Goal: Task Accomplishment & Management: Manage account settings

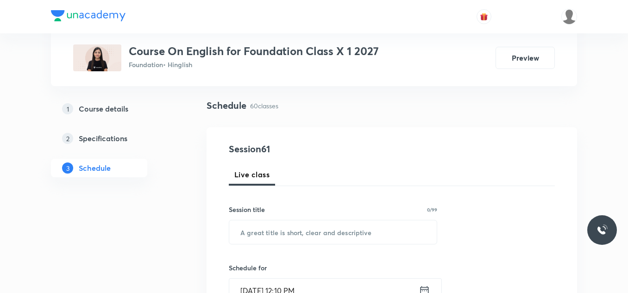
scroll to position [58, 0]
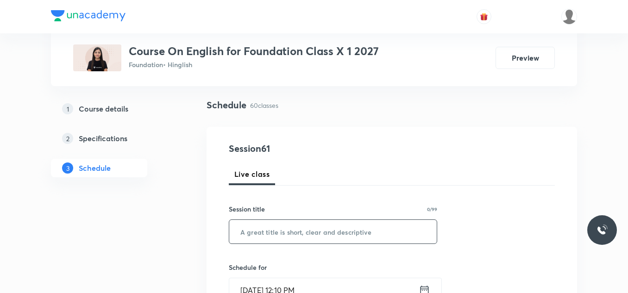
click at [258, 235] on input "text" at bounding box center [333, 232] width 208 height 24
paste input "Sermon at [GEOGRAPHIC_DATA]"
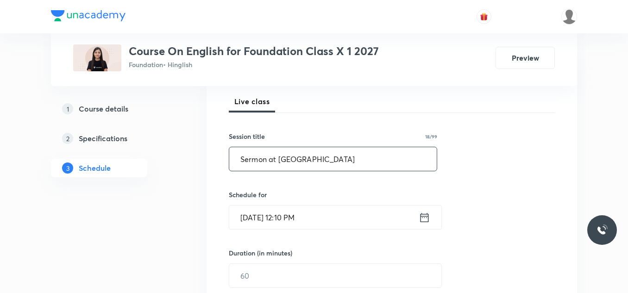
scroll to position [135, 0]
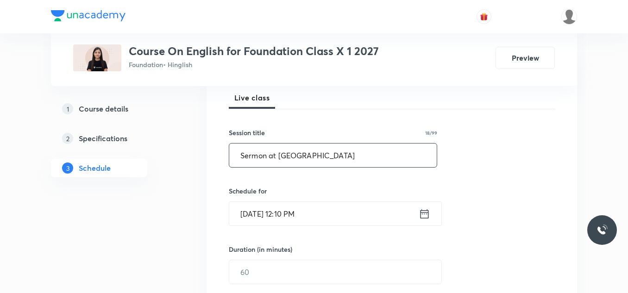
type input "Sermon at [GEOGRAPHIC_DATA]"
click at [348, 216] on input "Oct 7, 2025, 12:10 PM" at bounding box center [324, 214] width 190 height 24
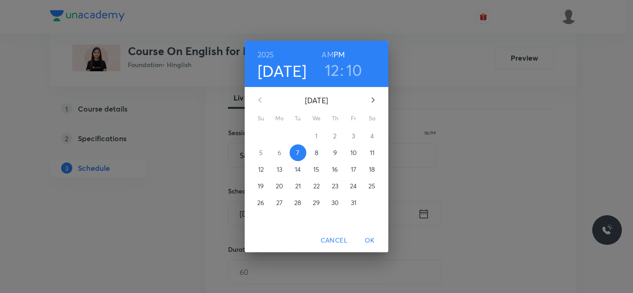
click at [332, 69] on h3 "12" at bounding box center [332, 69] width 15 height 19
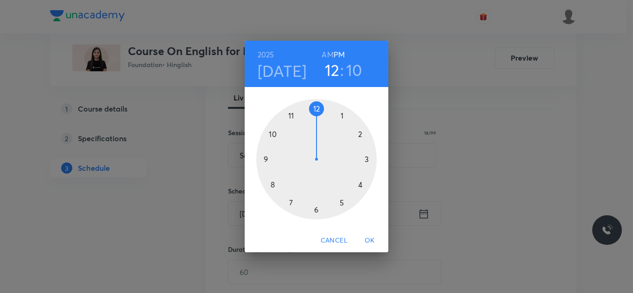
click at [361, 136] on div at bounding box center [316, 159] width 120 height 120
click at [316, 107] on div at bounding box center [316, 159] width 120 height 120
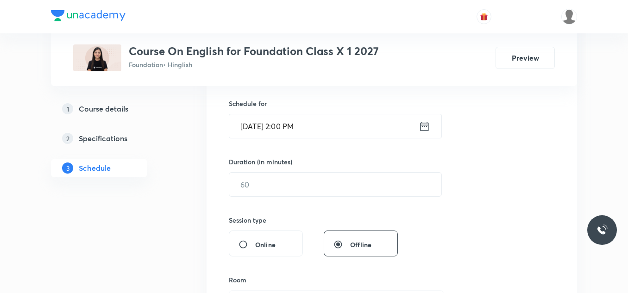
scroll to position [227, 0]
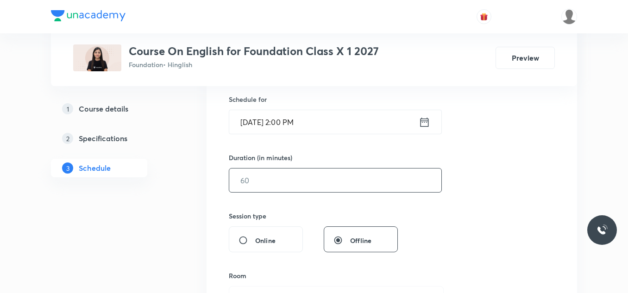
click at [255, 179] on input "text" at bounding box center [335, 181] width 212 height 24
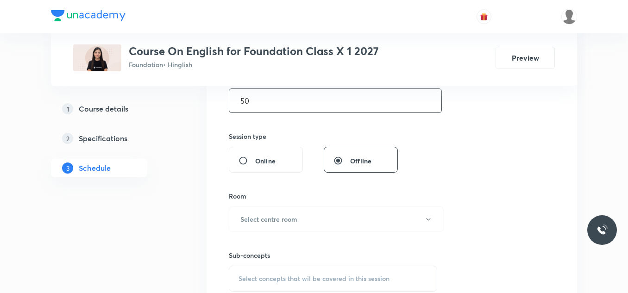
scroll to position [338, 0]
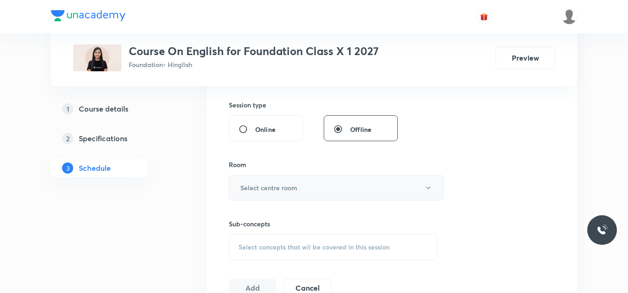
type input "50"
click at [259, 184] on h6 "Select centre room" at bounding box center [268, 188] width 57 height 10
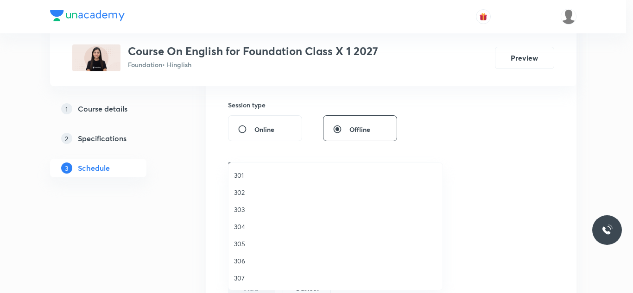
click at [239, 173] on span "301" at bounding box center [335, 176] width 203 height 10
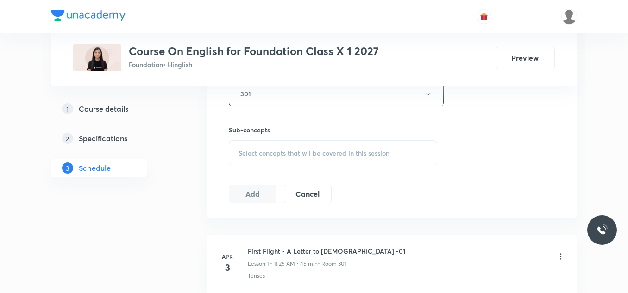
scroll to position [432, 0]
click at [259, 152] on span "Select concepts that wil be covered in this session" at bounding box center [314, 152] width 151 height 7
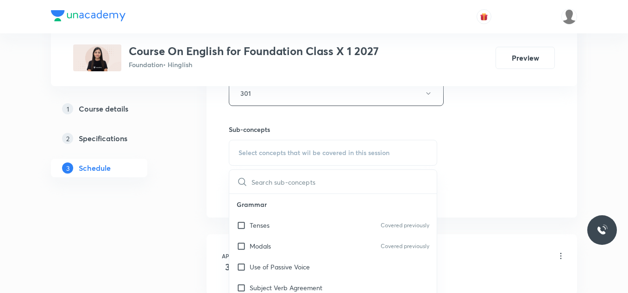
click at [259, 183] on input "text" at bounding box center [344, 182] width 185 height 24
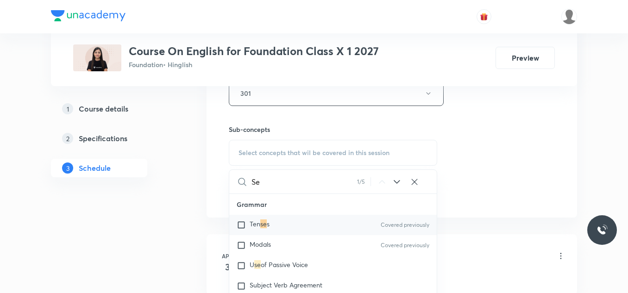
type input "S"
click at [240, 247] on input "checkbox" at bounding box center [243, 245] width 13 height 9
checkbox input "true"
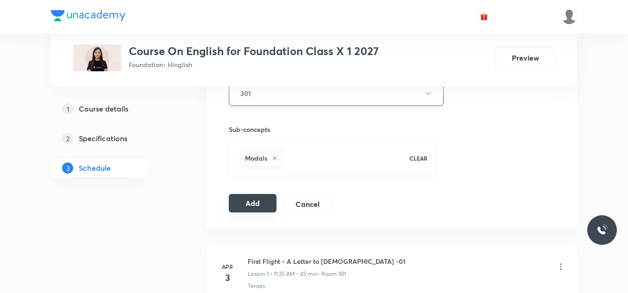
click at [258, 209] on button "Add" at bounding box center [253, 203] width 48 height 19
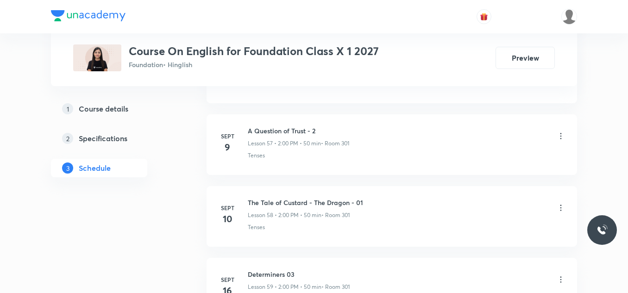
scroll to position [4770, 0]
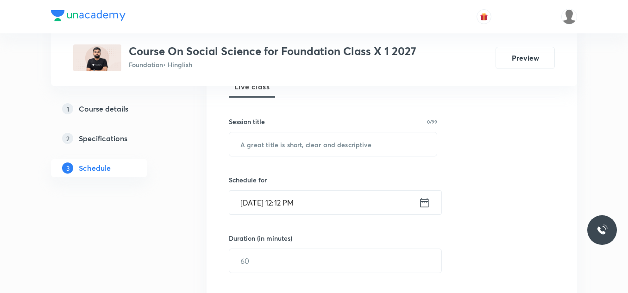
scroll to position [102, 0]
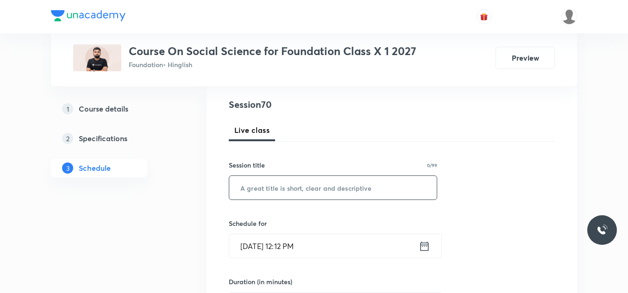
click at [270, 192] on input "text" at bounding box center [333, 188] width 208 height 24
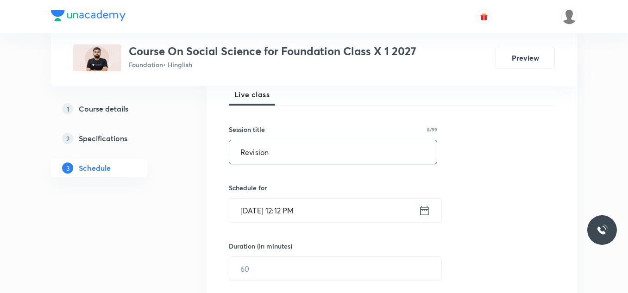
scroll to position [142, 0]
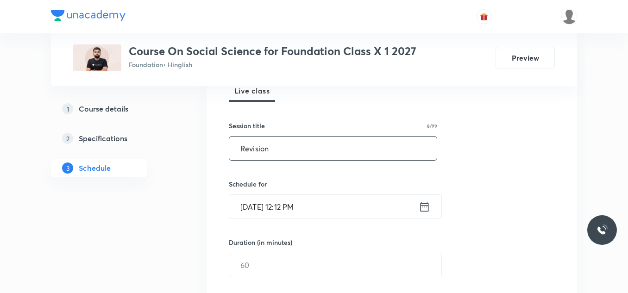
type input "Revision"
click at [339, 207] on input "Oct 7, 2025, 12:12 PM" at bounding box center [324, 207] width 190 height 24
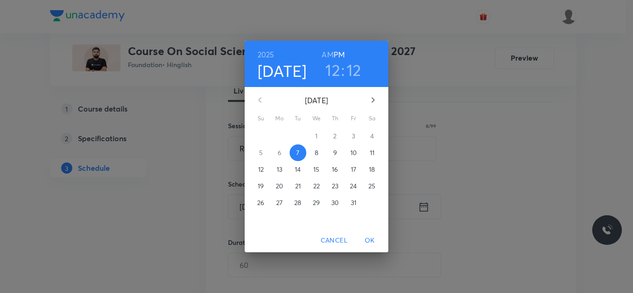
click at [336, 70] on h3 "12" at bounding box center [332, 69] width 15 height 19
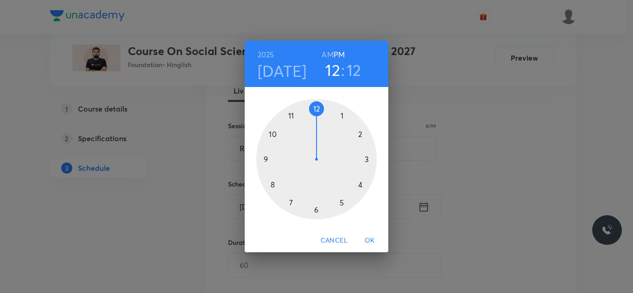
click at [367, 158] on div at bounding box center [316, 159] width 120 height 120
click at [314, 109] on div at bounding box center [316, 159] width 120 height 120
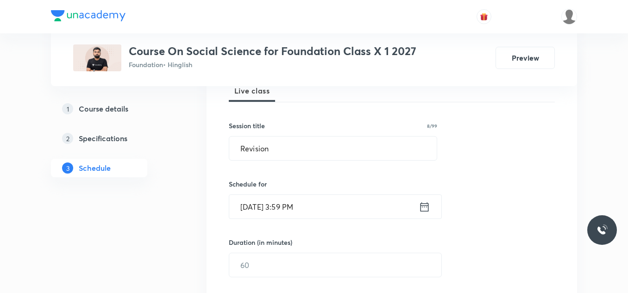
click at [319, 207] on input "Oct 7, 2025, 3:59 PM" at bounding box center [324, 207] width 190 height 24
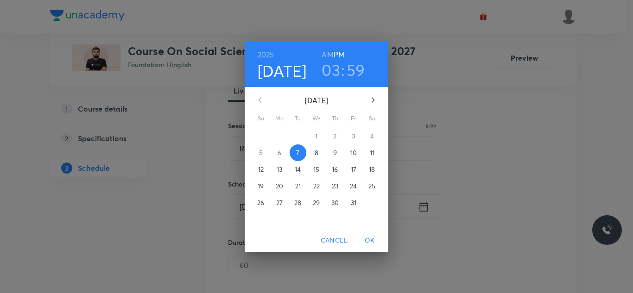
click at [363, 64] on h3 "59" at bounding box center [356, 69] width 19 height 19
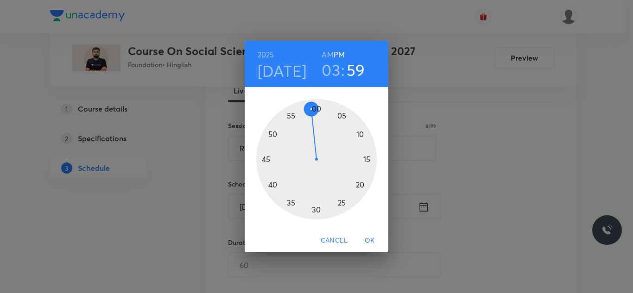
click at [315, 108] on div at bounding box center [316, 159] width 120 height 120
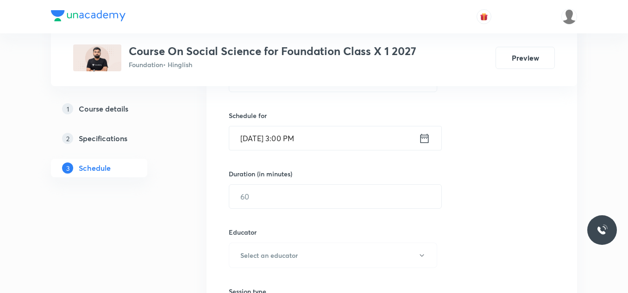
scroll to position [216, 0]
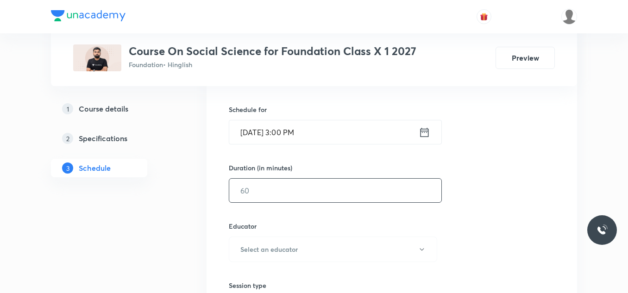
click at [252, 187] on input "text" at bounding box center [335, 191] width 212 height 24
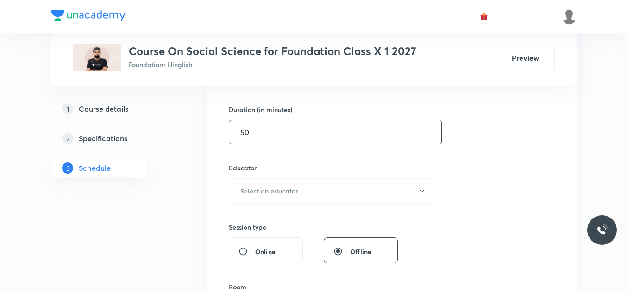
scroll to position [287, 0]
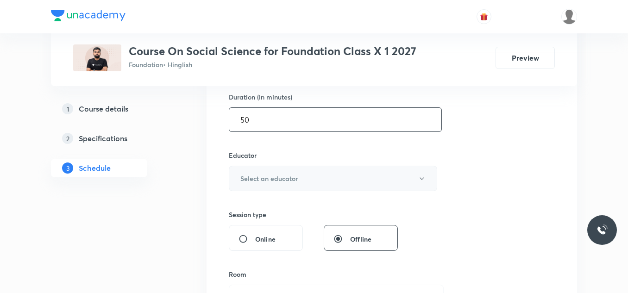
type input "50"
click at [292, 179] on h6 "Select an educator" at bounding box center [268, 179] width 57 height 10
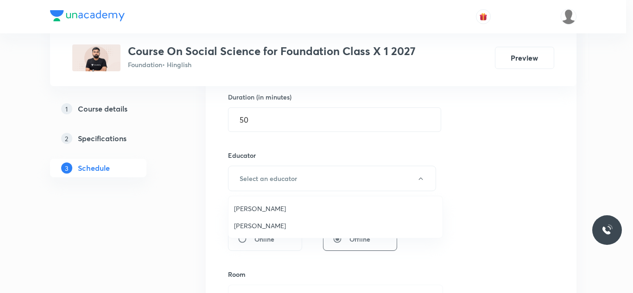
click at [264, 210] on span "Saurabh Sharma" at bounding box center [335, 209] width 203 height 10
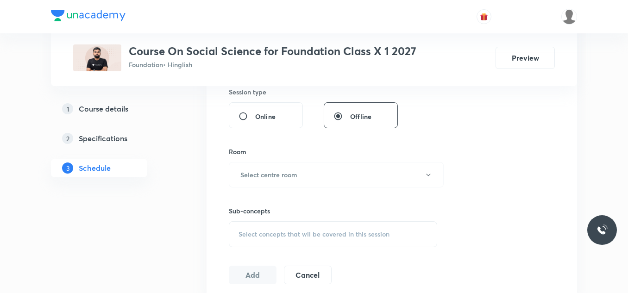
scroll to position [412, 0]
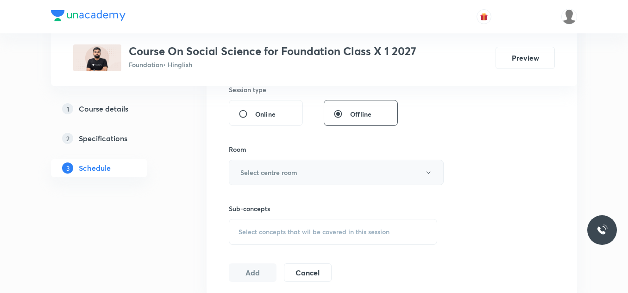
click at [285, 177] on h6 "Select centre room" at bounding box center [268, 173] width 57 height 10
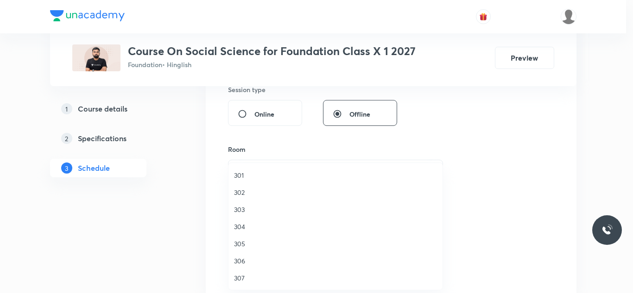
click at [240, 174] on span "301" at bounding box center [335, 176] width 203 height 10
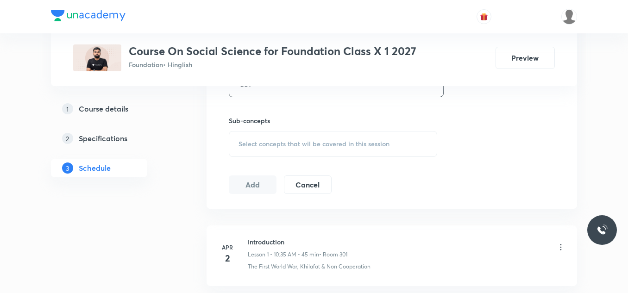
scroll to position [505, 0]
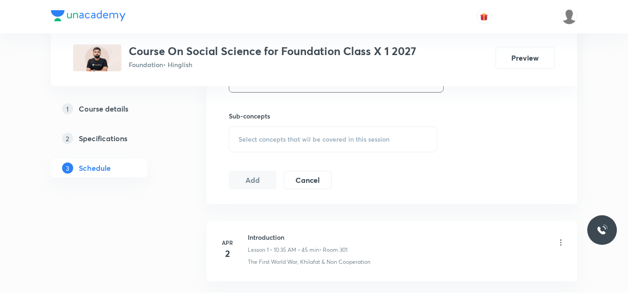
click at [278, 144] on div "Select concepts that wil be covered in this session" at bounding box center [333, 140] width 209 height 26
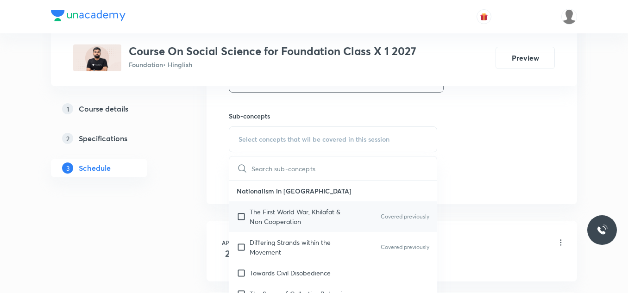
click at [270, 218] on p "The First World War, Khilafat & Non Cooperation" at bounding box center [297, 216] width 94 height 19
checkbox input "true"
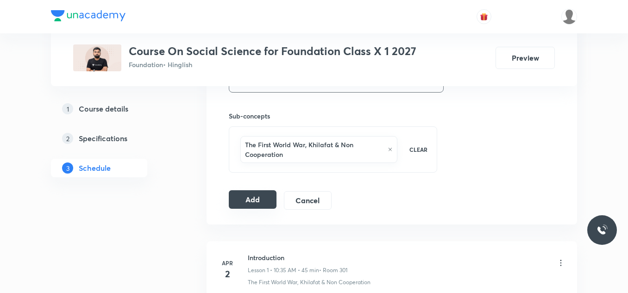
click at [257, 196] on button "Add" at bounding box center [253, 199] width 48 height 19
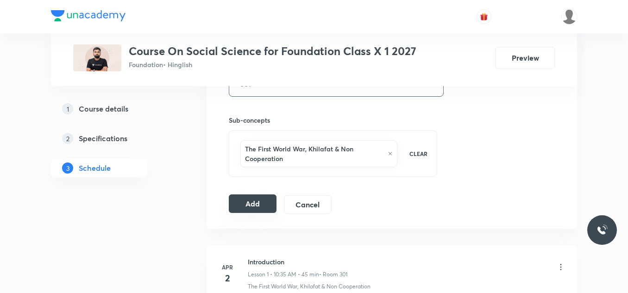
click at [257, 202] on button "Add" at bounding box center [253, 204] width 48 height 19
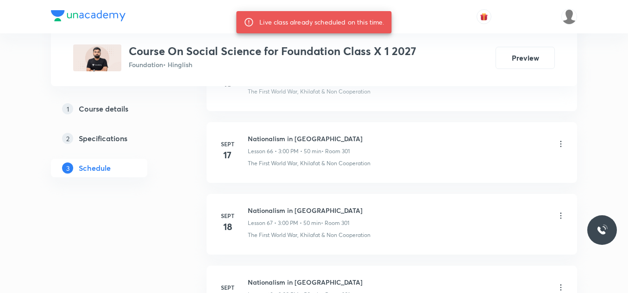
scroll to position [5485, 0]
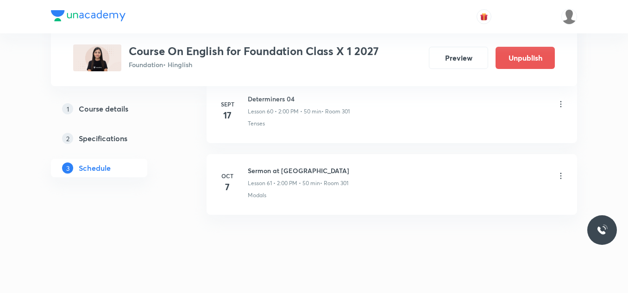
scroll to position [4831, 0]
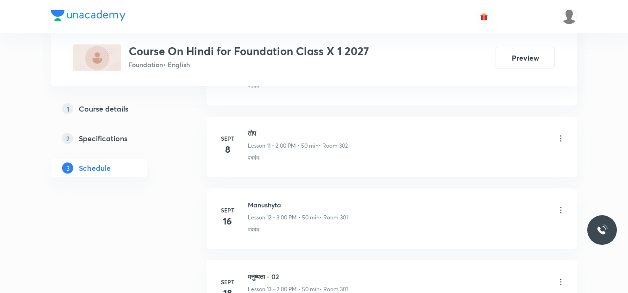
scroll to position [1527, 0]
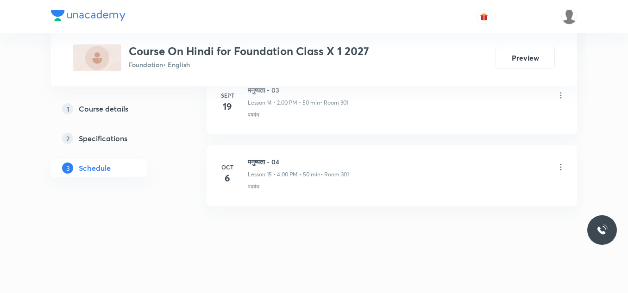
click at [261, 160] on h6 "मनुष्यता - 04" at bounding box center [298, 162] width 101 height 10
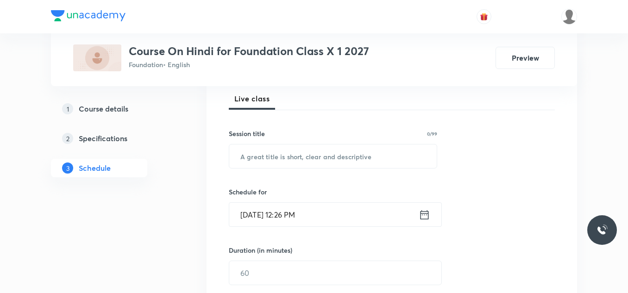
scroll to position [136, 0]
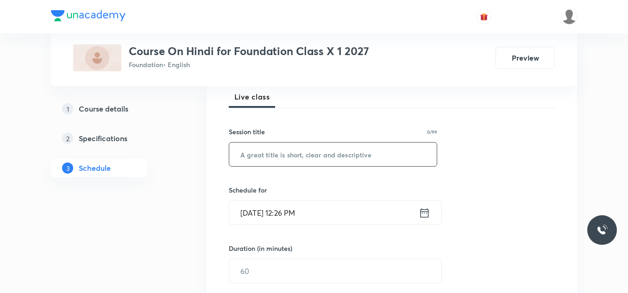
click at [261, 155] on input "text" at bounding box center [333, 155] width 208 height 24
paste input "कर चले हम फ़िदा"
type input "कर चले हम फ़िदा"
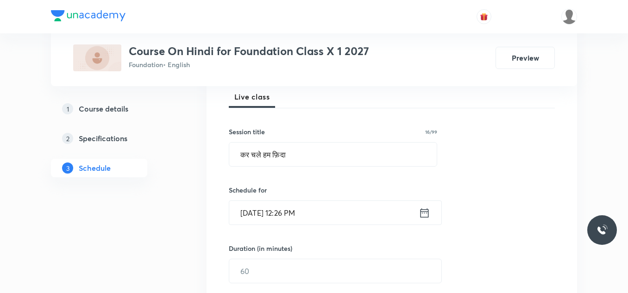
click at [335, 219] on input "Oct 7, 2025, 12:26 PM" at bounding box center [324, 213] width 190 height 24
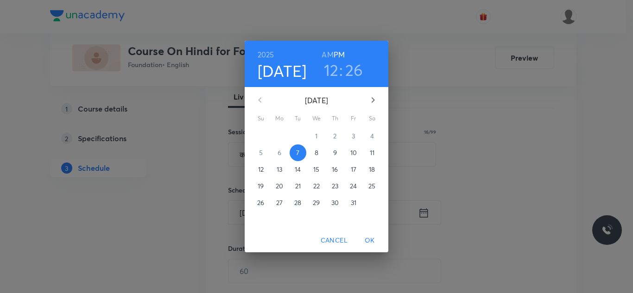
click at [333, 71] on h3 "12" at bounding box center [331, 69] width 15 height 19
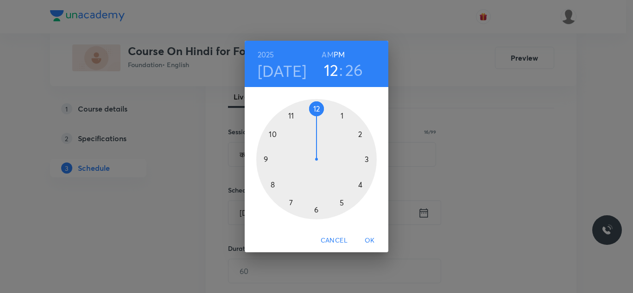
click at [360, 185] on div at bounding box center [316, 159] width 120 height 120
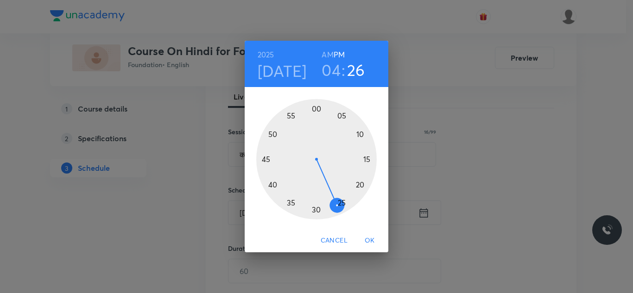
click at [360, 133] on div at bounding box center [316, 159] width 120 height 120
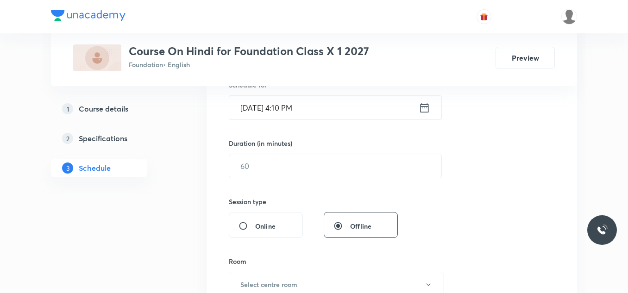
scroll to position [242, 0]
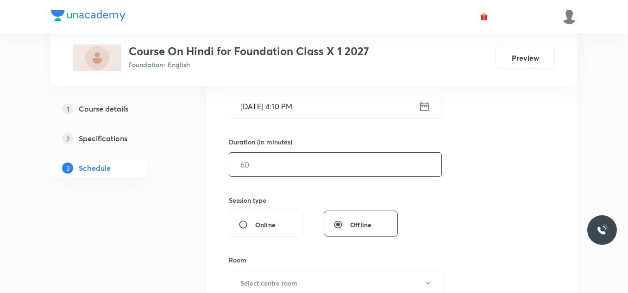
click at [254, 170] on input "text" at bounding box center [335, 165] width 212 height 24
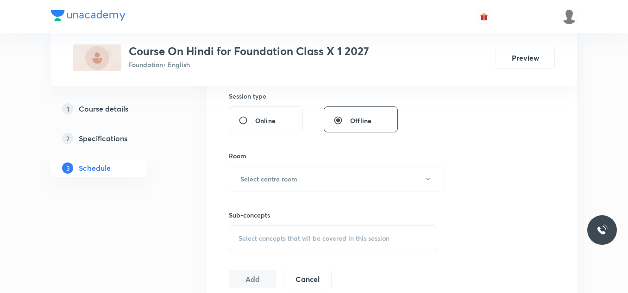
scroll to position [348, 0]
type input "50"
click at [256, 180] on h6 "Select centre room" at bounding box center [268, 178] width 57 height 10
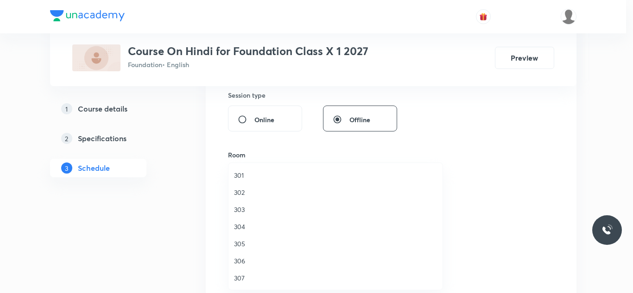
click at [243, 173] on span "301" at bounding box center [335, 176] width 203 height 10
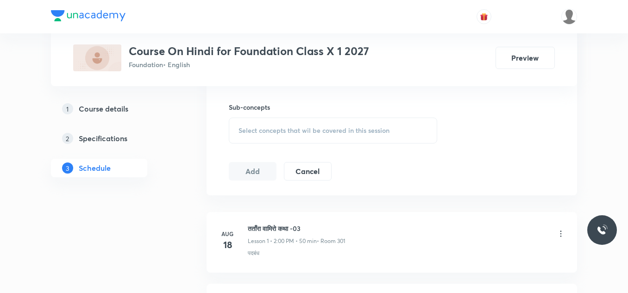
scroll to position [460, 0]
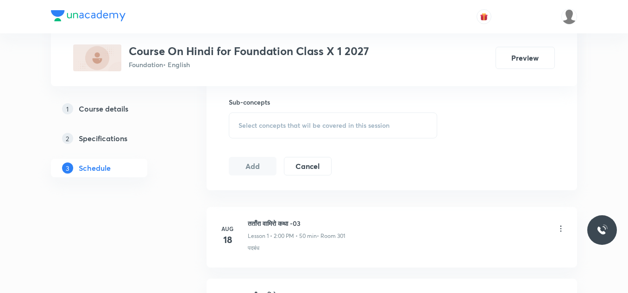
click at [273, 130] on div "Select concepts that wil be covered in this session" at bounding box center [333, 126] width 209 height 26
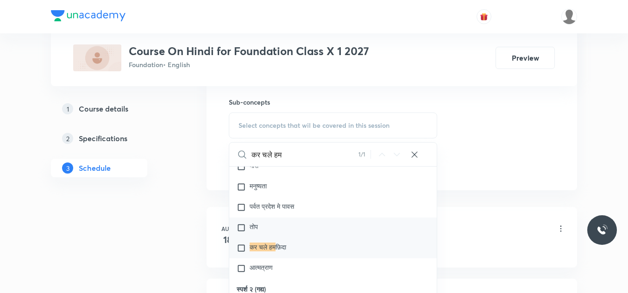
scroll to position [582, 0]
type input "कर चले हम"
click at [243, 248] on input "checkbox" at bounding box center [243, 247] width 13 height 9
checkbox input "true"
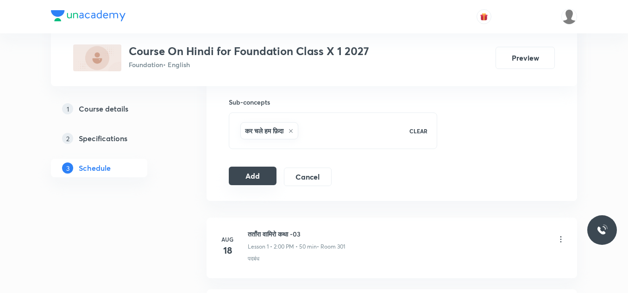
click at [252, 174] on button "Add" at bounding box center [253, 176] width 48 height 19
click at [252, 174] on button "Add" at bounding box center [253, 177] width 48 height 19
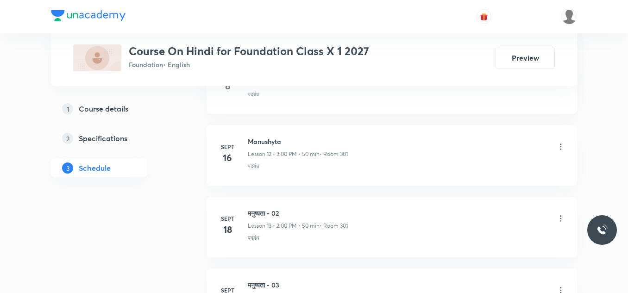
scroll to position [1538, 0]
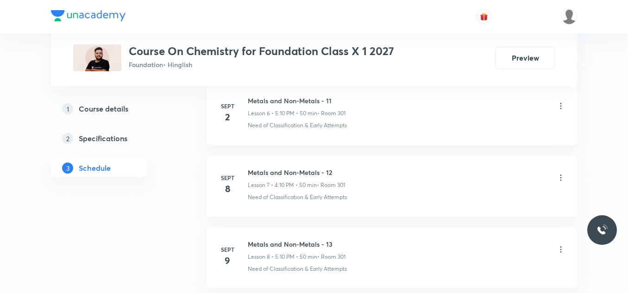
scroll to position [1383, 0]
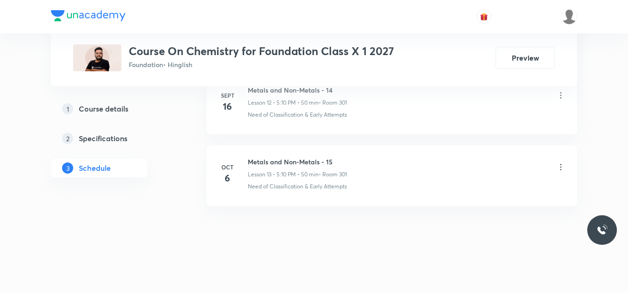
click at [296, 162] on h6 "Metals and Non-Metals - 15" at bounding box center [297, 162] width 99 height 10
copy h6 "Metals and Non-Metals - 15"
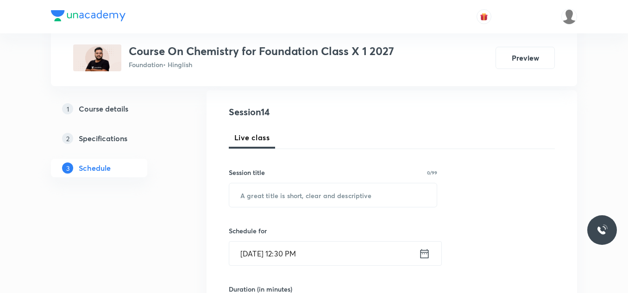
scroll to position [101, 0]
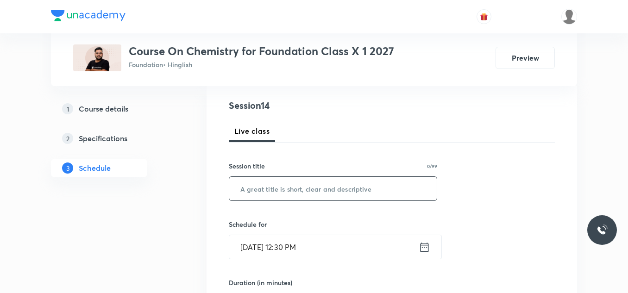
click at [278, 186] on input "text" at bounding box center [333, 189] width 208 height 24
paste input "Metals and Non-Metals - 15"
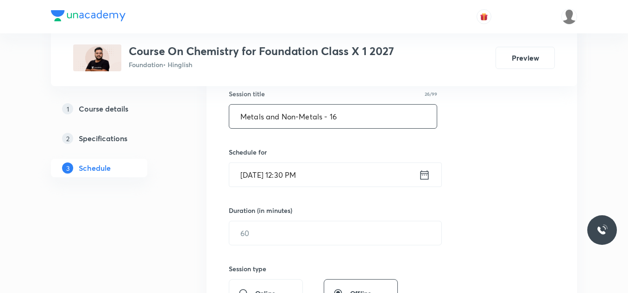
scroll to position [175, 0]
type input "Metals and Non-Metals - 16"
click at [323, 180] on input "Oct 7, 2025, 12:30 PM" at bounding box center [324, 174] width 190 height 24
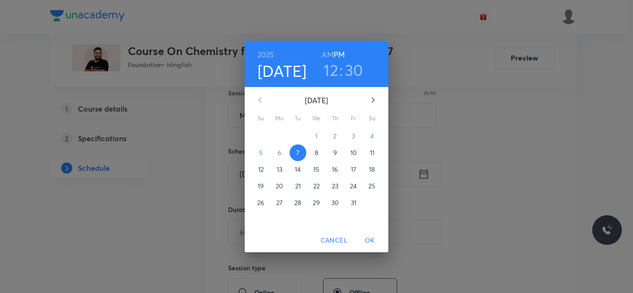
click at [334, 69] on h3 "12" at bounding box center [330, 69] width 15 height 19
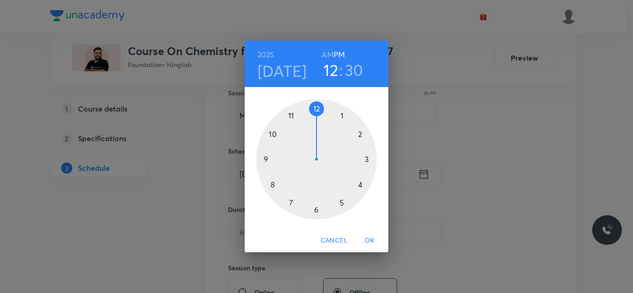
click at [342, 202] on div at bounding box center [316, 159] width 120 height 120
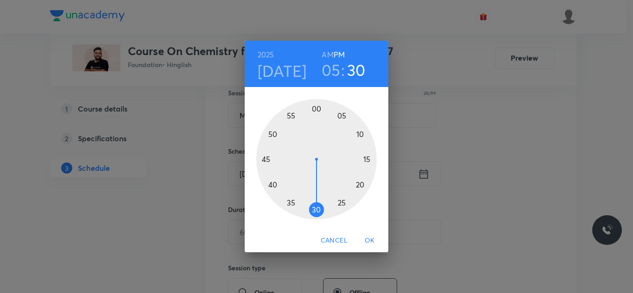
click at [361, 133] on div at bounding box center [316, 159] width 120 height 120
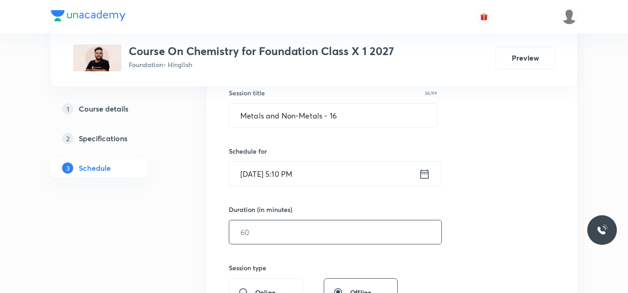
click at [260, 233] on input "text" at bounding box center [335, 233] width 212 height 24
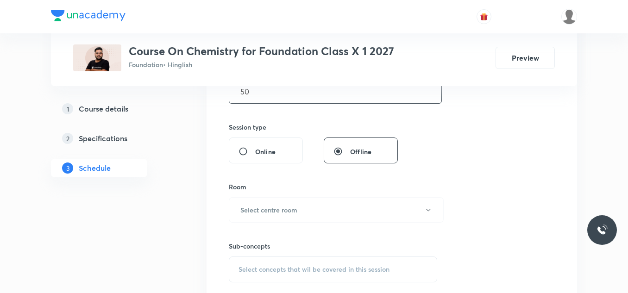
scroll to position [338, 0]
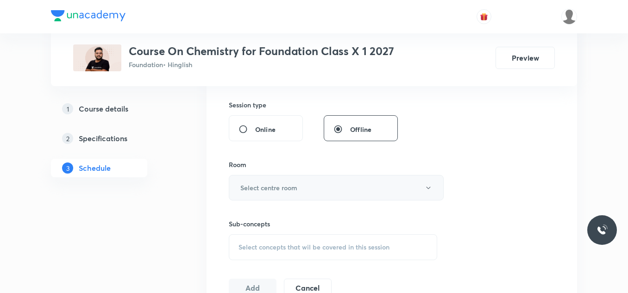
type input "50"
click at [301, 183] on button "Select centre room" at bounding box center [336, 187] width 215 height 25
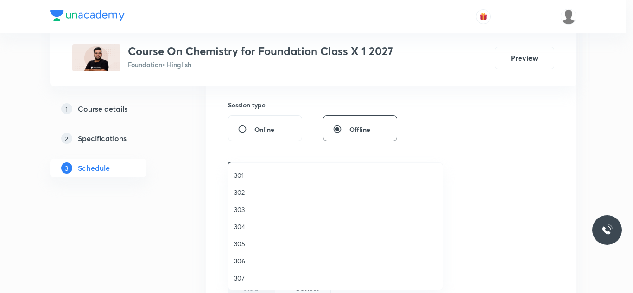
click at [244, 172] on span "301" at bounding box center [335, 176] width 203 height 10
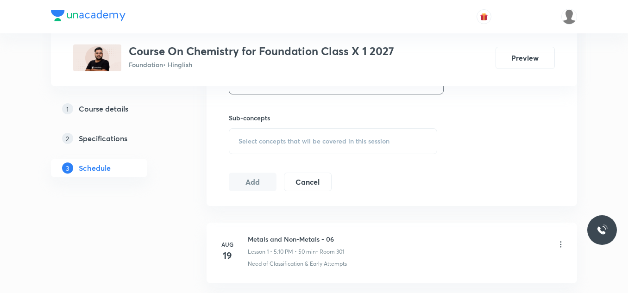
scroll to position [445, 0]
click at [267, 139] on span "Select concepts that wil be covered in this session" at bounding box center [314, 139] width 151 height 7
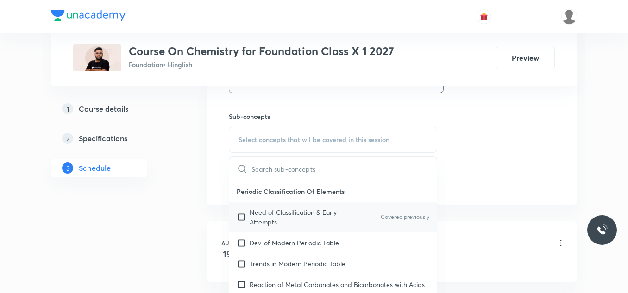
click at [259, 213] on p "Need of Classification & Early Attempts" at bounding box center [297, 217] width 94 height 19
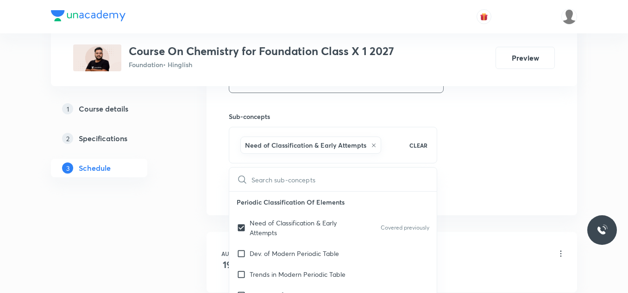
click at [372, 144] on icon at bounding box center [374, 146] width 6 height 6
checkbox input "false"
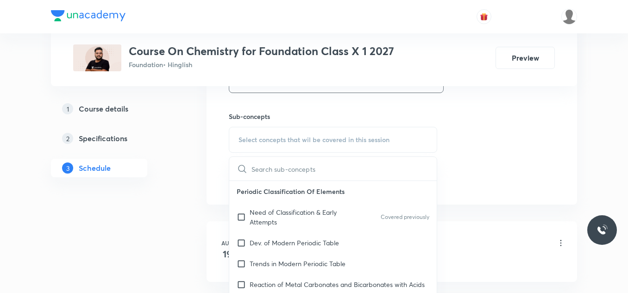
click at [297, 168] on input "text" at bounding box center [344, 169] width 185 height 24
paste input "Metals and Non-Metals - 15"
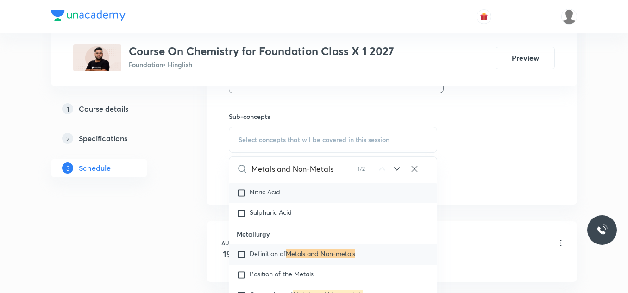
scroll to position [1149, 0]
type input "Metals and Non-Metals"
click at [239, 259] on input "checkbox" at bounding box center [243, 254] width 13 height 9
checkbox input "true"
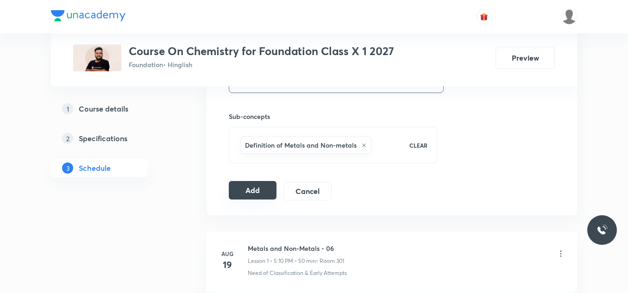
click at [249, 190] on button "Add" at bounding box center [253, 190] width 48 height 19
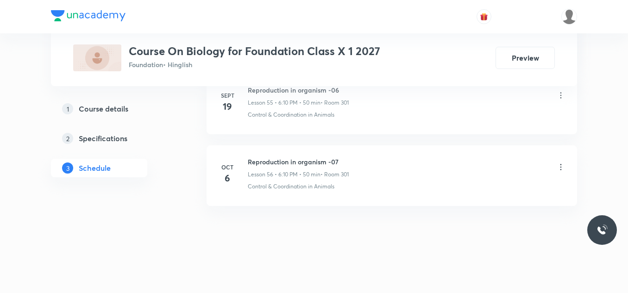
click at [306, 161] on h6 "Reproduction in organism -07" at bounding box center [298, 162] width 101 height 10
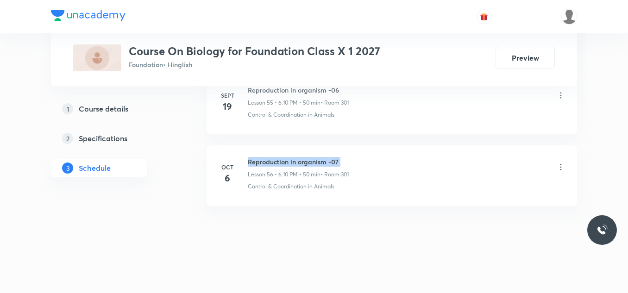
click at [306, 161] on h6 "Reproduction in organism -07" at bounding box center [298, 162] width 101 height 10
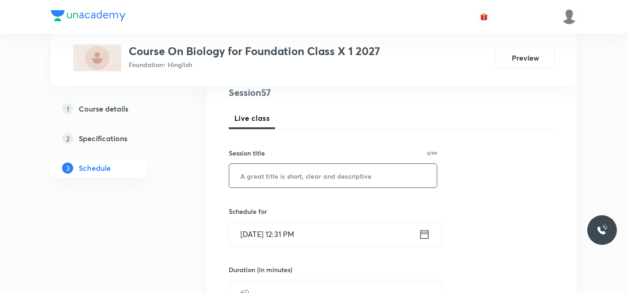
scroll to position [114, 0]
click at [281, 182] on input "text" at bounding box center [333, 177] width 208 height 24
paste input "Reproduction in organism -07"
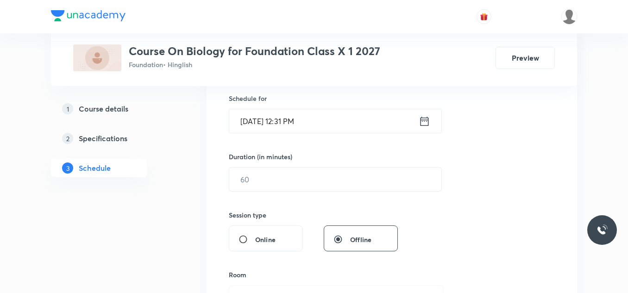
type input "Reproduction in organism -08"
click at [322, 121] on input "Oct 7, 2025, 12:31 PM" at bounding box center [324, 121] width 190 height 24
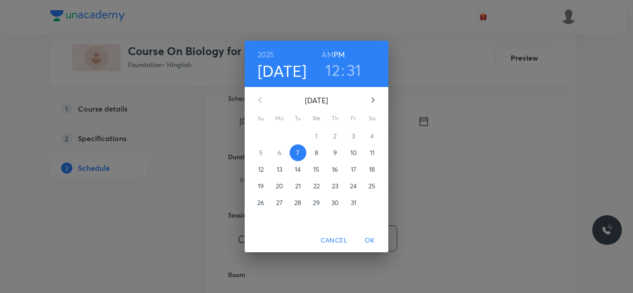
click at [337, 67] on h3 "12" at bounding box center [332, 69] width 15 height 19
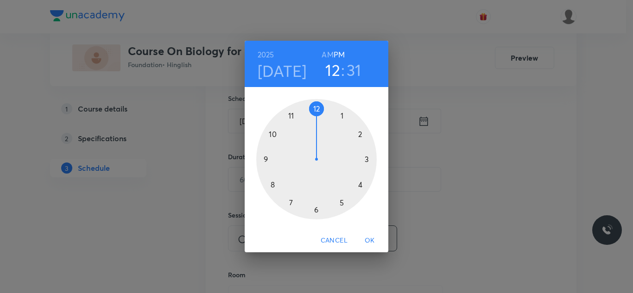
click at [316, 210] on div at bounding box center [316, 159] width 120 height 120
click at [361, 132] on div at bounding box center [316, 159] width 120 height 120
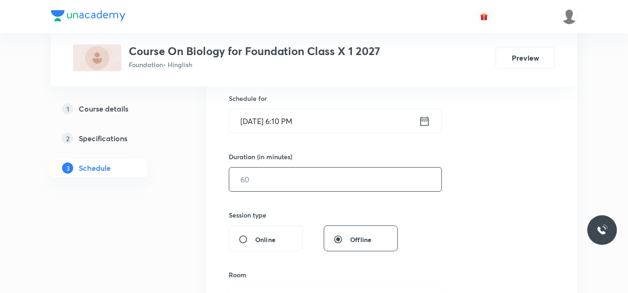
click at [284, 183] on input "text" at bounding box center [335, 180] width 212 height 24
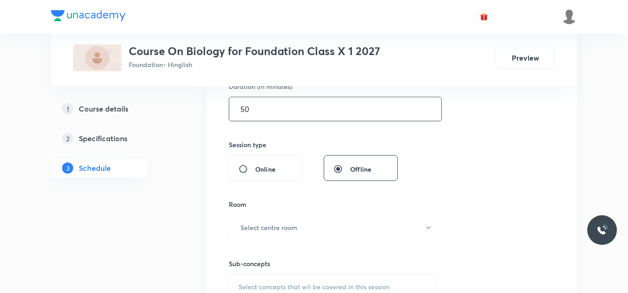
scroll to position [310, 0]
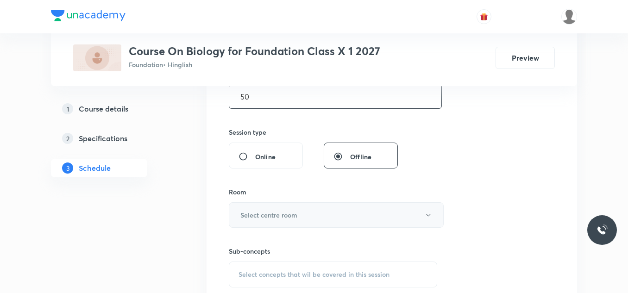
type input "50"
click at [273, 209] on button "Select centre room" at bounding box center [336, 214] width 215 height 25
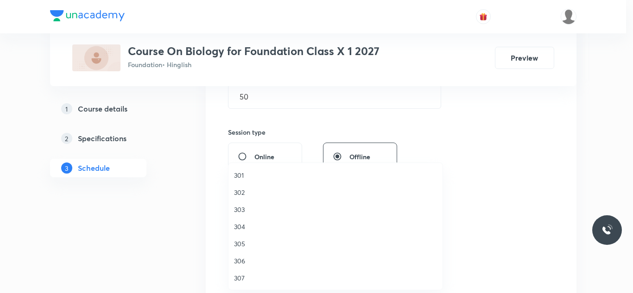
click at [239, 170] on li "301" at bounding box center [335, 175] width 214 height 17
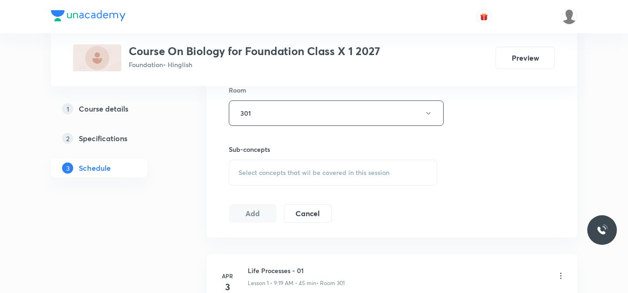
scroll to position [413, 0]
click at [254, 169] on span "Select concepts that wil be covered in this session" at bounding box center [314, 172] width 151 height 7
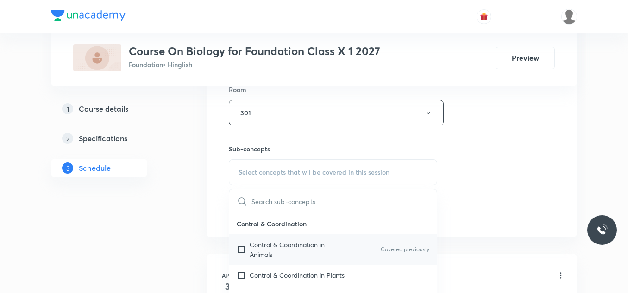
click at [257, 243] on p "Control & Coordination in Animals" at bounding box center [297, 249] width 94 height 19
checkbox input "true"
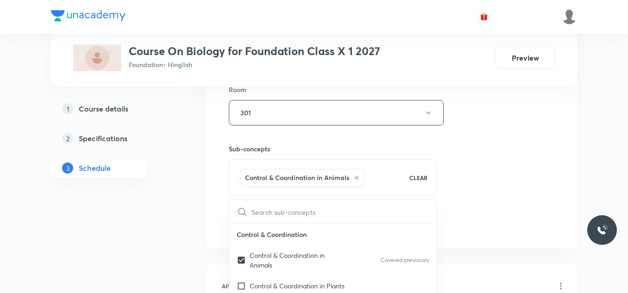
click at [217, 217] on div "Session 57 Live class Session title 28/99 Reproduction in organism -08 ​ Schedu…" at bounding box center [392, 9] width 371 height 475
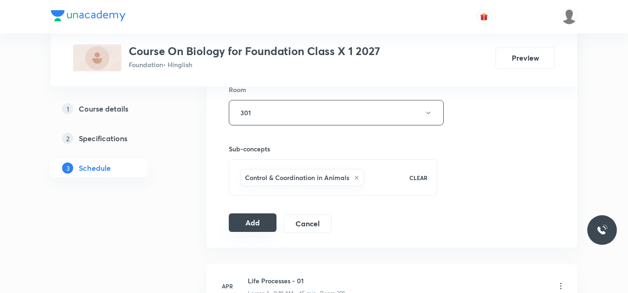
click at [258, 222] on button "Add" at bounding box center [253, 223] width 48 height 19
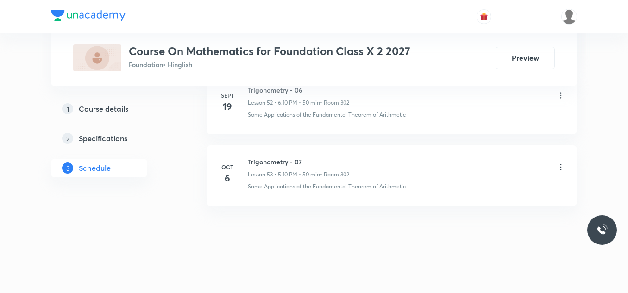
click at [274, 158] on h6 "Trigonometry - 07" at bounding box center [298, 162] width 101 height 10
copy h6 "Trigonometry - 07"
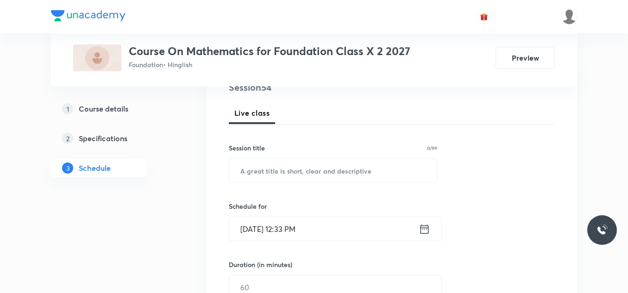
scroll to position [130, 0]
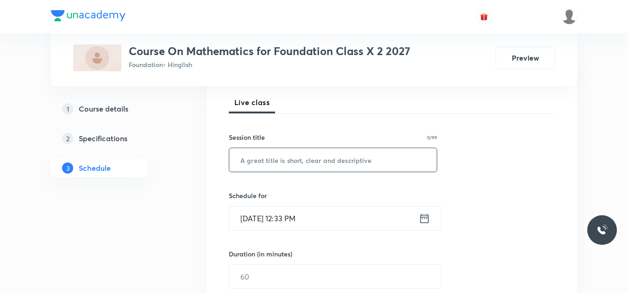
click at [271, 162] on input "text" at bounding box center [333, 160] width 208 height 24
paste input "Trigonometry - 07"
type input "Trigonometry - 08"
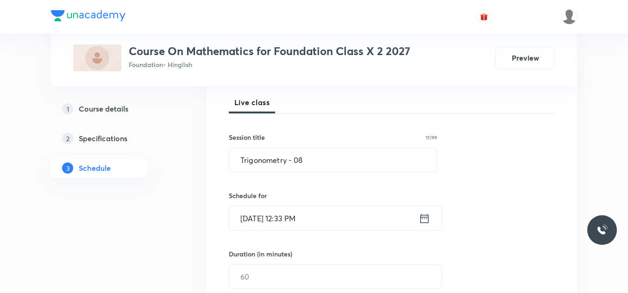
click at [316, 221] on input "Oct 7, 2025, 12:33 PM" at bounding box center [324, 219] width 190 height 24
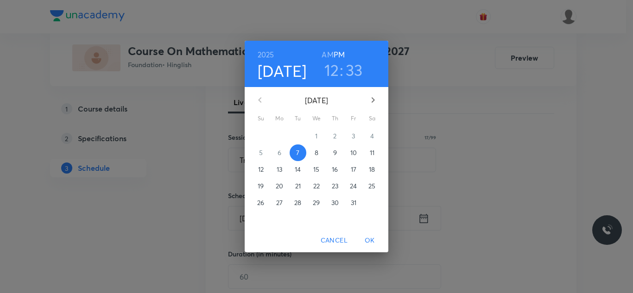
click at [334, 69] on h3 "12" at bounding box center [331, 69] width 15 height 19
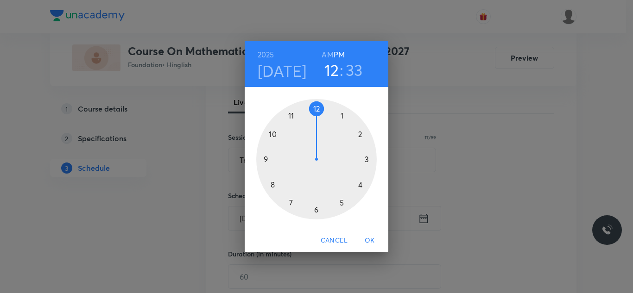
click at [341, 203] on div at bounding box center [316, 159] width 120 height 120
click at [361, 133] on div at bounding box center [316, 159] width 120 height 120
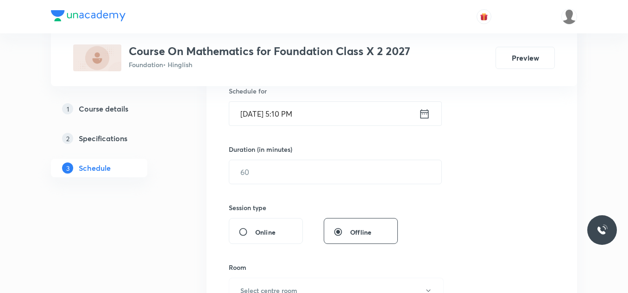
scroll to position [237, 0]
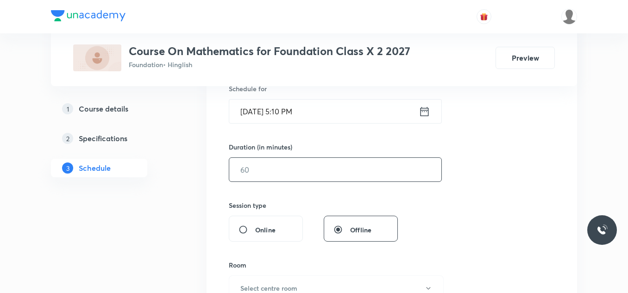
click at [274, 159] on input "text" at bounding box center [335, 170] width 212 height 24
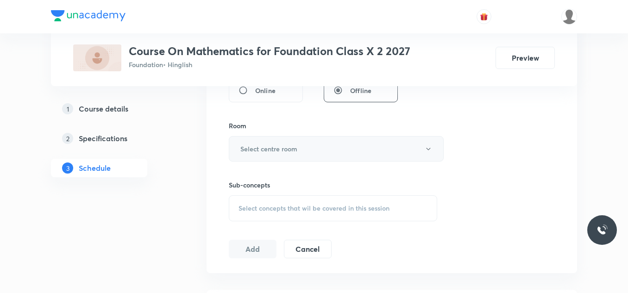
scroll to position [377, 0]
type input "50"
click at [281, 149] on h6 "Select centre room" at bounding box center [268, 149] width 57 height 10
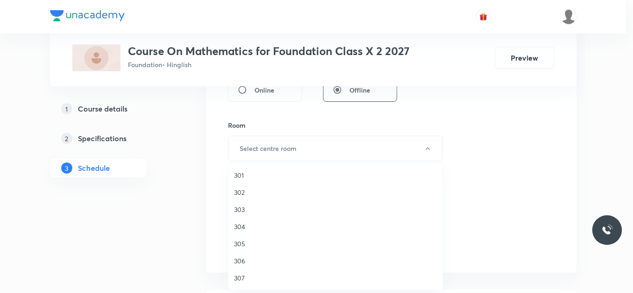
click at [241, 192] on span "302" at bounding box center [335, 193] width 203 height 10
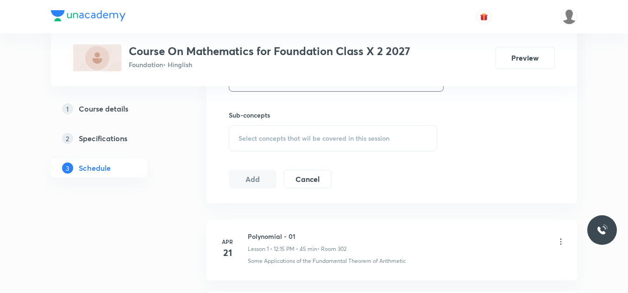
scroll to position [448, 0]
click at [271, 132] on div "Select concepts that wil be covered in this session" at bounding box center [333, 138] width 209 height 26
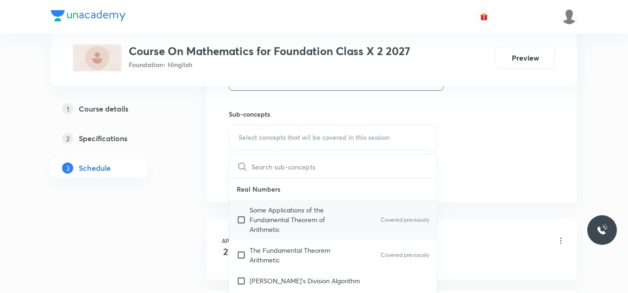
click at [258, 227] on p "Some Applications of the Fundamental Theorem of Arithmetic" at bounding box center [297, 219] width 94 height 29
checkbox input "true"
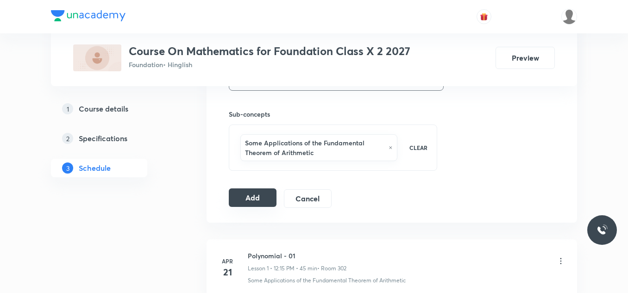
click at [252, 195] on button "Add" at bounding box center [253, 198] width 48 height 19
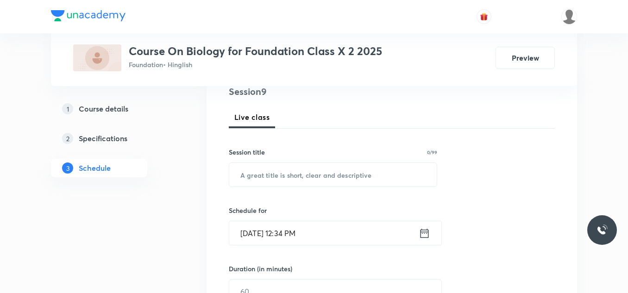
scroll to position [116, 0]
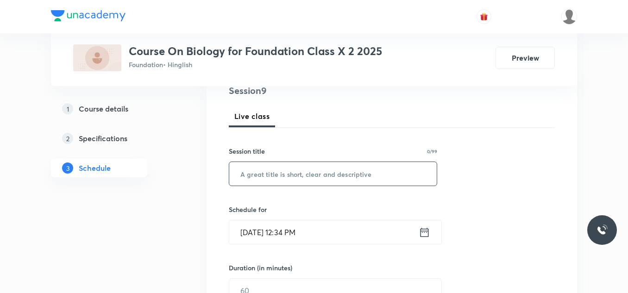
click at [267, 178] on input "text" at bounding box center [333, 174] width 208 height 24
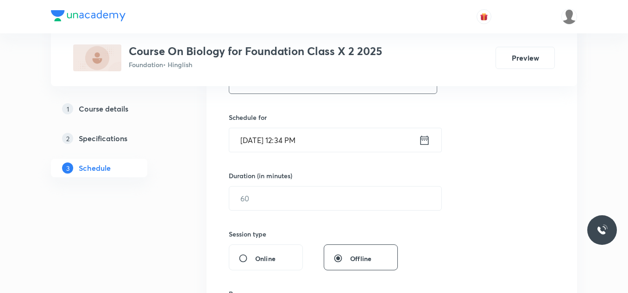
scroll to position [209, 0]
type input "Heredity"
click at [268, 200] on input "text" at bounding box center [335, 198] width 212 height 24
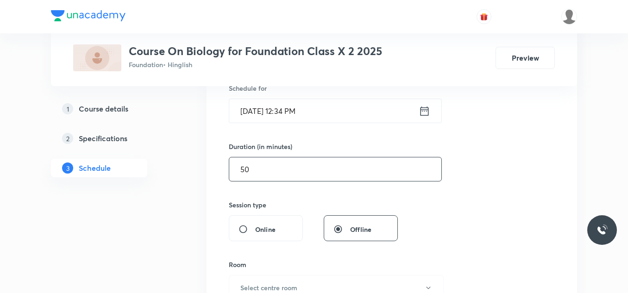
scroll to position [297, 0]
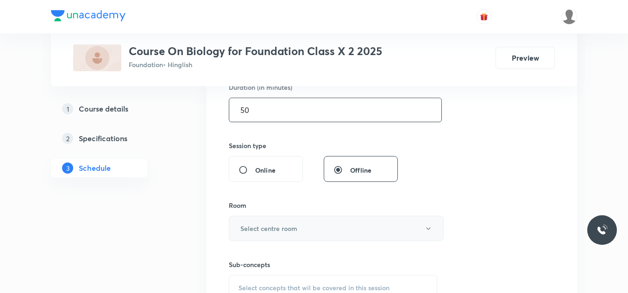
type input "50"
click at [275, 227] on h6 "Select centre room" at bounding box center [268, 229] width 57 height 10
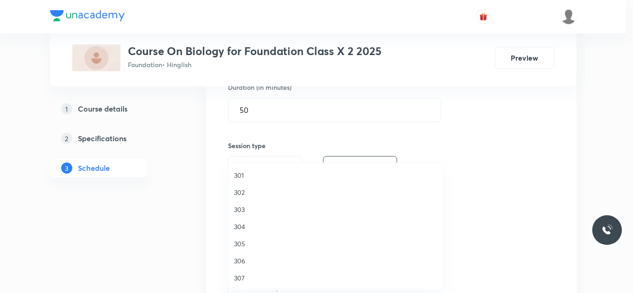
click at [244, 190] on span "302" at bounding box center [335, 193] width 203 height 10
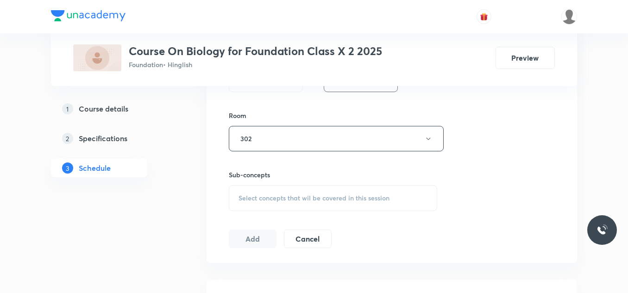
scroll to position [404, 0]
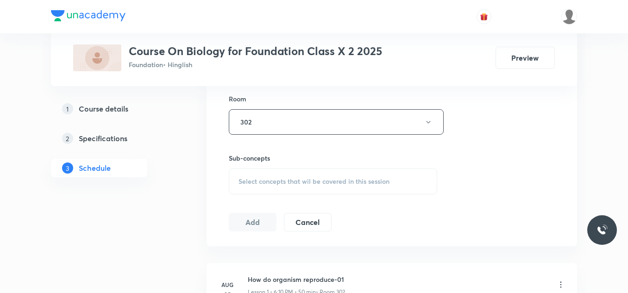
click at [255, 174] on div "Select concepts that wil be covered in this session" at bounding box center [333, 182] width 209 height 26
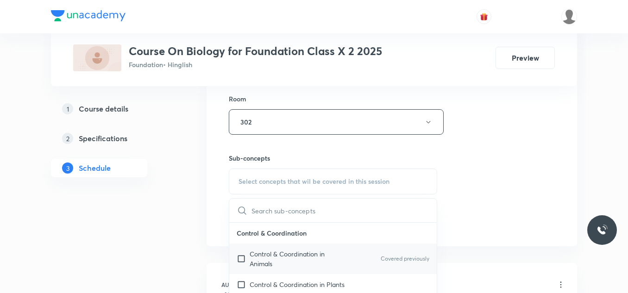
click at [253, 260] on p "Control & Coordination in Animals" at bounding box center [297, 258] width 94 height 19
checkbox input "true"
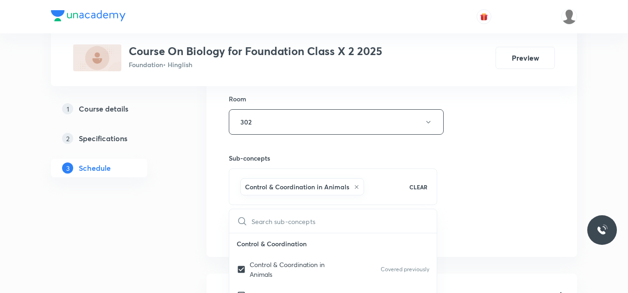
click at [181, 210] on div "Plus Courses Course On Biology for Foundation Class X 2 2025 Foundation • Hingl…" at bounding box center [314, 277] width 526 height 1259
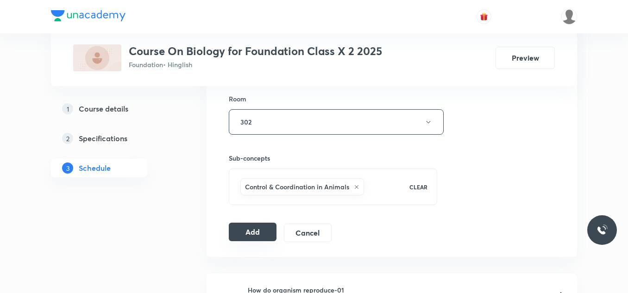
click at [240, 228] on button "Add" at bounding box center [253, 232] width 48 height 19
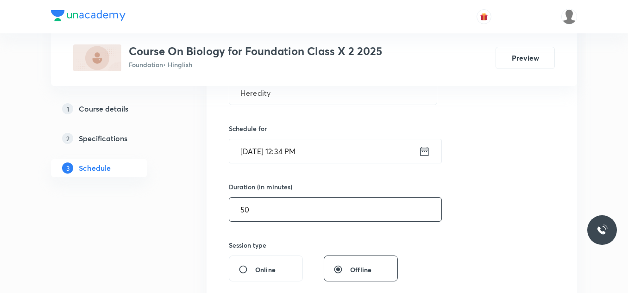
scroll to position [197, 0]
click at [334, 153] on input "Oct 7, 2025, 12:34 PM" at bounding box center [324, 152] width 190 height 24
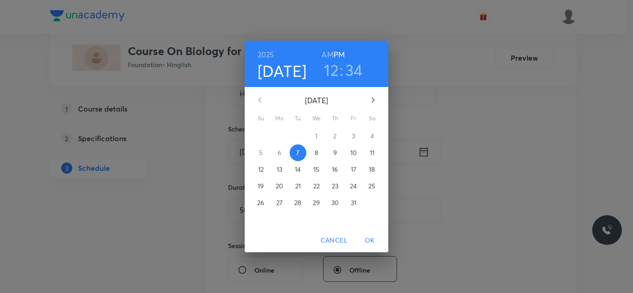
click at [332, 67] on h3 "12" at bounding box center [331, 69] width 15 height 19
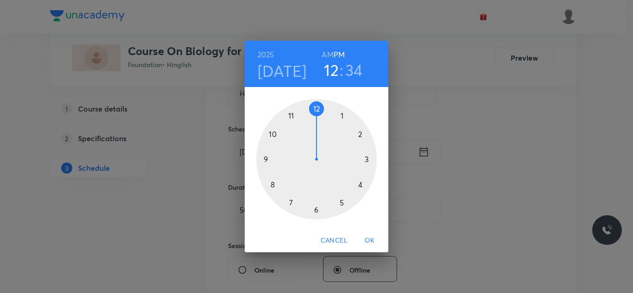
click at [316, 208] on div at bounding box center [316, 159] width 120 height 120
click at [359, 133] on div at bounding box center [316, 159] width 120 height 120
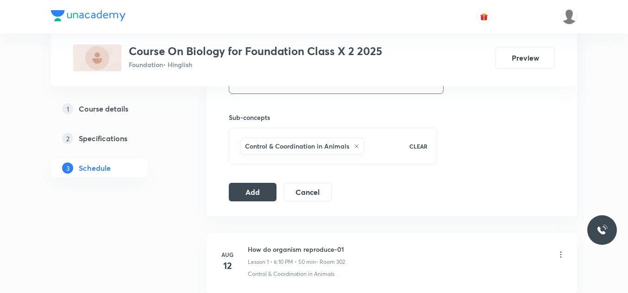
scroll to position [446, 0]
click at [256, 192] on button "Add" at bounding box center [253, 190] width 48 height 19
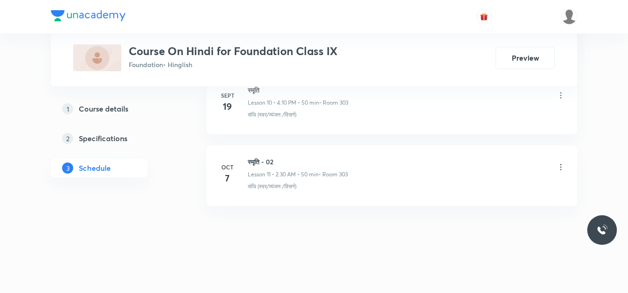
scroll to position [1240, 0]
click at [253, 161] on h6 "स्मृति - 02" at bounding box center [298, 162] width 100 height 10
copy h6 "स्मृति - 02"
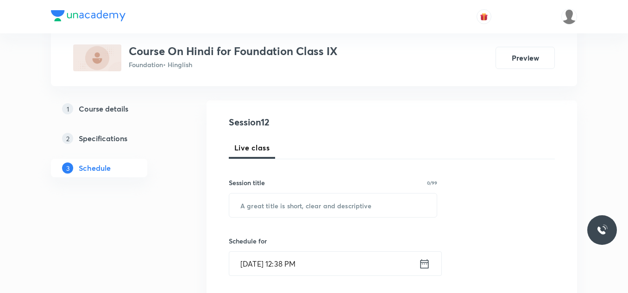
scroll to position [99, 0]
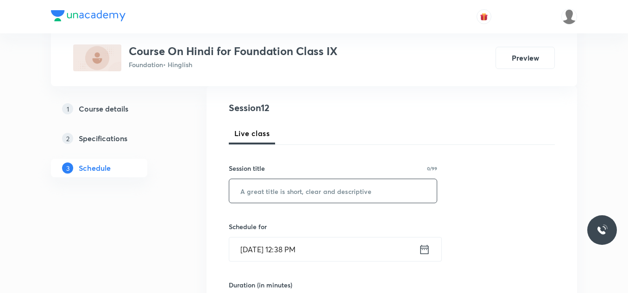
click at [274, 187] on input "text" at bounding box center [333, 191] width 208 height 24
paste input "स्मृति - 02"
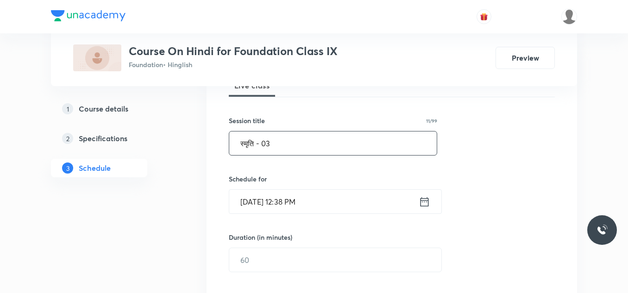
scroll to position [147, 0]
type input "स्मृति - 03"
click at [319, 197] on input "[DATE] 12:38 PM" at bounding box center [324, 202] width 190 height 24
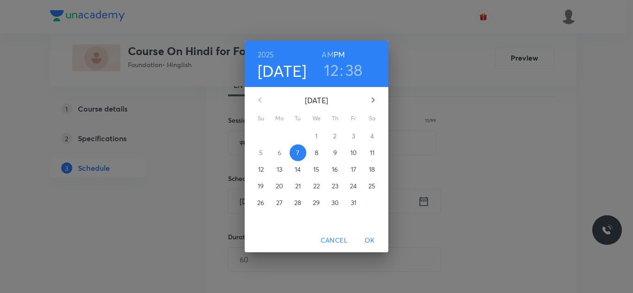
click at [332, 68] on h3 "12" at bounding box center [331, 69] width 15 height 19
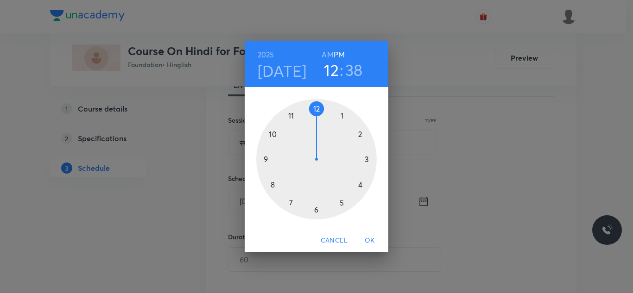
click at [361, 133] on div at bounding box center [316, 159] width 120 height 120
click at [317, 108] on div at bounding box center [316, 159] width 120 height 120
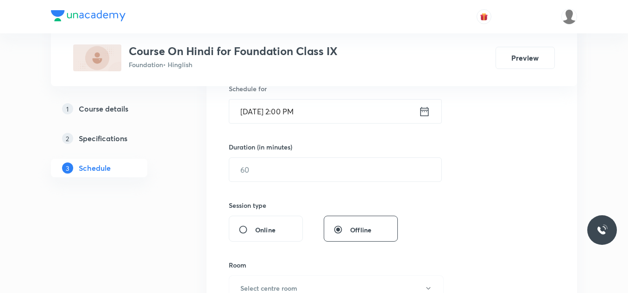
scroll to position [240, 0]
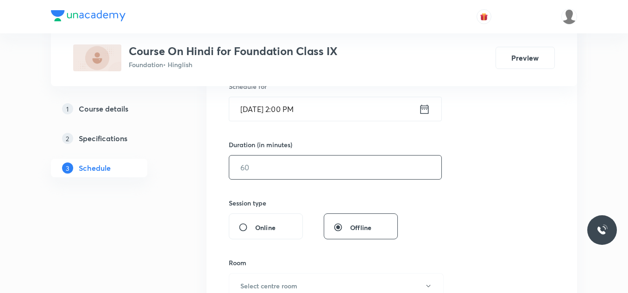
click at [267, 179] on input "text" at bounding box center [335, 168] width 212 height 24
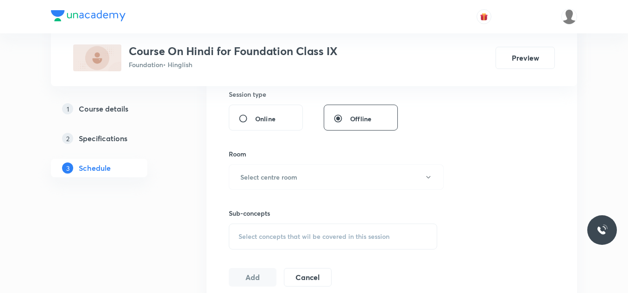
scroll to position [351, 0]
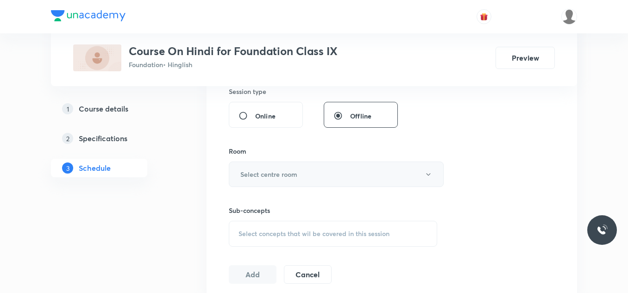
type input "50"
click at [271, 175] on h6 "Select centre room" at bounding box center [268, 175] width 57 height 10
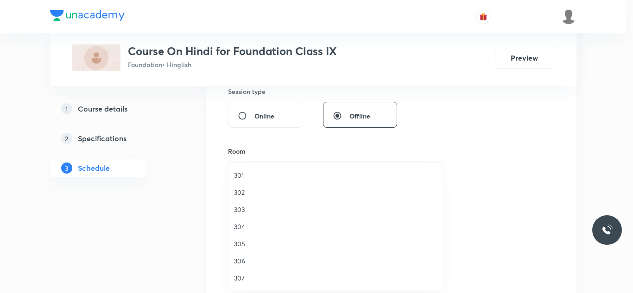
click at [242, 209] on span "303" at bounding box center [335, 210] width 203 height 10
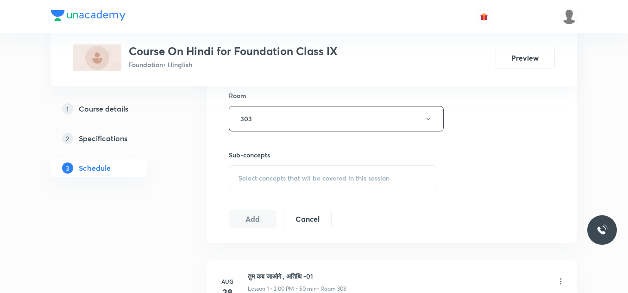
scroll to position [407, 0]
click at [260, 178] on span "Select concepts that wil be covered in this session" at bounding box center [314, 177] width 151 height 7
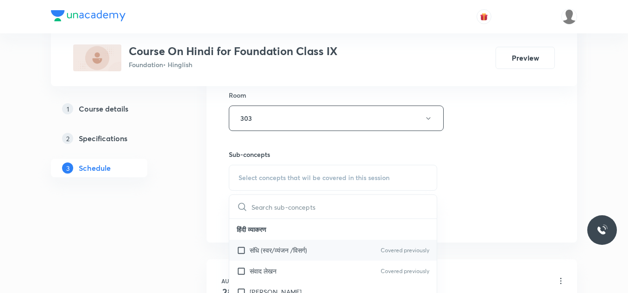
click at [256, 250] on p "संधि (स्वर/व्यंजन /विसर्ग)" at bounding box center [278, 251] width 57 height 10
checkbox input "true"
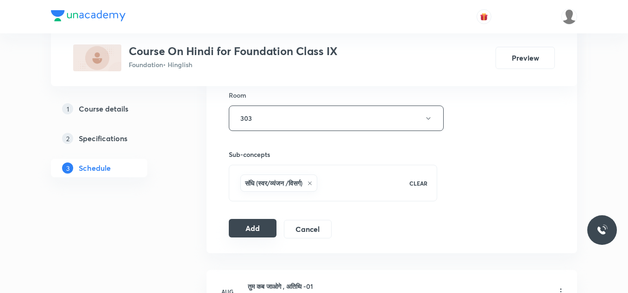
click at [240, 227] on button "Add" at bounding box center [253, 228] width 48 height 19
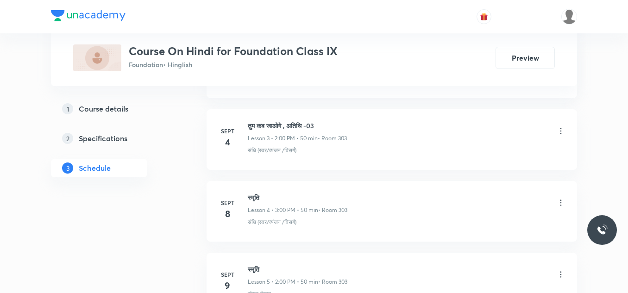
scroll to position [1250, 0]
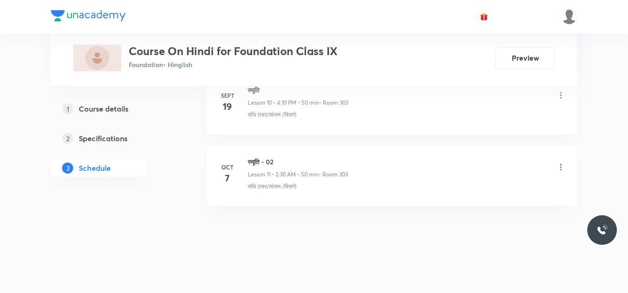
click at [562, 165] on icon at bounding box center [561, 167] width 9 height 9
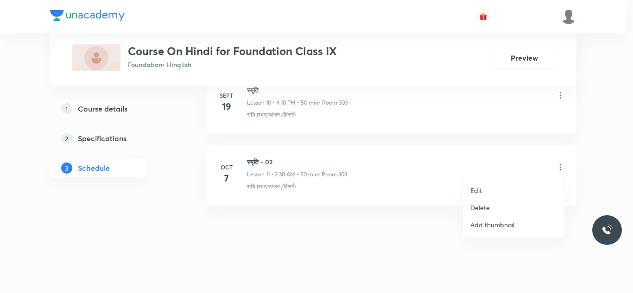
click at [481, 203] on p "Delete" at bounding box center [479, 208] width 19 height 10
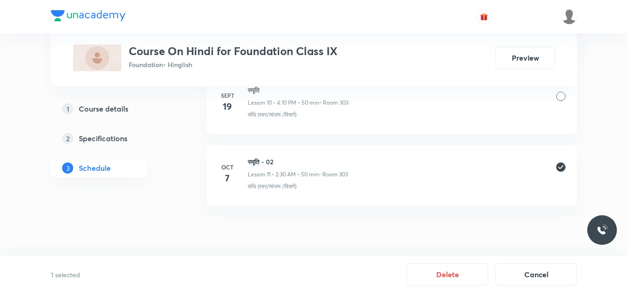
scroll to position [814, 0]
click at [446, 277] on button "Delete" at bounding box center [448, 274] width 82 height 22
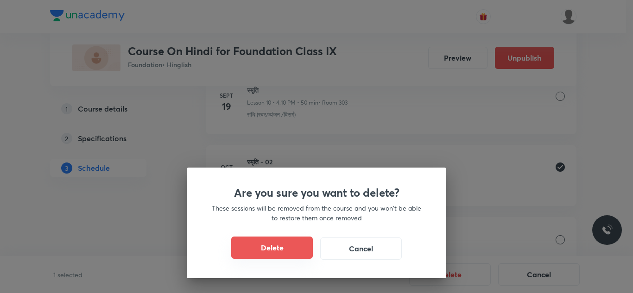
click at [281, 248] on button "Delete" at bounding box center [272, 248] width 82 height 22
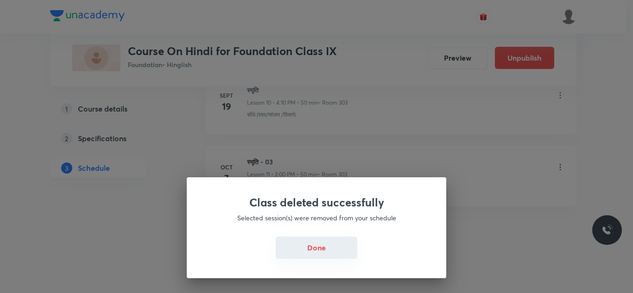
click at [302, 250] on button "Done" at bounding box center [317, 248] width 82 height 22
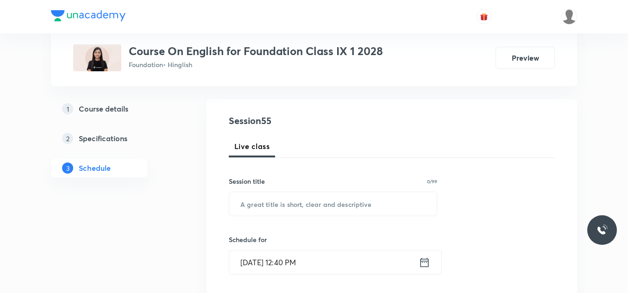
scroll to position [91, 0]
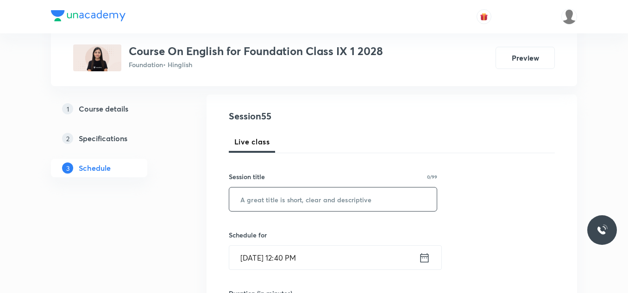
click at [250, 202] on input "text" at bounding box center [333, 200] width 208 height 24
paste input "The Snake and the Mirror"
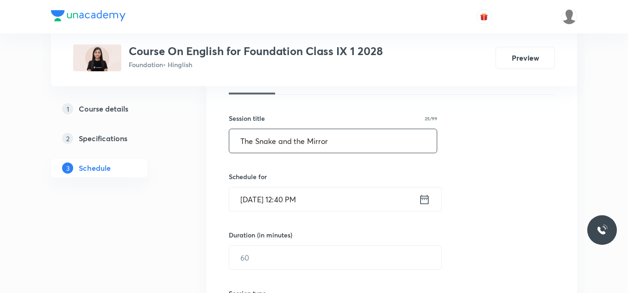
scroll to position [150, 0]
type input "The Snake and the Mirror"
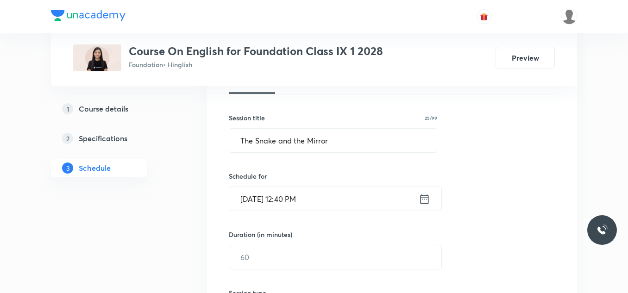
click at [329, 195] on input "Oct 7, 2025, 12:40 PM" at bounding box center [324, 199] width 190 height 24
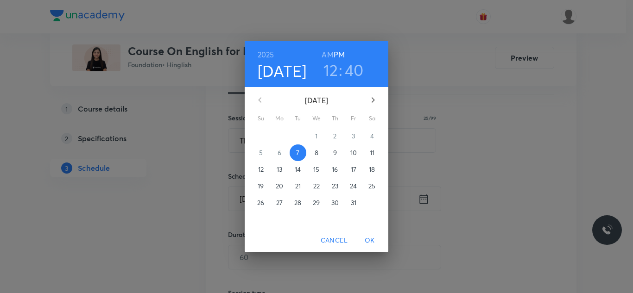
click at [333, 70] on h3 "12" at bounding box center [330, 69] width 15 height 19
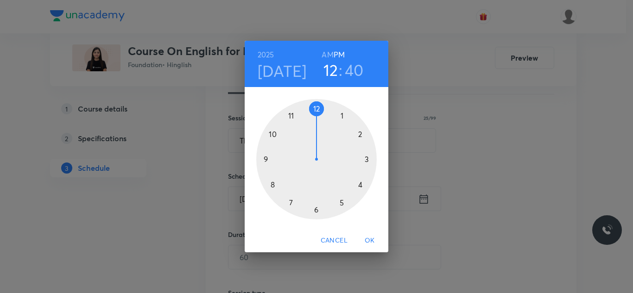
click at [367, 160] on div at bounding box center [316, 159] width 120 height 120
click at [316, 109] on div at bounding box center [316, 159] width 120 height 120
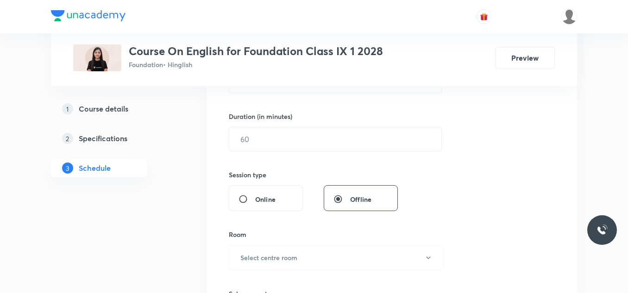
scroll to position [268, 0]
click at [262, 140] on input "text" at bounding box center [335, 139] width 212 height 24
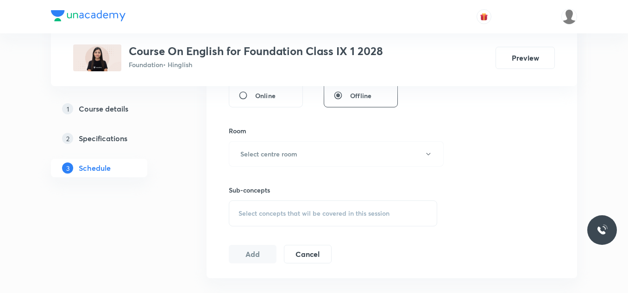
scroll to position [373, 0]
type input "50"
click at [264, 152] on h6 "Select centre room" at bounding box center [268, 153] width 57 height 10
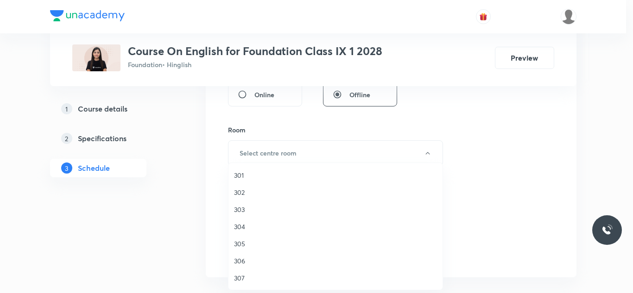
click at [247, 209] on span "303" at bounding box center [335, 210] width 203 height 10
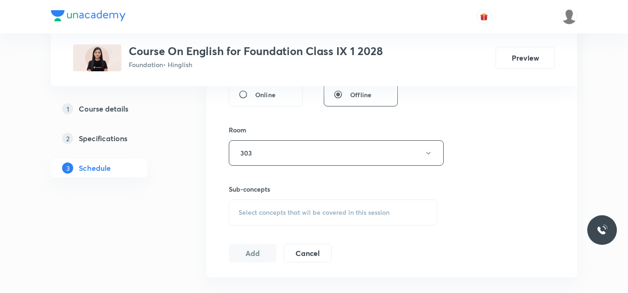
click at [249, 217] on div "Select concepts that wil be covered in this session" at bounding box center [333, 213] width 209 height 26
type input "T"
click at [261, 286] on p "Tenses" at bounding box center [260, 284] width 20 height 9
checkbox input "true"
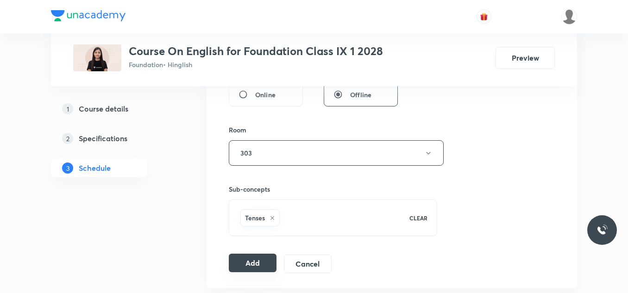
click at [250, 261] on button "Add" at bounding box center [253, 263] width 48 height 19
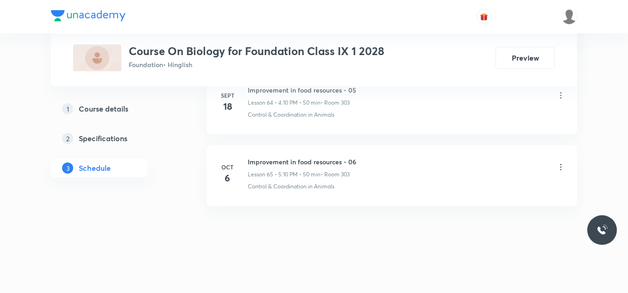
click at [270, 162] on h6 "Improvement in food resources - 06" at bounding box center [302, 162] width 108 height 10
copy h6 "Improvement in food resources - 06"
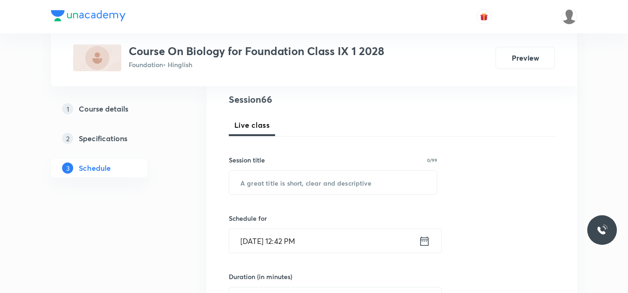
scroll to position [146, 0]
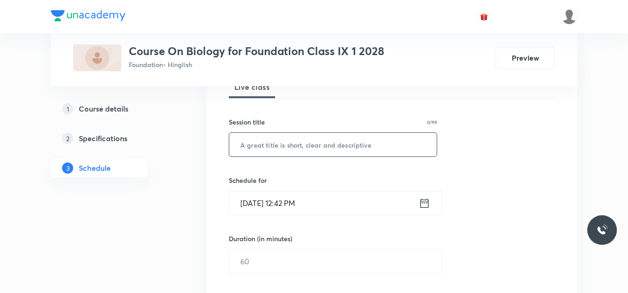
click at [267, 143] on input "text" at bounding box center [333, 145] width 208 height 24
paste input "Improvement in food resources - 06"
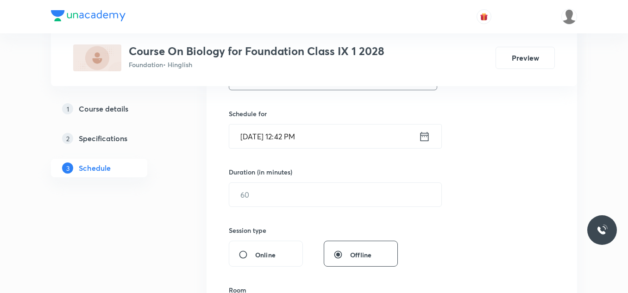
scroll to position [220, 0]
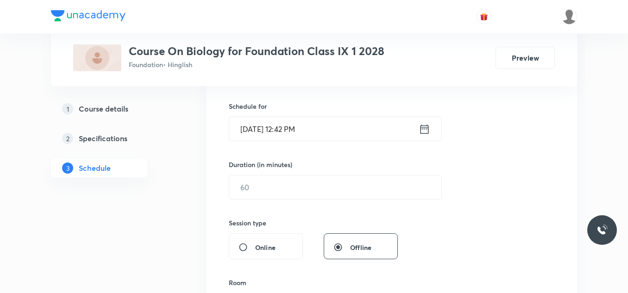
type input "Improvement in food resources - 07"
click at [325, 127] on input "Oct 7, 2025, 12:42 PM" at bounding box center [324, 129] width 190 height 24
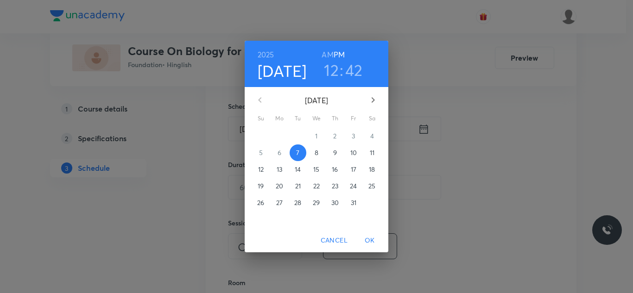
click at [336, 68] on h3 "12" at bounding box center [331, 69] width 15 height 19
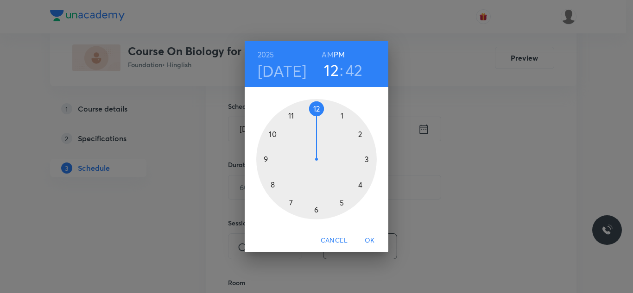
click at [361, 183] on div at bounding box center [316, 159] width 120 height 120
click at [360, 133] on div at bounding box center [316, 159] width 120 height 120
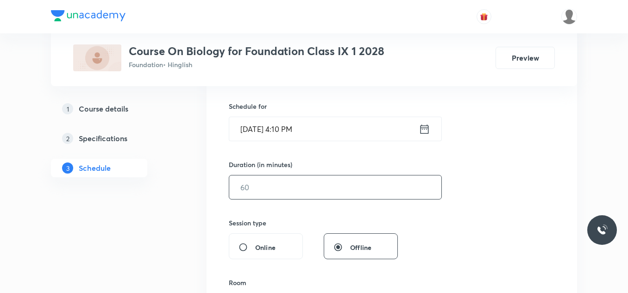
click at [259, 185] on input "text" at bounding box center [335, 188] width 212 height 24
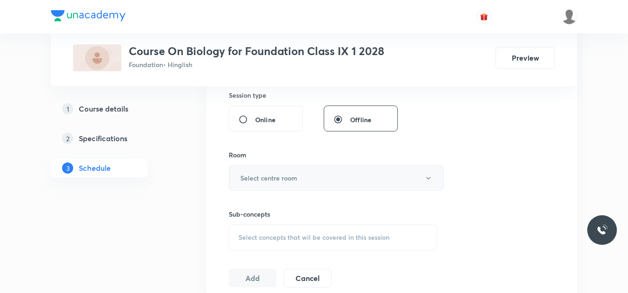
scroll to position [348, 0]
type input "50"
click at [264, 179] on h6 "Select centre room" at bounding box center [268, 178] width 57 height 10
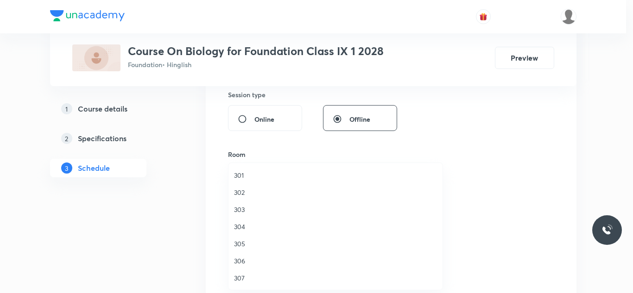
click at [240, 207] on span "303" at bounding box center [335, 210] width 203 height 10
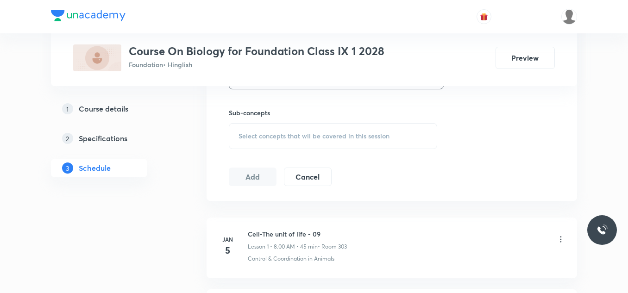
scroll to position [450, 0]
click at [274, 130] on div "Select concepts that wil be covered in this session" at bounding box center [333, 135] width 209 height 26
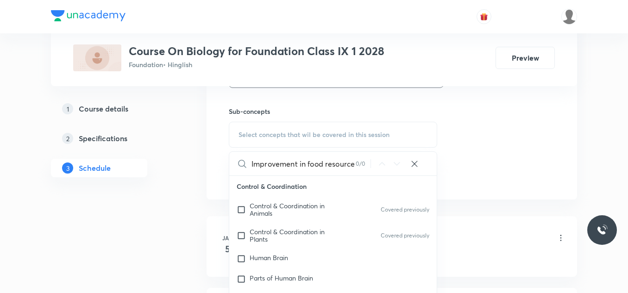
scroll to position [0, 0]
type input "I"
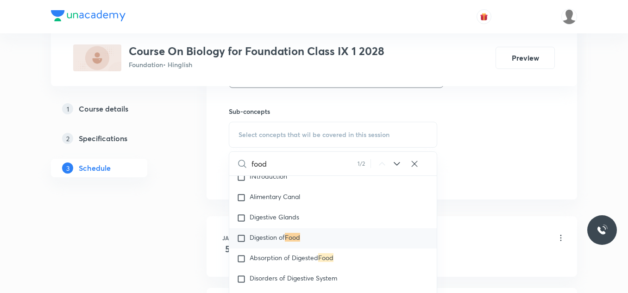
scroll to position [716, 0]
type input "food"
click at [272, 256] on span "Absorption of Digested" at bounding box center [284, 258] width 69 height 9
checkbox input "true"
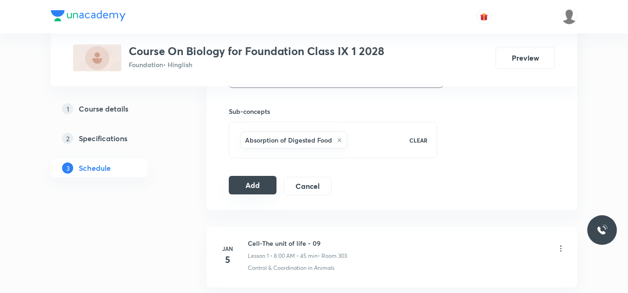
click at [247, 183] on button "Add" at bounding box center [253, 185] width 48 height 19
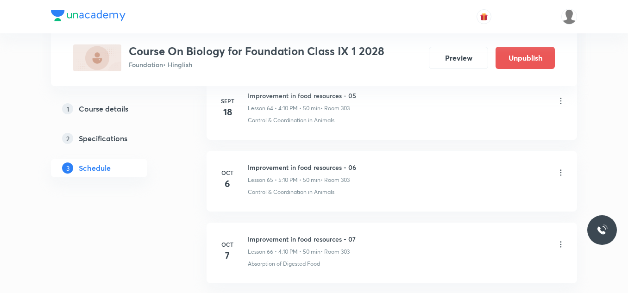
scroll to position [4764, 0]
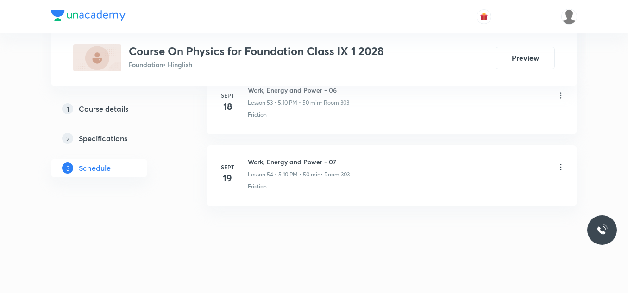
click at [276, 164] on h6 "Work, Energy and Power - 07" at bounding box center [299, 162] width 102 height 10
copy h6 "Work, Energy and Power - 07"
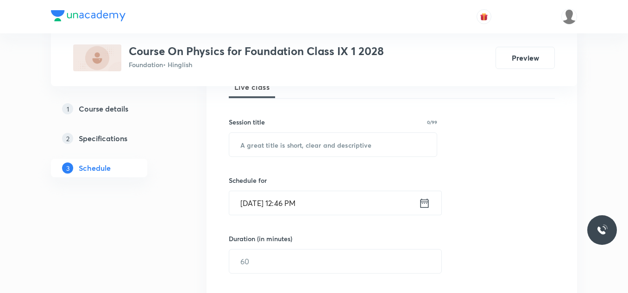
scroll to position [155, 0]
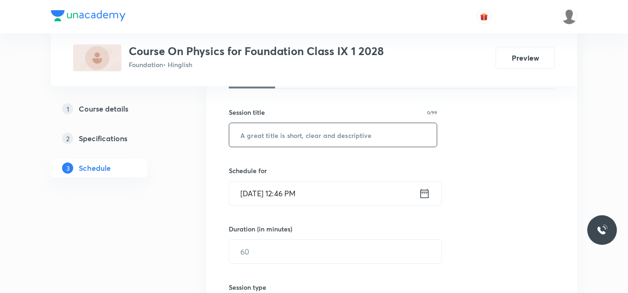
click at [285, 139] on input "text" at bounding box center [333, 135] width 208 height 24
paste input "Work, Energy and Power - 07"
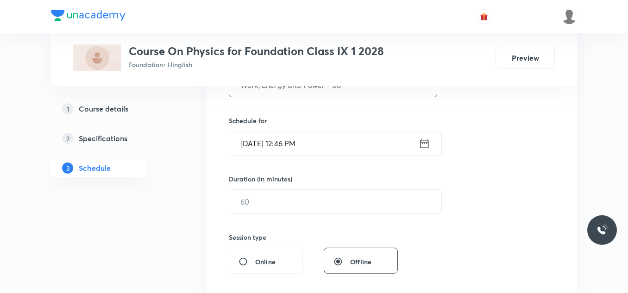
scroll to position [215, 0]
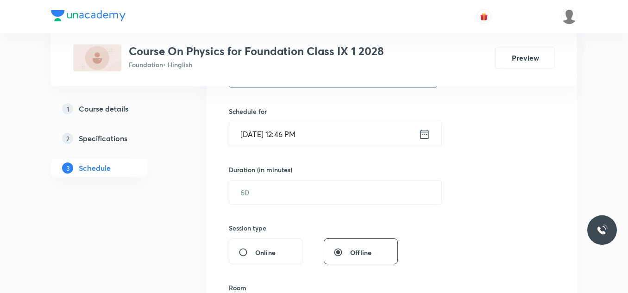
type input "Work, Energy and Power - 08"
click at [328, 131] on input "[DATE] 12:46 PM" at bounding box center [324, 134] width 190 height 24
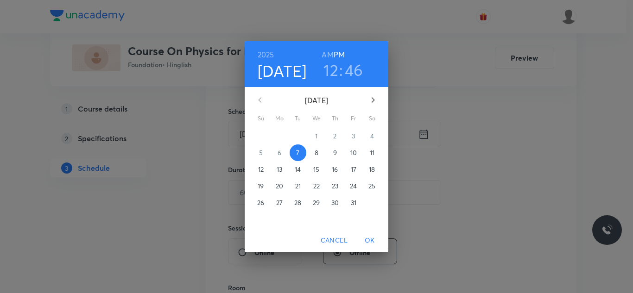
click at [333, 68] on h3 "12" at bounding box center [330, 69] width 15 height 19
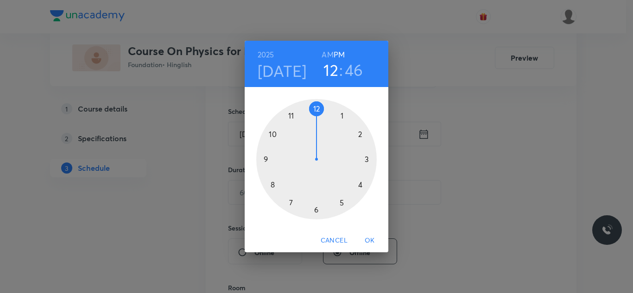
click at [316, 211] on div at bounding box center [316, 159] width 120 height 120
click at [359, 133] on div at bounding box center [316, 159] width 120 height 120
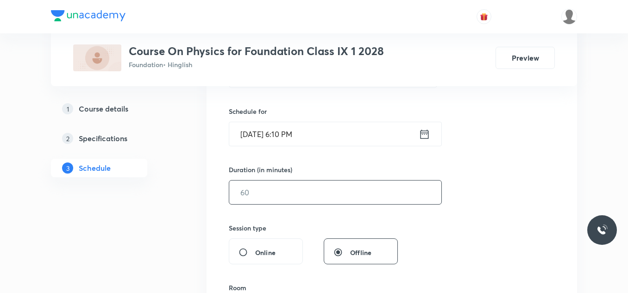
click at [253, 198] on input "text" at bounding box center [335, 193] width 212 height 24
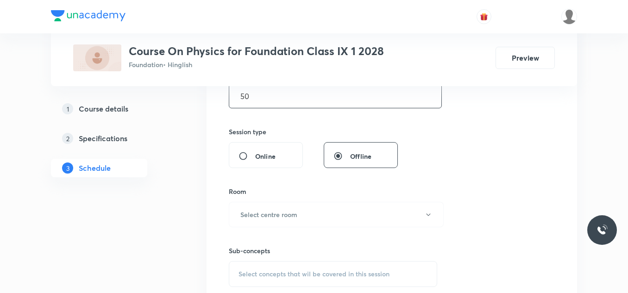
scroll to position [321, 0]
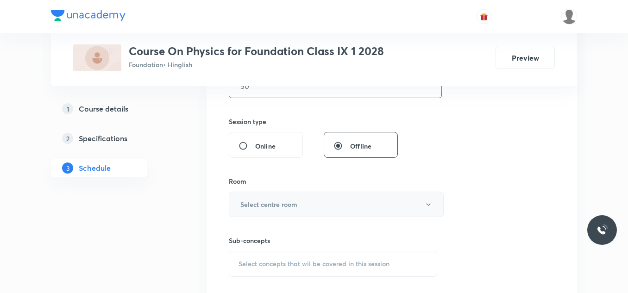
type input "50"
click at [280, 200] on h6 "Select centre room" at bounding box center [268, 205] width 57 height 10
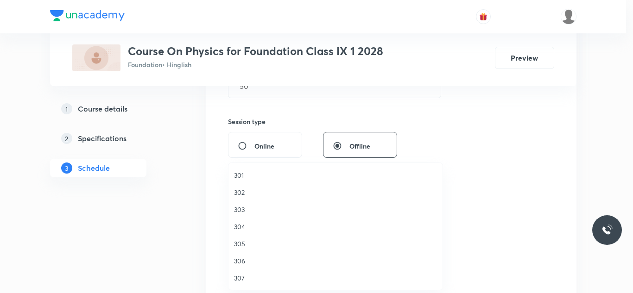
click at [244, 209] on span "303" at bounding box center [335, 210] width 203 height 10
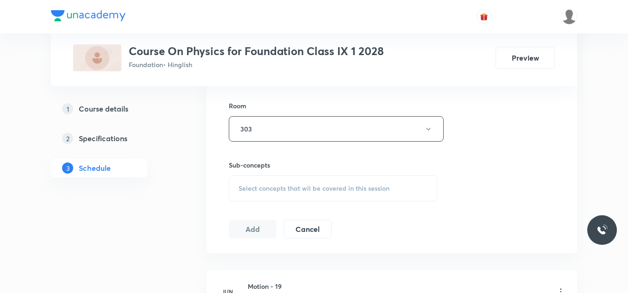
scroll to position [397, 0]
click at [263, 190] on span "Select concepts that wil be covered in this session" at bounding box center [314, 187] width 151 height 7
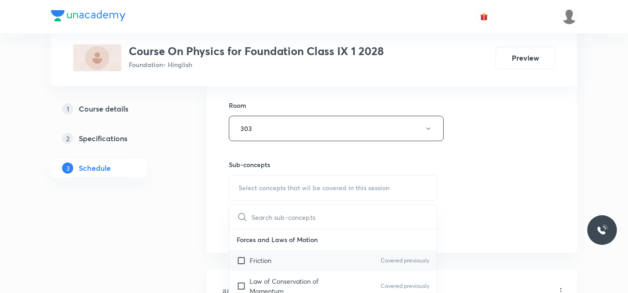
click at [249, 257] on input "checkbox" at bounding box center [243, 261] width 13 height 10
checkbox input "true"
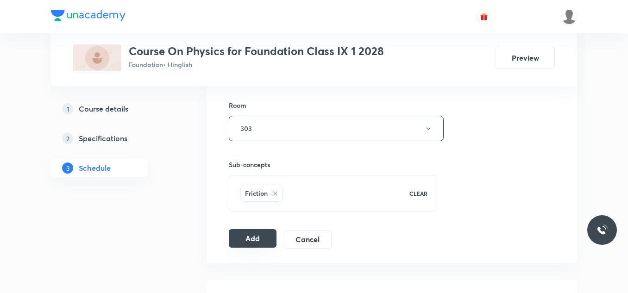
click at [244, 237] on button "Add" at bounding box center [253, 238] width 48 height 19
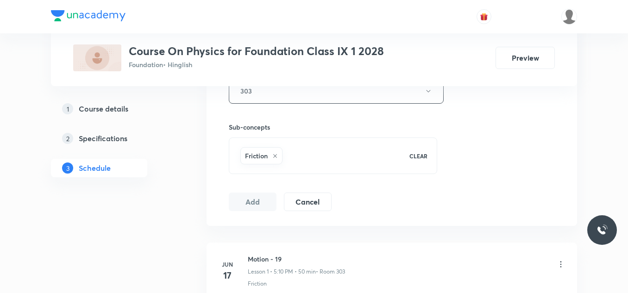
scroll to position [435, 0]
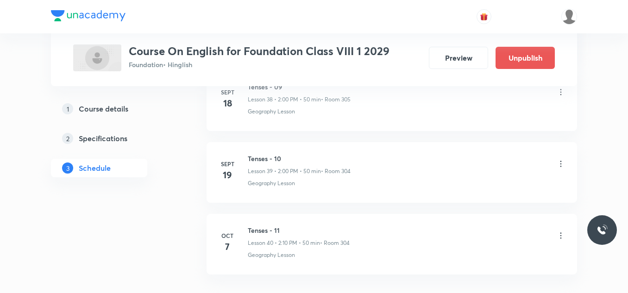
scroll to position [3322, 0]
click at [262, 165] on h6 "Tenses - 11" at bounding box center [299, 162] width 102 height 10
copy h6 "Tenses - 11"
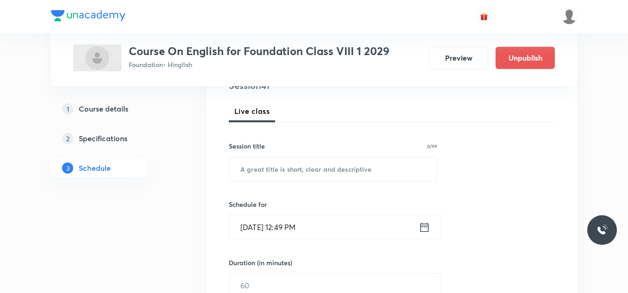
scroll to position [124, 0]
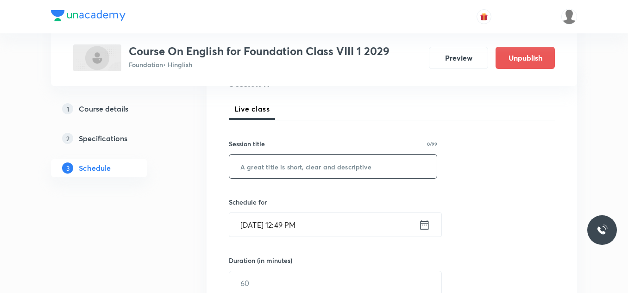
click at [262, 165] on input "text" at bounding box center [333, 167] width 208 height 24
paste input "Tenses - 11"
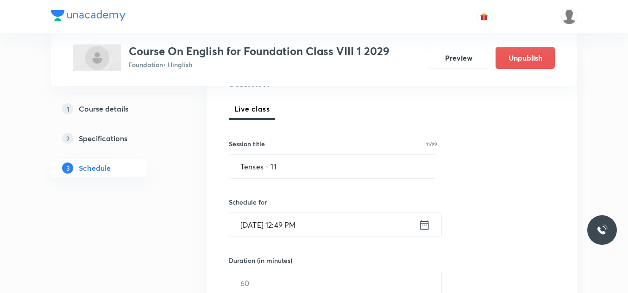
click at [335, 225] on input "[DATE] 12:49 PM" at bounding box center [324, 225] width 190 height 24
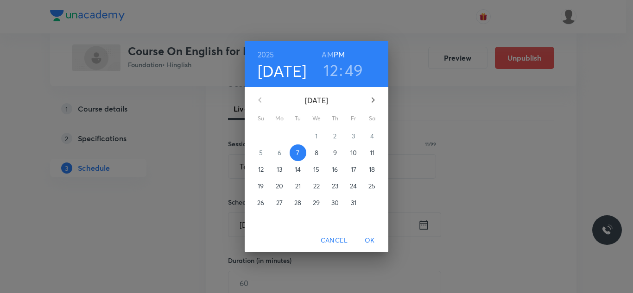
click at [335, 66] on h3 "12" at bounding box center [330, 69] width 15 height 19
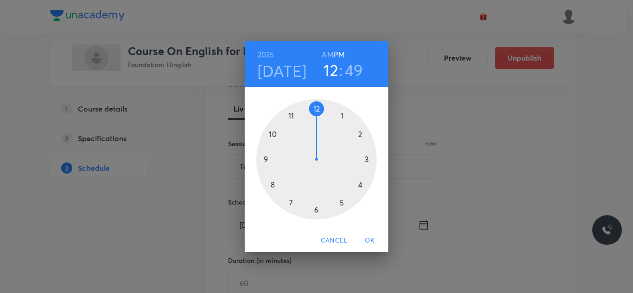
click at [361, 134] on div at bounding box center [316, 159] width 120 height 120
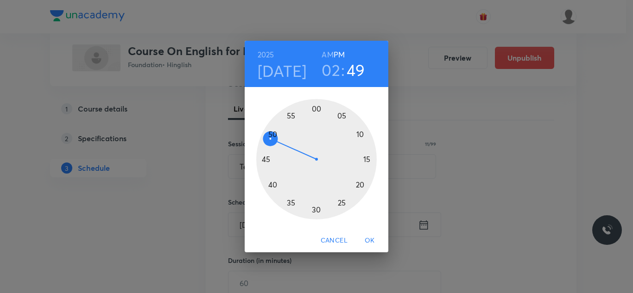
click at [316, 108] on div at bounding box center [316, 159] width 120 height 120
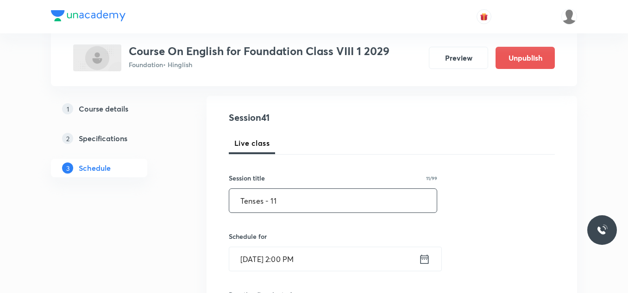
scroll to position [94, 0]
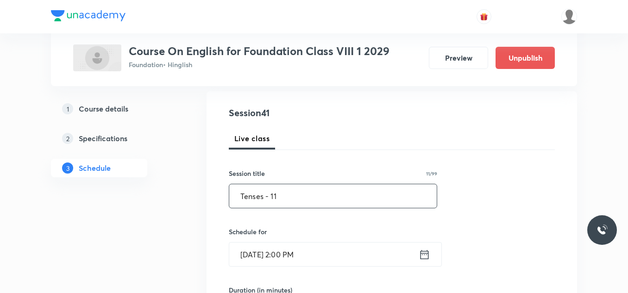
click at [291, 192] on input "Tenses - 11" at bounding box center [333, 196] width 208 height 24
paste input "Direct and Indirect Speech-"
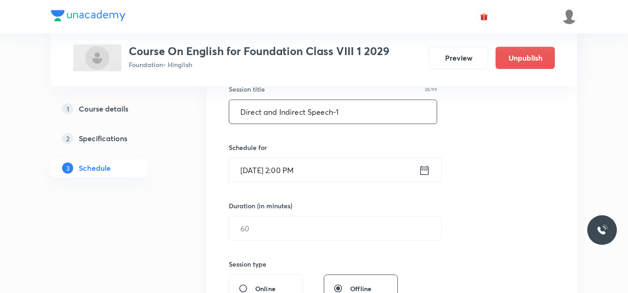
scroll to position [180, 0]
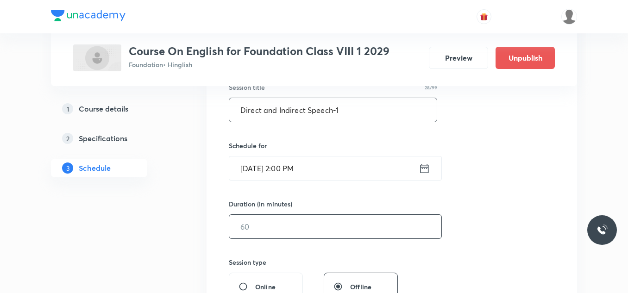
type input "Direct and Indirect Speech-1"
click at [280, 228] on input "text" at bounding box center [335, 227] width 212 height 24
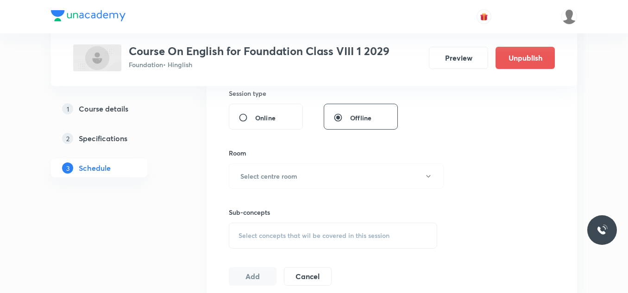
scroll to position [350, 0]
type input "50"
click at [287, 179] on h6 "Select centre room" at bounding box center [268, 176] width 57 height 10
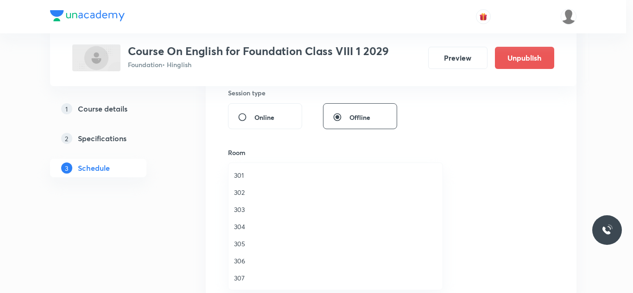
click at [245, 220] on li "304" at bounding box center [335, 226] width 214 height 17
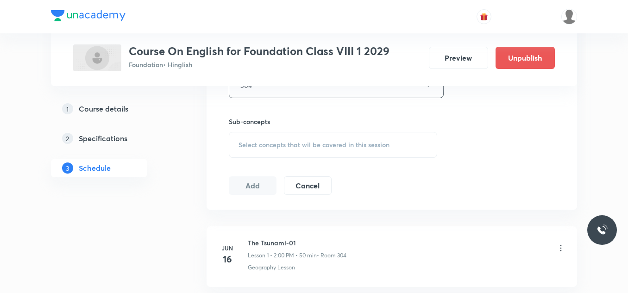
scroll to position [441, 0]
click at [267, 138] on div "Select concepts that wil be covered in this session" at bounding box center [333, 145] width 209 height 26
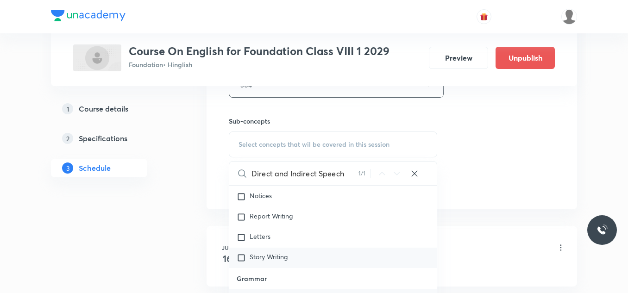
scroll to position [164, 0]
type input "Direct and Indirect Speech"
click at [281, 237] on mark "Direct and Indirect Speech" at bounding box center [290, 237] width 80 height 9
checkbox input "true"
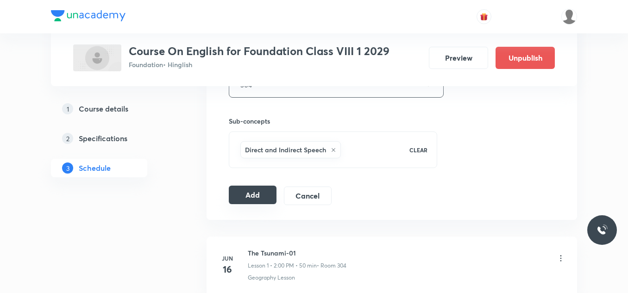
click at [252, 196] on button "Add" at bounding box center [253, 195] width 48 height 19
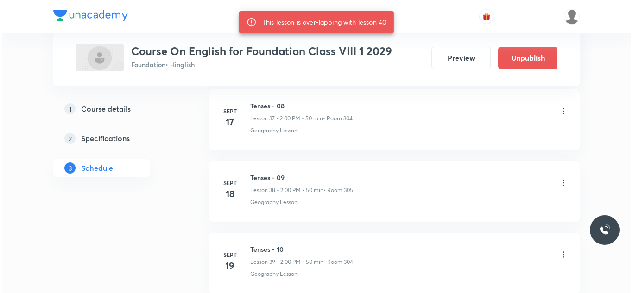
scroll to position [3333, 0]
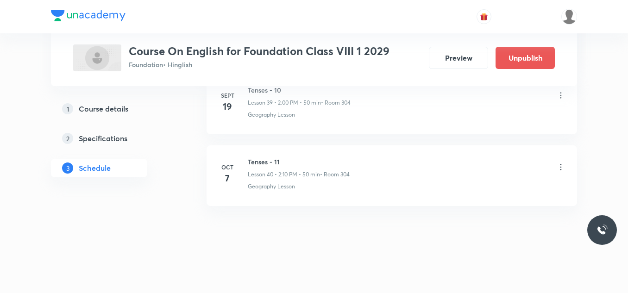
click at [564, 168] on icon at bounding box center [561, 167] width 9 height 9
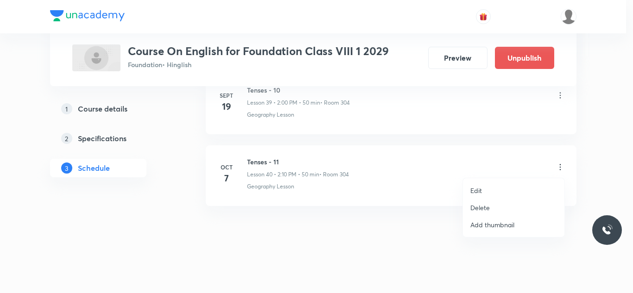
click at [503, 187] on li "Edit" at bounding box center [513, 190] width 101 height 17
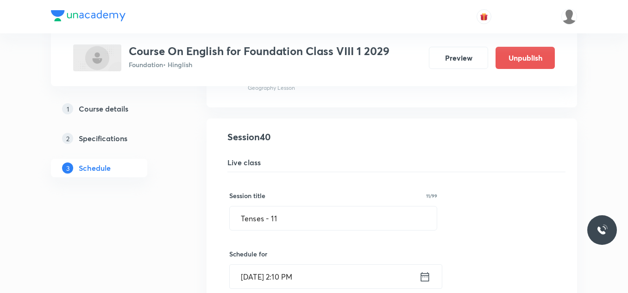
scroll to position [2871, 0]
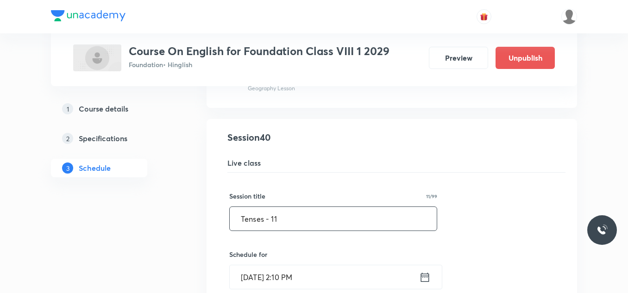
click at [316, 229] on input "Tenses - 11" at bounding box center [333, 219] width 207 height 24
type input "T"
paste input "Direct and Indirect Speech-1"
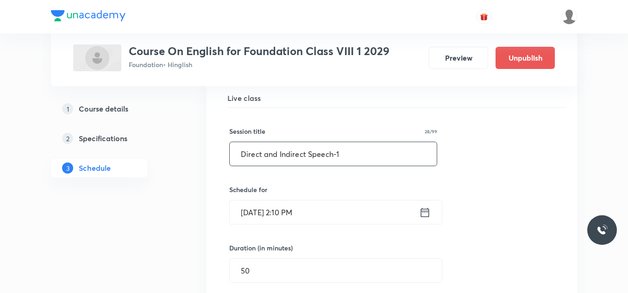
scroll to position [2939, 0]
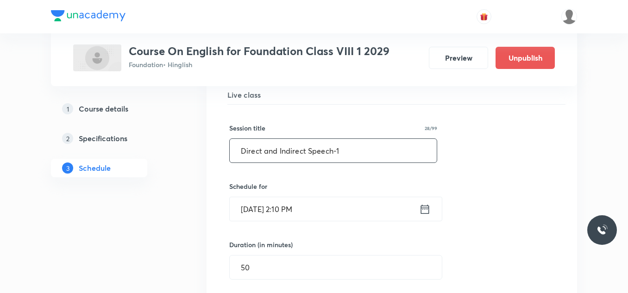
type input "Direct and Indirect Speech-1"
click at [316, 210] on input "Oct 7, 2025, 2:10 PM" at bounding box center [325, 209] width 190 height 24
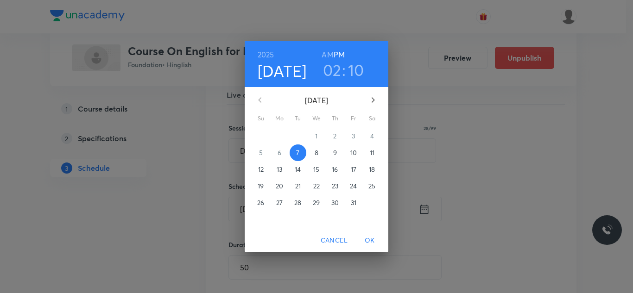
click at [331, 69] on h3 "02" at bounding box center [332, 69] width 19 height 19
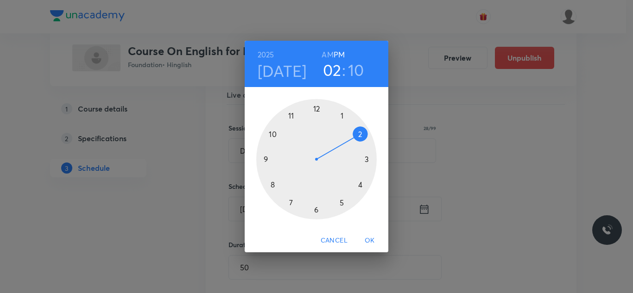
click at [361, 133] on div at bounding box center [316, 159] width 120 height 120
click at [318, 108] on div at bounding box center [316, 159] width 120 height 120
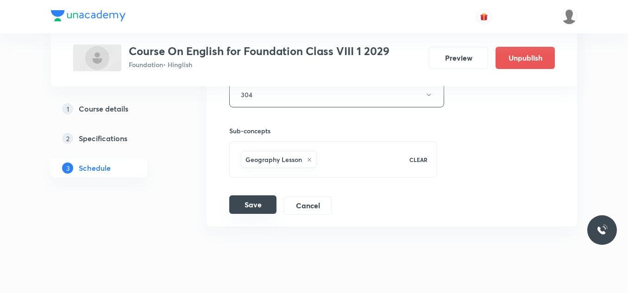
scroll to position [3233, 0]
click at [249, 202] on button "Save" at bounding box center [252, 204] width 47 height 19
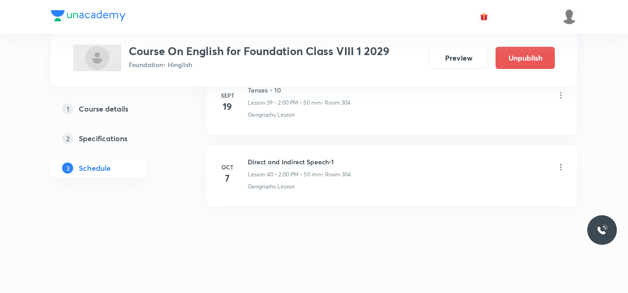
scroll to position [2897, 0]
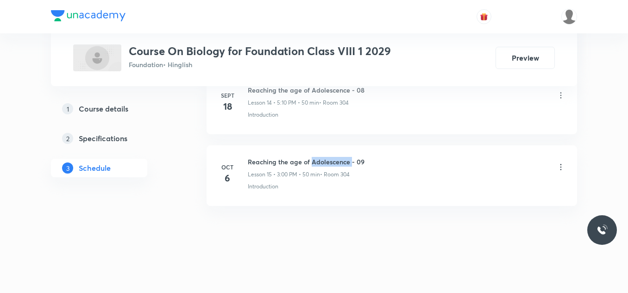
click at [312, 161] on h6 "Reaching the age of Adolescence - 09" at bounding box center [306, 162] width 117 height 10
copy h6 "Reaching the age of Adolescence - 09"
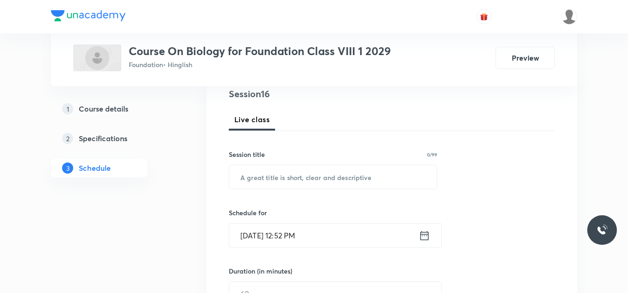
scroll to position [114, 0]
click at [290, 177] on input "text" at bounding box center [333, 177] width 208 height 24
paste input "Reaching the age of Adolescence - 09"
type input "Reaching the age of Adolescence - 10"
click at [316, 234] on input "Oct 7, 2025, 12:52 PM" at bounding box center [324, 235] width 190 height 24
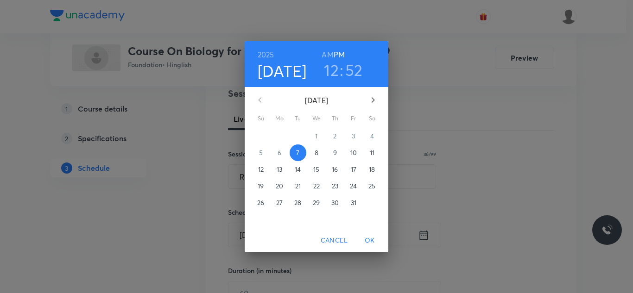
click at [330, 66] on h3 "12" at bounding box center [331, 69] width 15 height 19
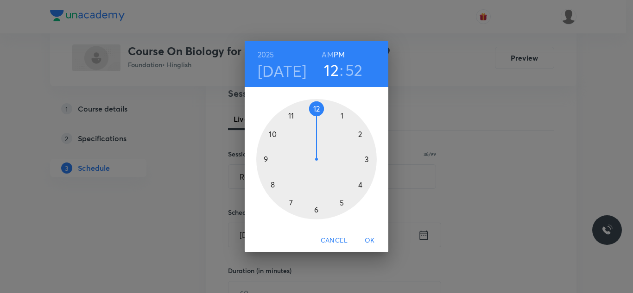
click at [367, 158] on div at bounding box center [316, 159] width 120 height 120
click at [317, 108] on div at bounding box center [316, 159] width 120 height 120
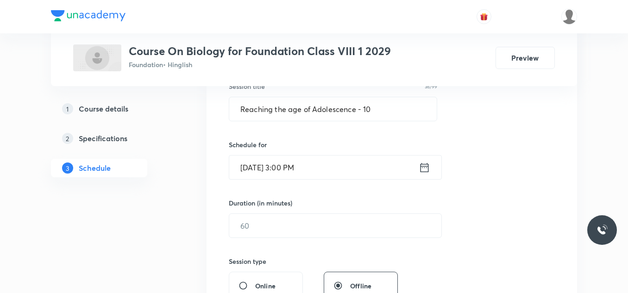
scroll to position [182, 0]
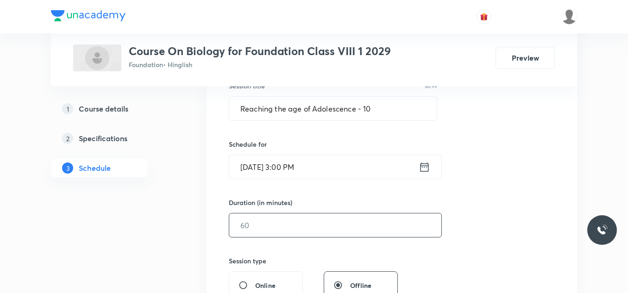
click at [265, 226] on input "text" at bounding box center [335, 226] width 212 height 24
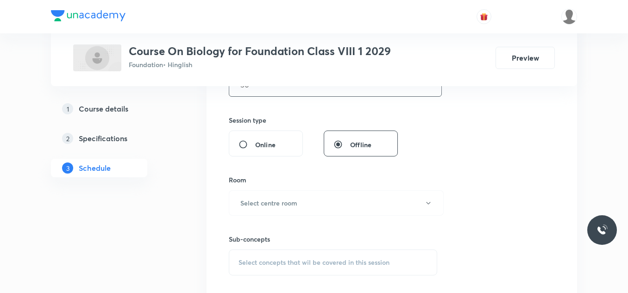
scroll to position [323, 0]
type input "50"
click at [292, 208] on button "Select centre room" at bounding box center [336, 202] width 215 height 25
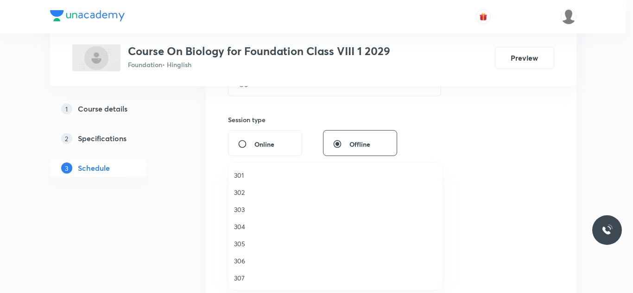
click at [240, 221] on li "304" at bounding box center [335, 226] width 214 height 17
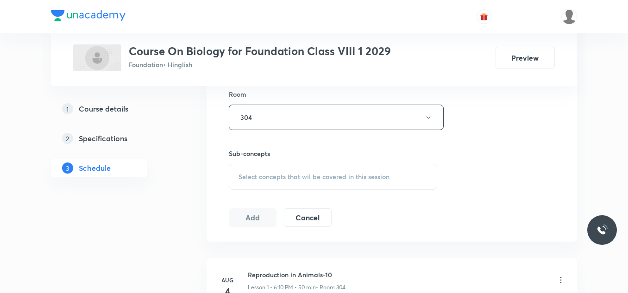
scroll to position [409, 0]
click at [270, 175] on span "Select concepts that wil be covered in this session" at bounding box center [314, 176] width 151 height 7
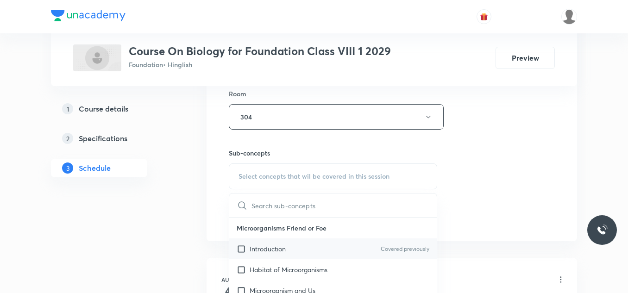
click at [256, 245] on p "Introduction" at bounding box center [268, 249] width 36 height 10
checkbox input "true"
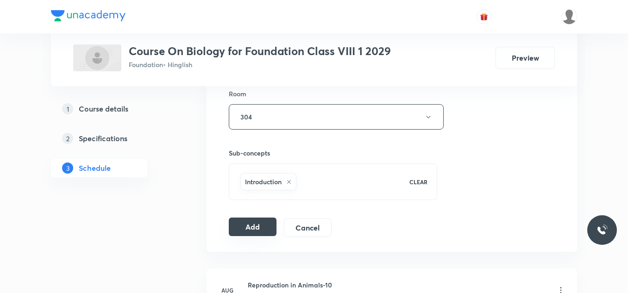
click at [253, 227] on button "Add" at bounding box center [253, 227] width 48 height 19
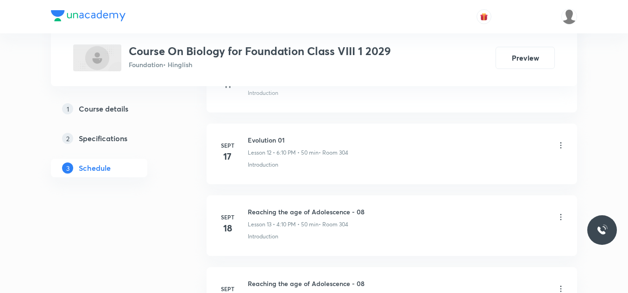
scroll to position [1538, 0]
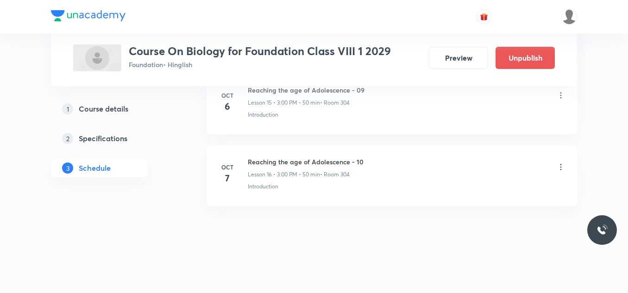
click at [562, 167] on icon at bounding box center [561, 167] width 1 height 6
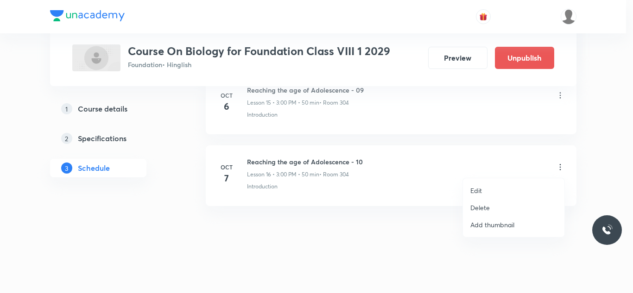
click at [474, 186] on p "Edit" at bounding box center [476, 191] width 12 height 10
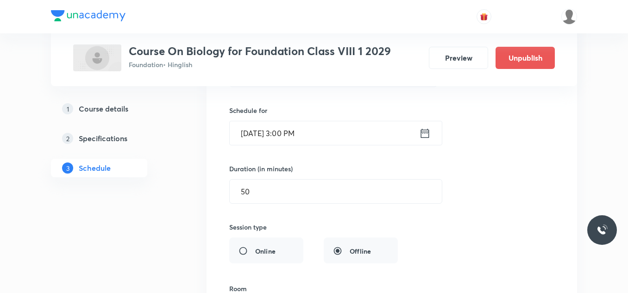
scroll to position [1286, 0]
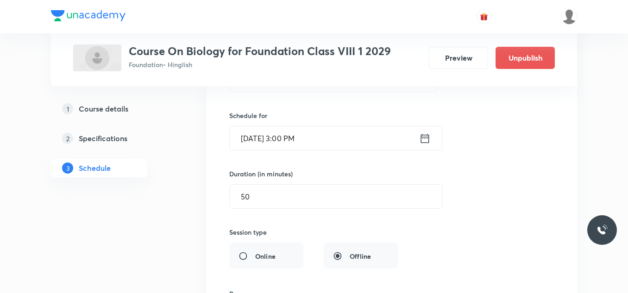
click at [352, 140] on input "[DATE] 3:00 PM" at bounding box center [325, 139] width 190 height 24
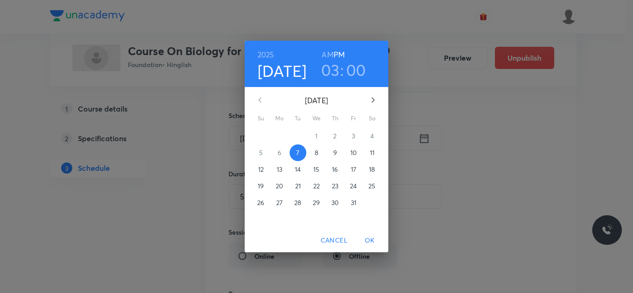
click at [332, 69] on h3 "03" at bounding box center [330, 69] width 19 height 19
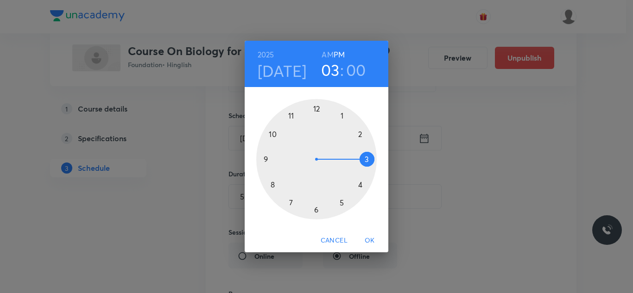
click at [359, 183] on div at bounding box center [316, 159] width 120 height 120
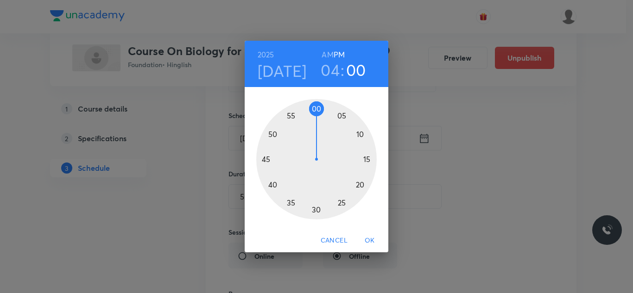
click at [359, 131] on div at bounding box center [316, 159] width 120 height 120
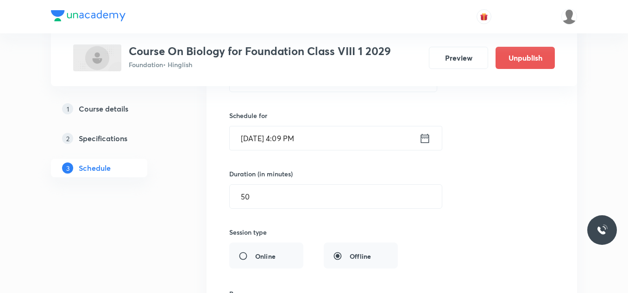
click at [334, 138] on input "[DATE] 4:09 PM" at bounding box center [325, 139] width 190 height 24
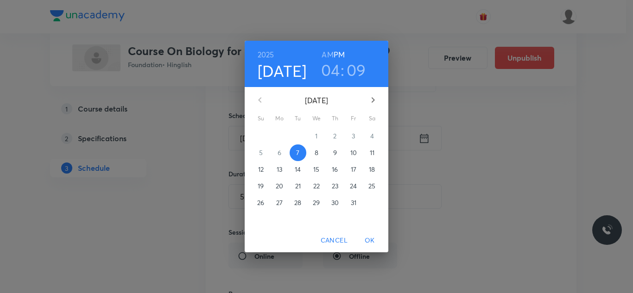
click at [360, 70] on h3 "09" at bounding box center [356, 69] width 19 height 19
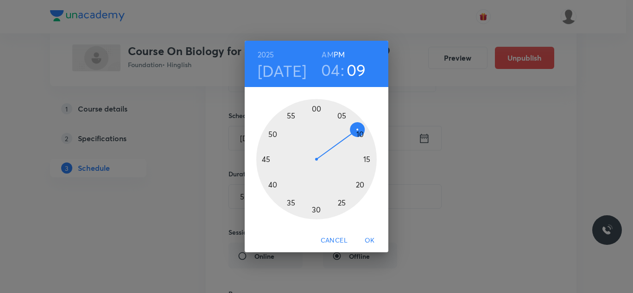
click at [360, 135] on div at bounding box center [316, 159] width 120 height 120
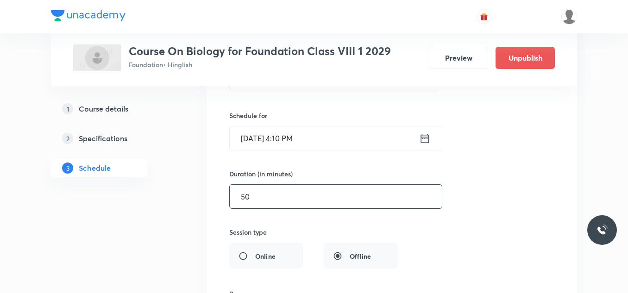
click at [293, 188] on input "50" at bounding box center [336, 197] width 212 height 24
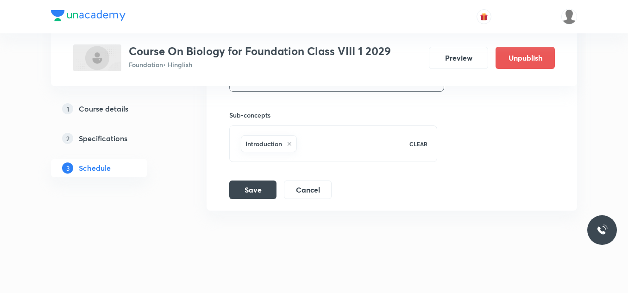
scroll to position [1526, 0]
click at [258, 186] on button "Save" at bounding box center [252, 187] width 47 height 19
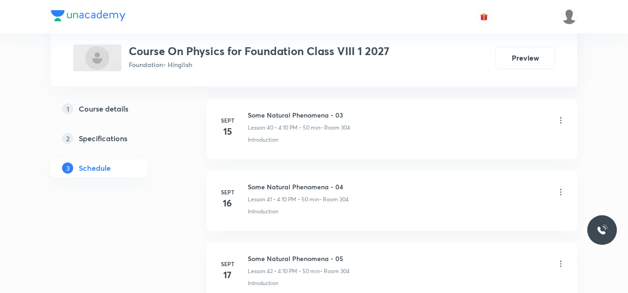
scroll to position [3538, 0]
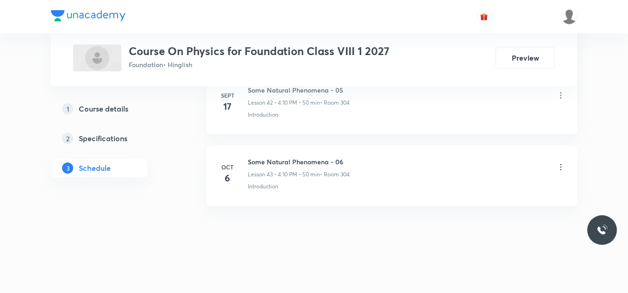
click at [296, 160] on h6 "Some Natural Phenomena - 06" at bounding box center [299, 162] width 102 height 10
copy h6 "Some Natural Phenomena - 06"
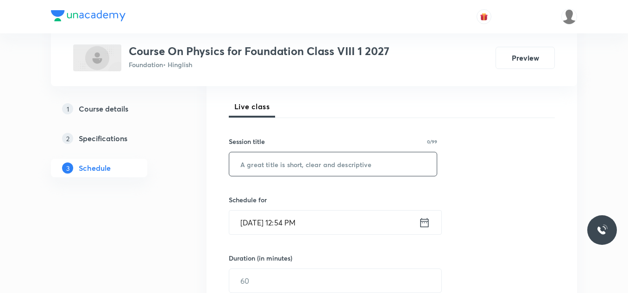
scroll to position [126, 0]
click at [262, 168] on input "text" at bounding box center [333, 165] width 208 height 24
paste input "Some Natural Phenomena - 06"
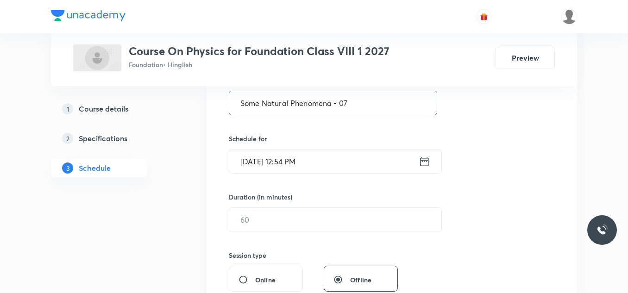
scroll to position [188, 0]
type input "Some Natural Phenomena - 07"
click at [330, 158] on input "Oct 7, 2025, 12:54 PM" at bounding box center [324, 161] width 190 height 24
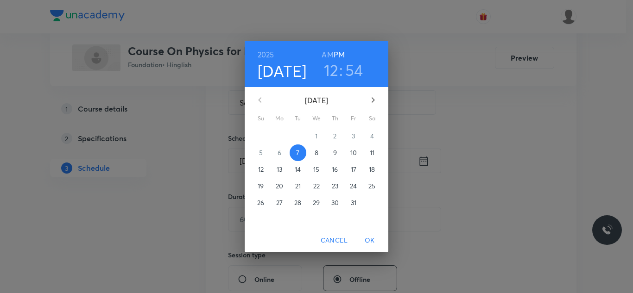
click at [333, 68] on h3 "12" at bounding box center [331, 69] width 15 height 19
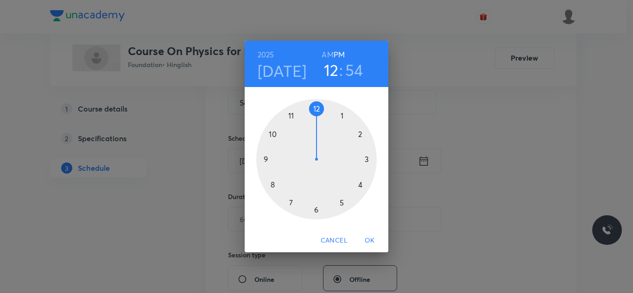
click at [362, 185] on div at bounding box center [316, 159] width 120 height 120
click at [362, 133] on div at bounding box center [316, 159] width 120 height 120
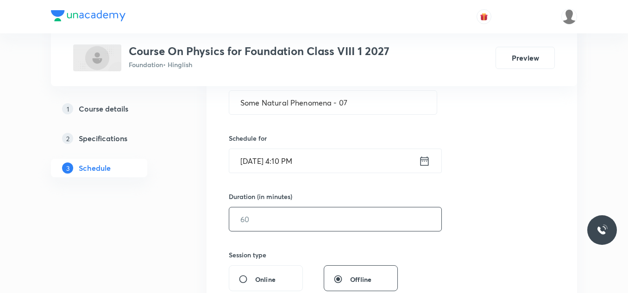
click at [265, 215] on input "text" at bounding box center [335, 220] width 212 height 24
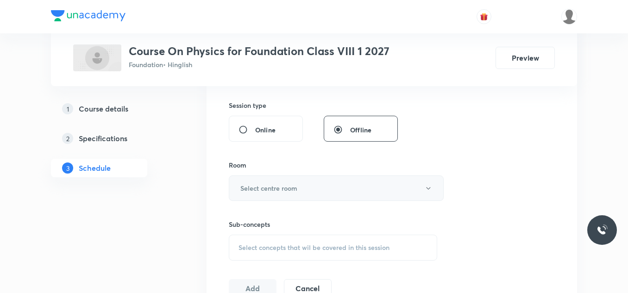
scroll to position [338, 0]
type input "50"
click at [281, 187] on h6 "Select centre room" at bounding box center [268, 188] width 57 height 10
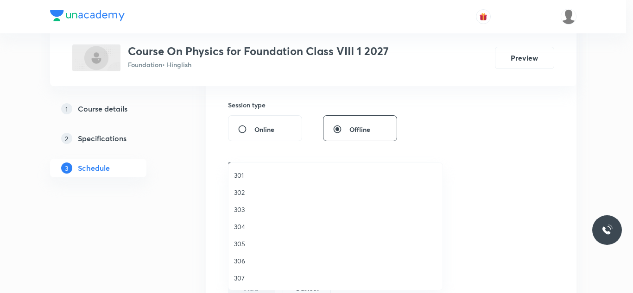
click at [243, 221] on li "304" at bounding box center [335, 226] width 214 height 17
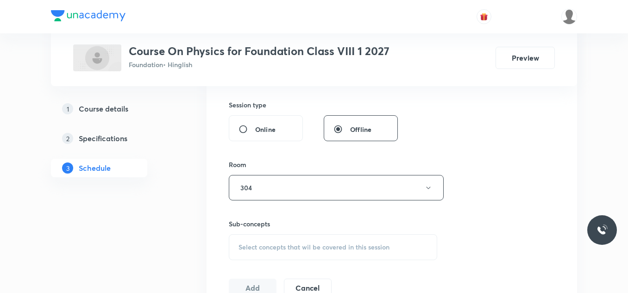
click at [274, 250] on span "Select concepts that wil be covered in this session" at bounding box center [314, 247] width 151 height 7
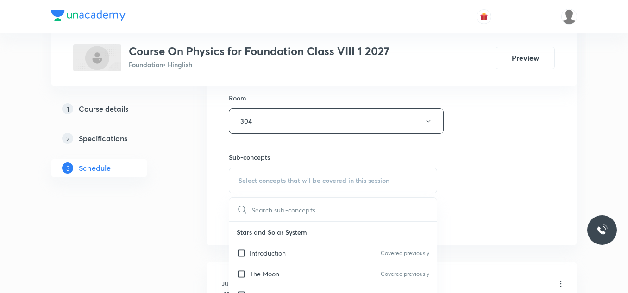
scroll to position [406, 0]
click at [253, 254] on p "Introduction" at bounding box center [268, 252] width 36 height 10
checkbox input "true"
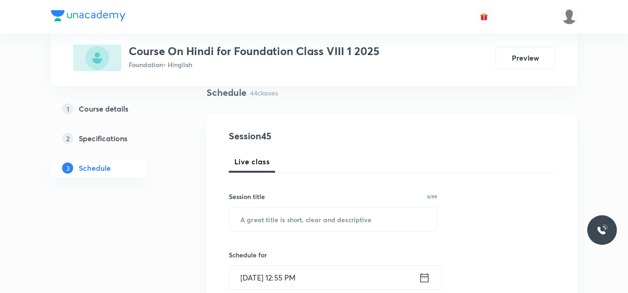
scroll to position [73, 0]
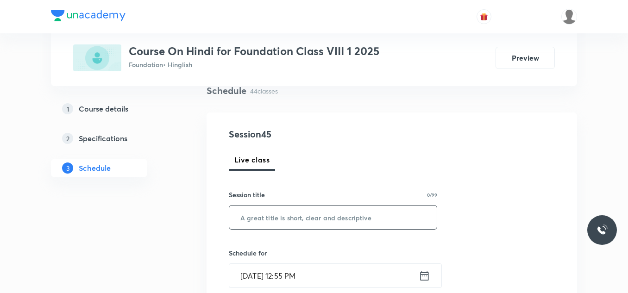
click at [255, 224] on input "text" at bounding box center [333, 218] width 208 height 24
paste input "परीक्षा पत्र विश्लेषण"
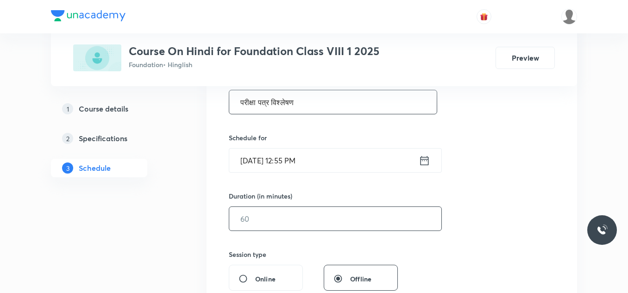
scroll to position [189, 0]
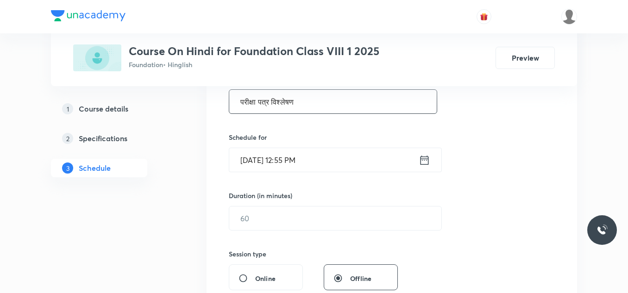
type input "परीक्षा पत्र विश्लेषण"
click at [335, 158] on input "[DATE] 12:55 PM" at bounding box center [324, 160] width 190 height 24
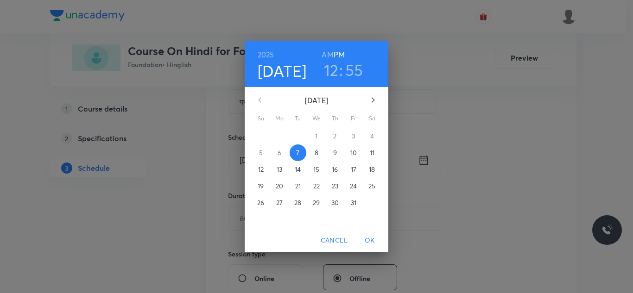
click at [336, 68] on h3 "12" at bounding box center [331, 69] width 15 height 19
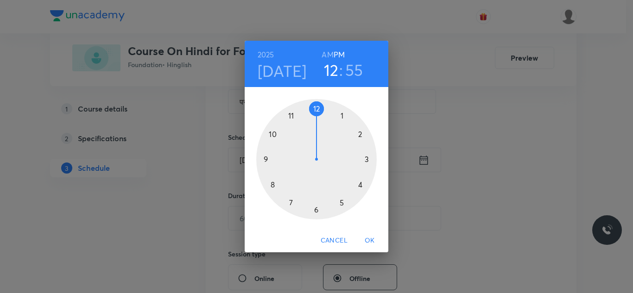
click at [368, 158] on div at bounding box center [316, 159] width 120 height 120
click at [317, 108] on div at bounding box center [316, 159] width 120 height 120
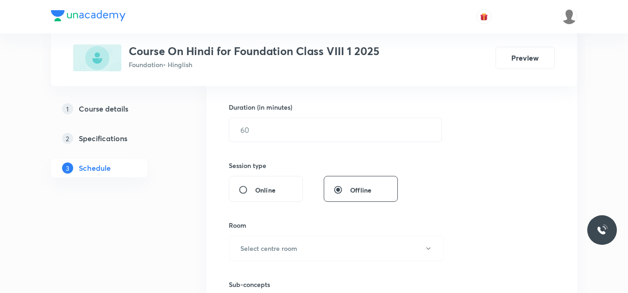
scroll to position [278, 0]
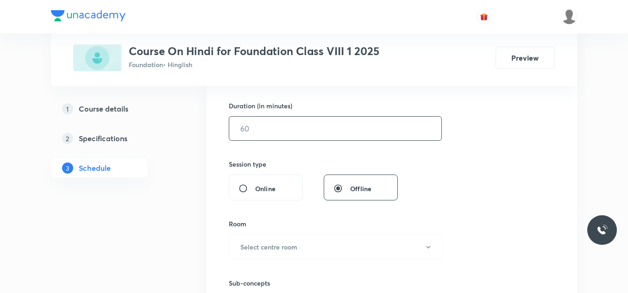
click at [273, 127] on input "text" at bounding box center [335, 129] width 212 height 24
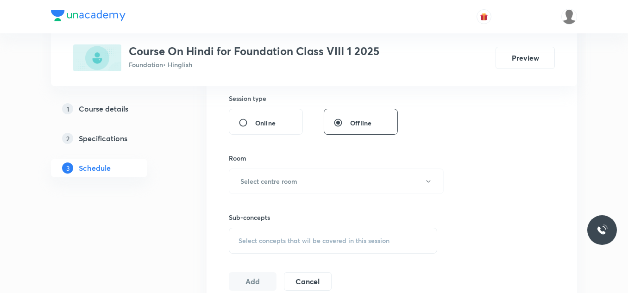
scroll to position [348, 0]
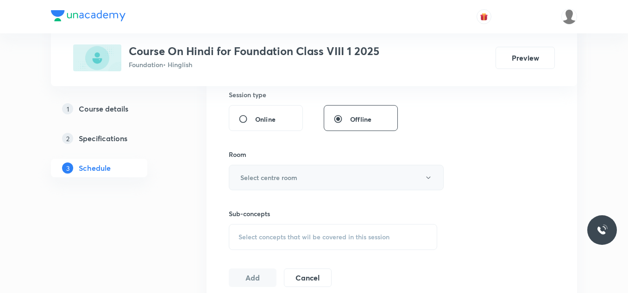
type input "50"
click at [266, 175] on h6 "Select centre room" at bounding box center [268, 178] width 57 height 10
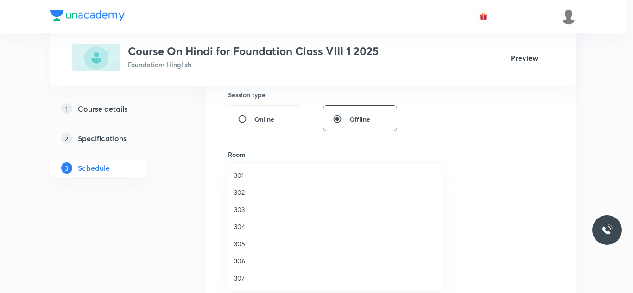
click at [241, 228] on span "304" at bounding box center [335, 227] width 203 height 10
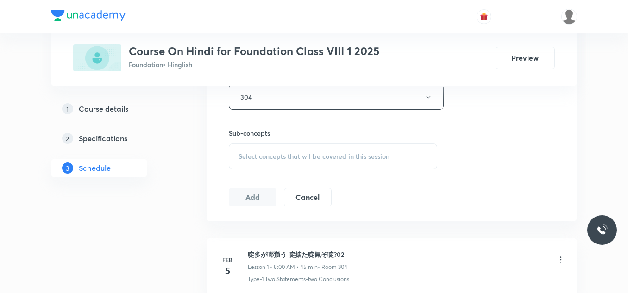
scroll to position [429, 0]
click at [287, 157] on span "Select concepts that wil be covered in this session" at bounding box center [314, 155] width 151 height 7
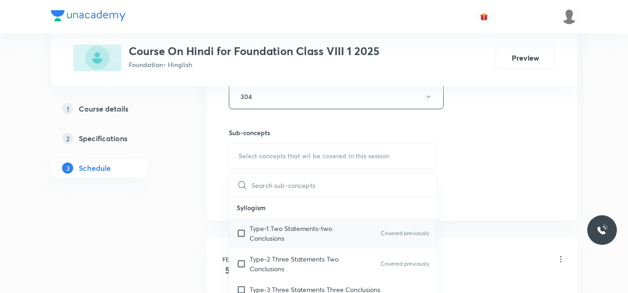
click at [272, 246] on div "Type-1 Two Statements-two Conclusions Covered previously" at bounding box center [333, 233] width 208 height 31
checkbox input "true"
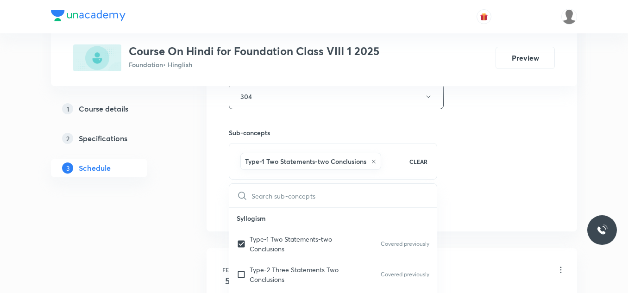
click at [272, 200] on input "text" at bounding box center [344, 196] width 185 height 24
paste input "परीक्षा पत्र विश्लेषण"
type input "परीक्षा पत्र विश्लेषण"
checkbox input "true"
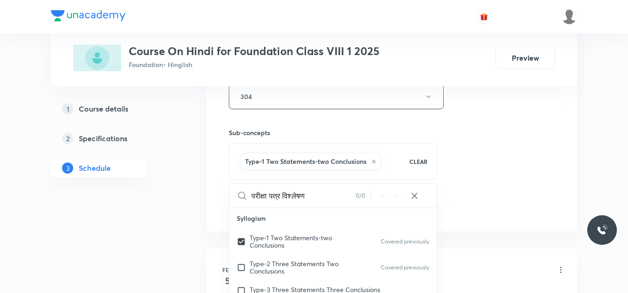
type input "परीक्षा पत्र विश्लेष"
checkbox input "true"
type input "परीक्षा पत्र व"
checkbox input "true"
type input "परीक्षा पत्र"
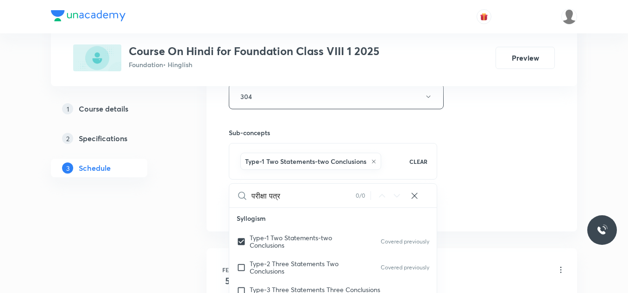
checkbox input "true"
type input "परीक्षा प"
checkbox input "true"
type input "परीक्षा"
checkbox input "true"
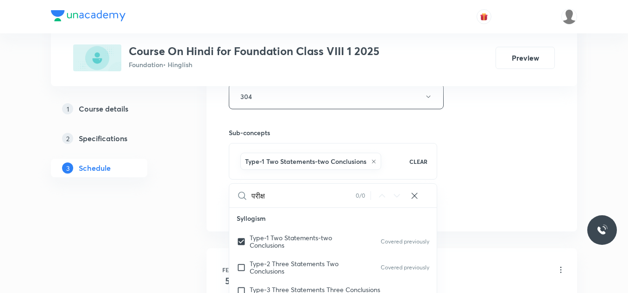
type input "परीक्"
checkbox input "true"
type input "पर"
checkbox input "true"
type input "प"
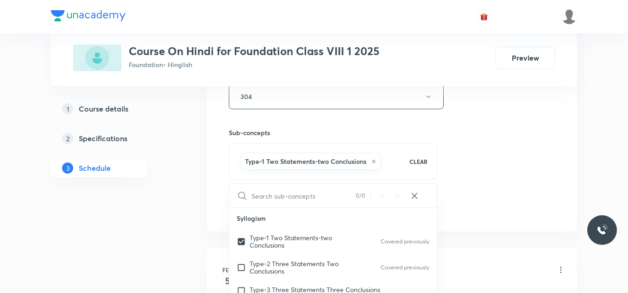
checkbox input "true"
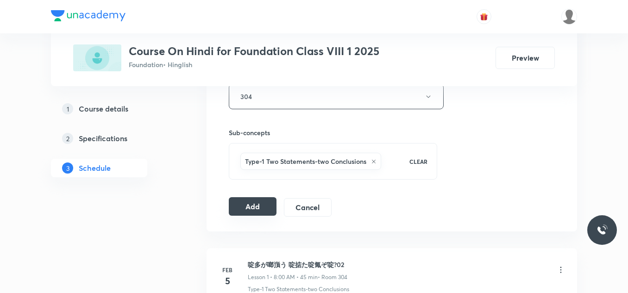
click at [253, 204] on button "Add" at bounding box center [253, 206] width 48 height 19
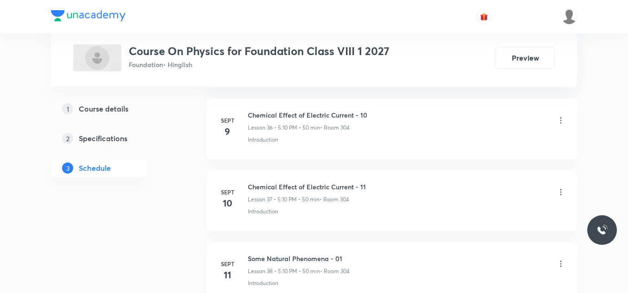
scroll to position [3538, 0]
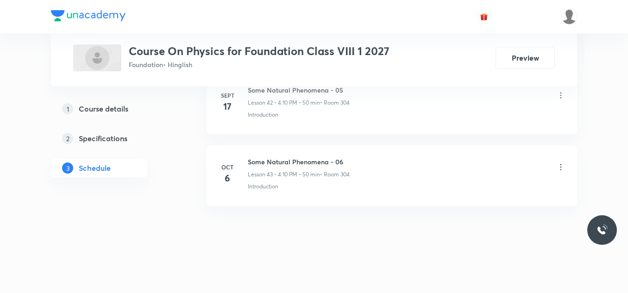
click at [289, 161] on h6 "Some Natural Phenomena - 06" at bounding box center [299, 162] width 102 height 10
copy h6 "Some Natural Phenomena - 06"
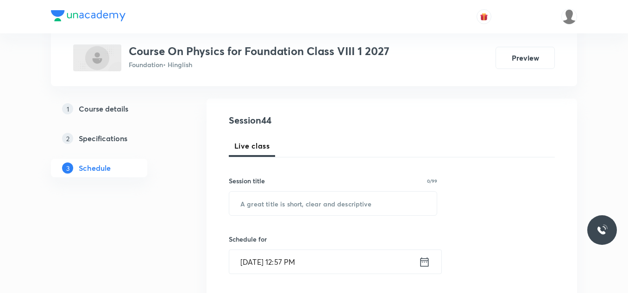
scroll to position [91, 0]
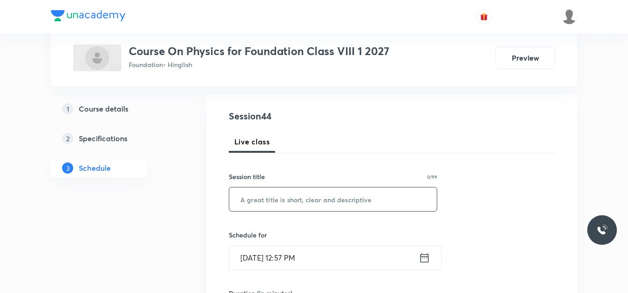
click at [260, 208] on input "text" at bounding box center [333, 200] width 208 height 24
paste input "Some Natural Phenomena - 06"
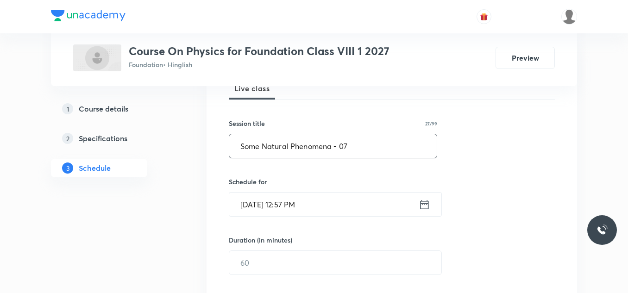
scroll to position [146, 0]
type input "Some Natural Phenomena - 07"
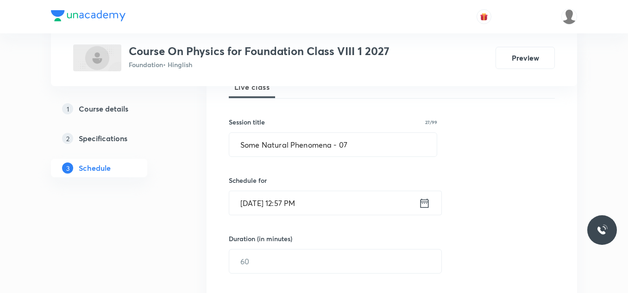
click at [329, 205] on input "Oct 7, 2025, 12:57 PM" at bounding box center [324, 203] width 190 height 24
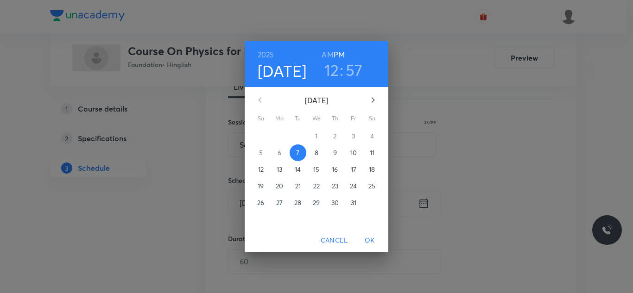
click at [332, 74] on h3 "12" at bounding box center [331, 69] width 15 height 19
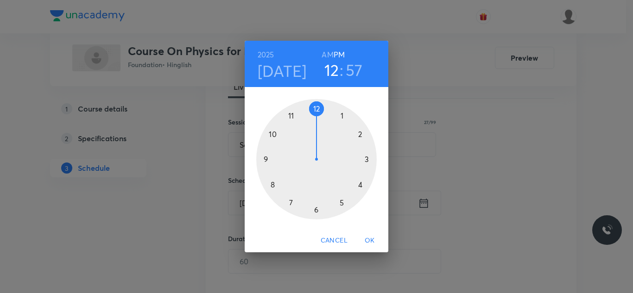
click at [342, 203] on div at bounding box center [316, 159] width 120 height 120
click at [362, 134] on div at bounding box center [316, 159] width 120 height 120
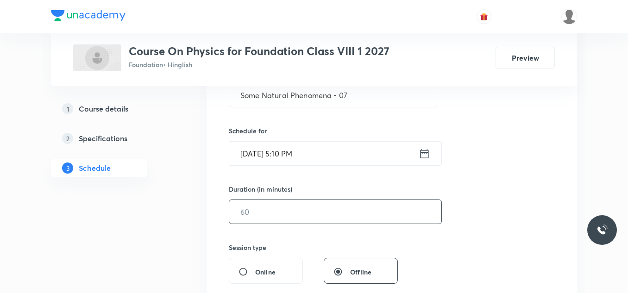
scroll to position [196, 0]
click at [263, 212] on input "text" at bounding box center [335, 211] width 212 height 24
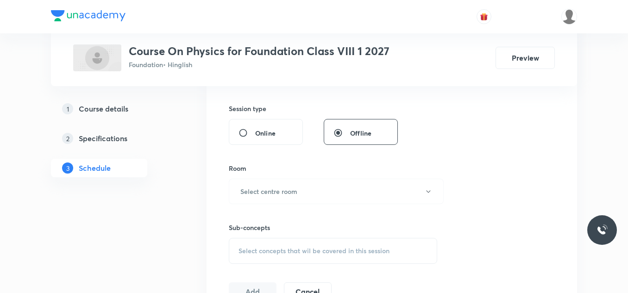
scroll to position [335, 0]
type input "50"
click at [281, 190] on h6 "Select centre room" at bounding box center [268, 191] width 57 height 10
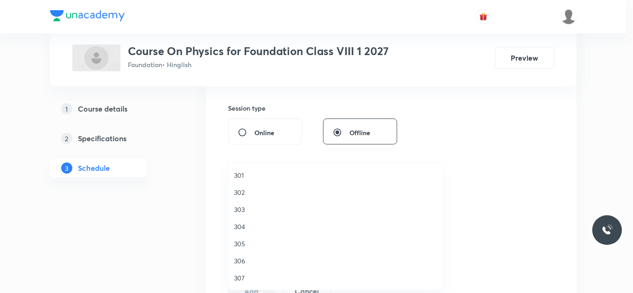
click at [242, 225] on span "304" at bounding box center [335, 227] width 203 height 10
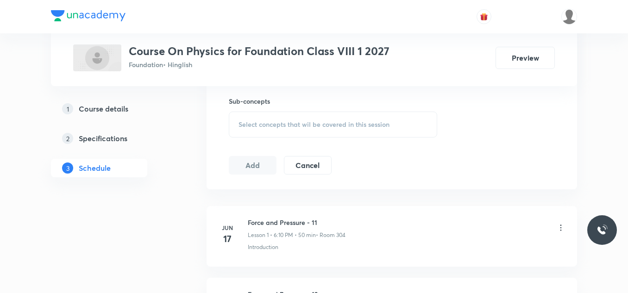
scroll to position [461, 0]
click at [287, 121] on span "Select concepts that wil be covered in this session" at bounding box center [314, 123] width 151 height 7
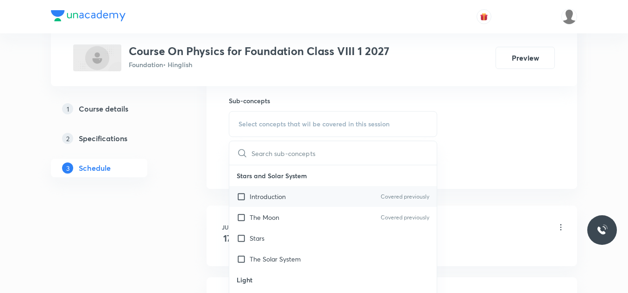
click at [266, 194] on p "Introduction" at bounding box center [268, 197] width 36 height 10
checkbox input "true"
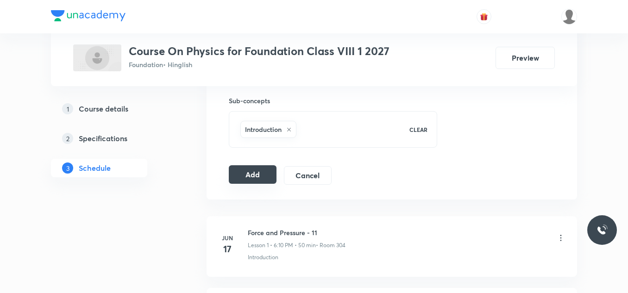
click at [249, 177] on button "Add" at bounding box center [253, 174] width 48 height 19
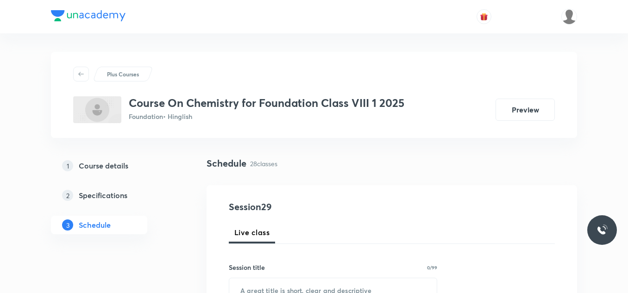
scroll to position [571, 0]
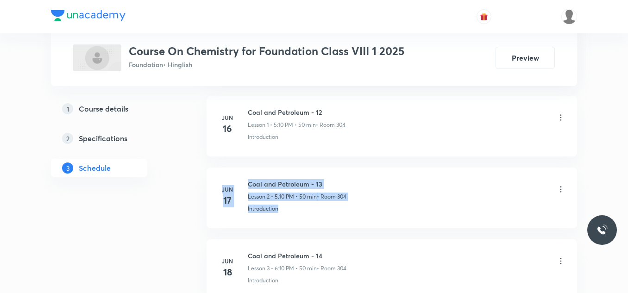
drag, startPoint x: 281, startPoint y: 139, endPoint x: 282, endPoint y: 202, distance: 63.0
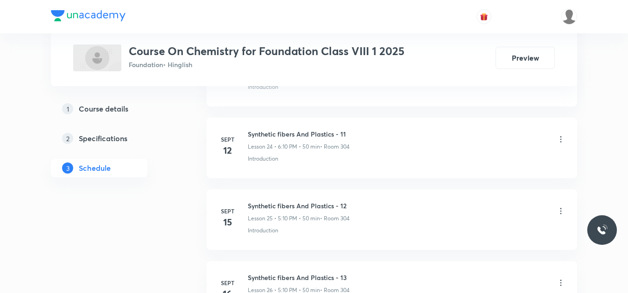
scroll to position [2461, 0]
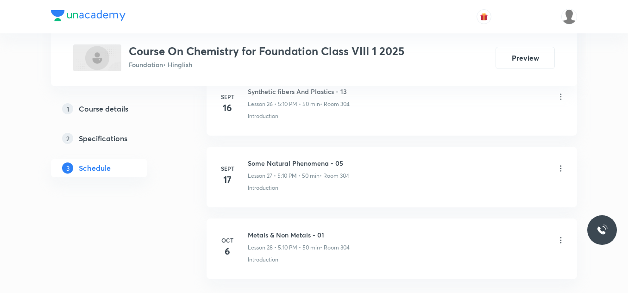
scroll to position [2461, 0]
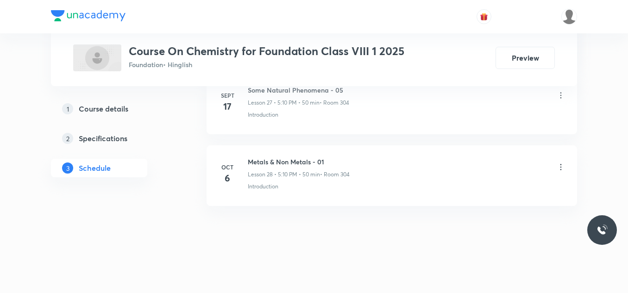
click at [281, 162] on h6 "Metals & Non Metals - 01" at bounding box center [299, 162] width 102 height 10
copy h6 "Metals & Non Metals - 01"
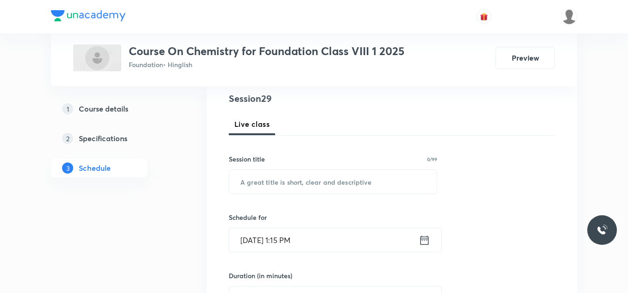
scroll to position [121, 0]
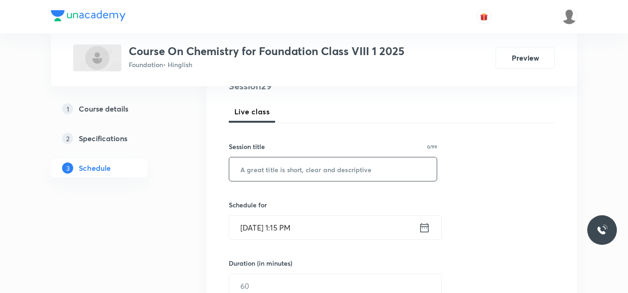
click at [274, 169] on input "text" at bounding box center [333, 170] width 208 height 24
paste input "Metals & Non Metals - 01"
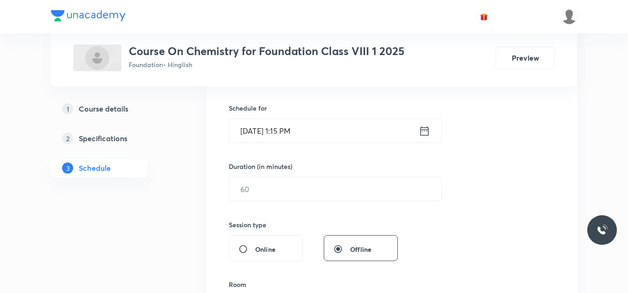
scroll to position [235, 0]
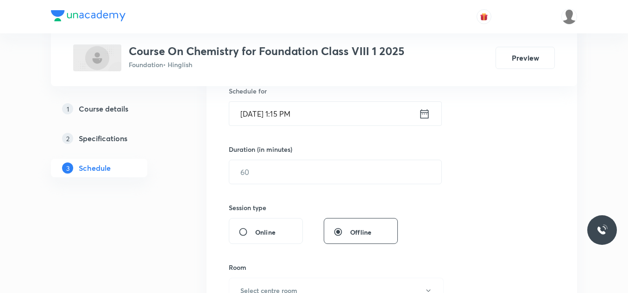
type input "Metals & Non Metals - 02"
click at [325, 110] on input "Oct 7, 2025, 1:15 PM" at bounding box center [324, 114] width 190 height 24
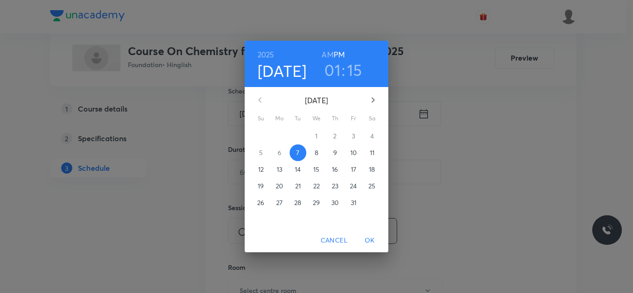
click at [335, 71] on h3 "01" at bounding box center [332, 69] width 16 height 19
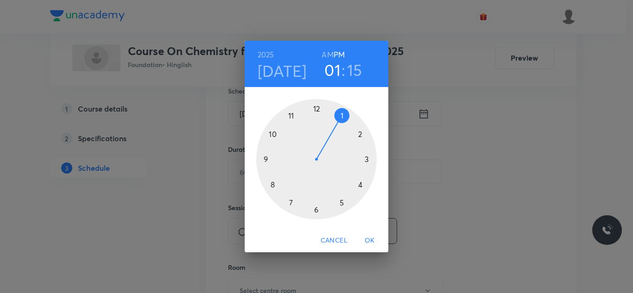
click at [316, 210] on div at bounding box center [316, 159] width 120 height 120
click at [360, 133] on div at bounding box center [316, 159] width 120 height 120
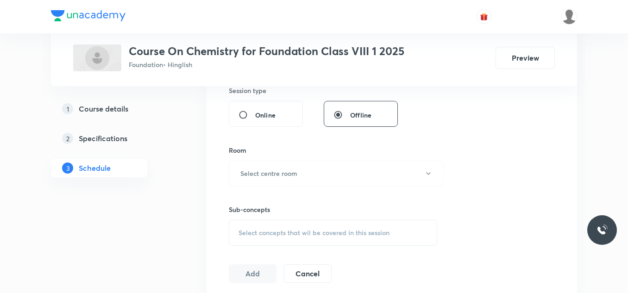
scroll to position [354, 0]
click at [277, 171] on h6 "Select centre room" at bounding box center [268, 172] width 57 height 10
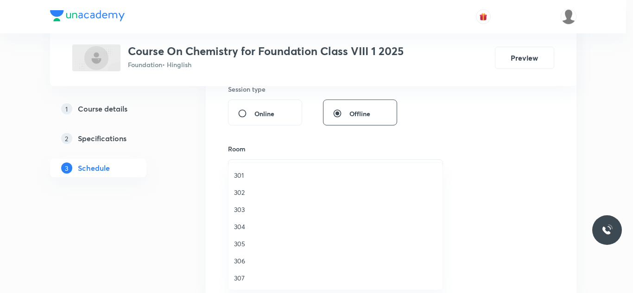
click at [244, 226] on span "304" at bounding box center [335, 227] width 203 height 10
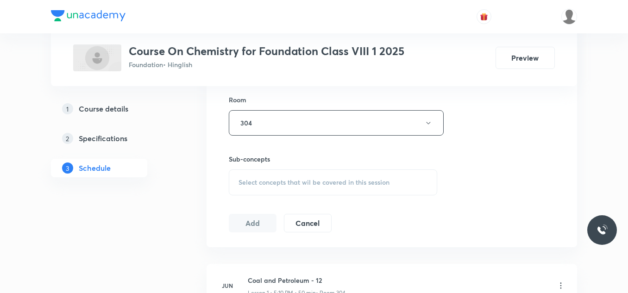
scroll to position [408, 0]
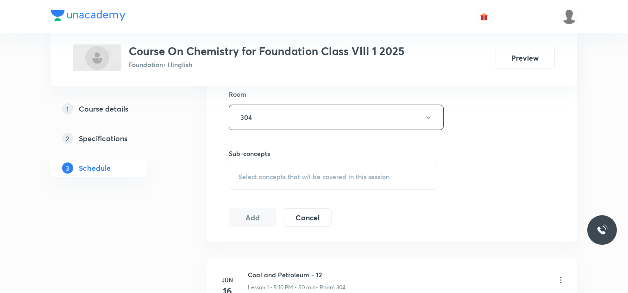
click at [264, 179] on span "Select concepts that wil be covered in this session" at bounding box center [314, 176] width 151 height 7
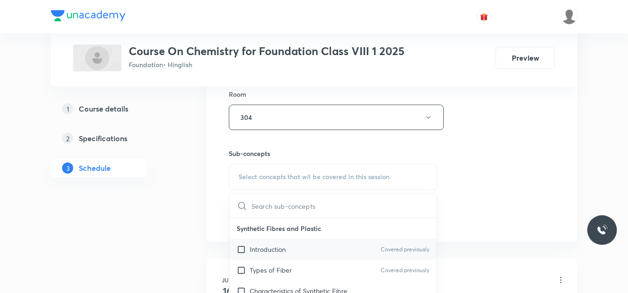
click at [262, 246] on p "Introduction" at bounding box center [268, 250] width 36 height 10
checkbox input "true"
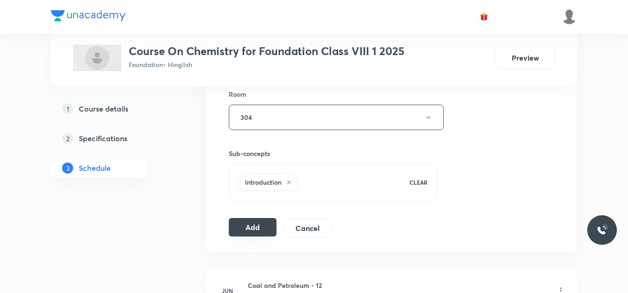
click at [259, 229] on button "Add" at bounding box center [253, 227] width 48 height 19
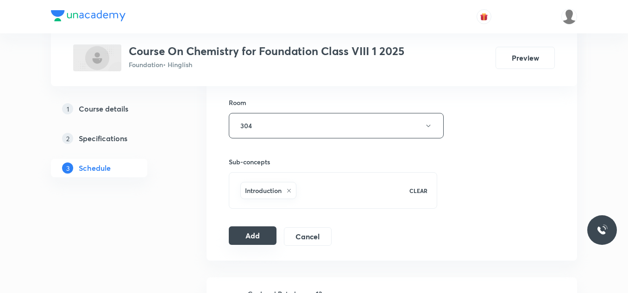
click at [259, 229] on button "Add" at bounding box center [253, 236] width 48 height 19
click at [250, 236] on button "Add" at bounding box center [253, 236] width 48 height 19
click at [254, 234] on button "Add" at bounding box center [253, 236] width 48 height 19
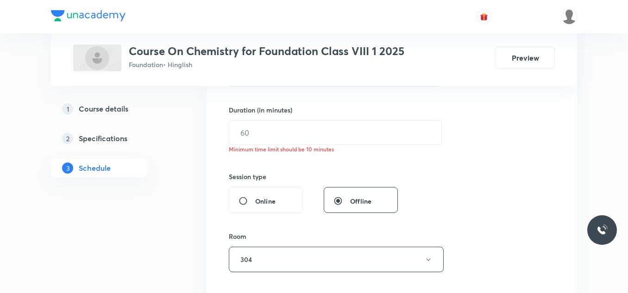
scroll to position [273, 0]
click at [271, 136] on input "text" at bounding box center [335, 134] width 212 height 24
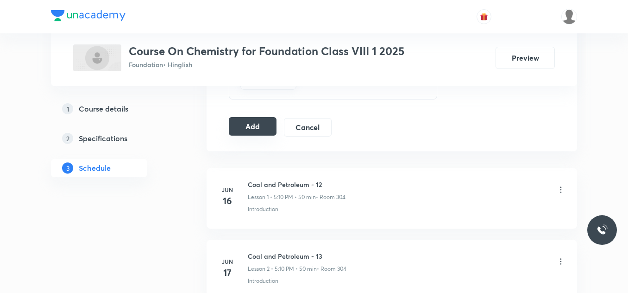
scroll to position [518, 0]
type input "50"
click at [260, 127] on button "Add" at bounding box center [253, 126] width 48 height 19
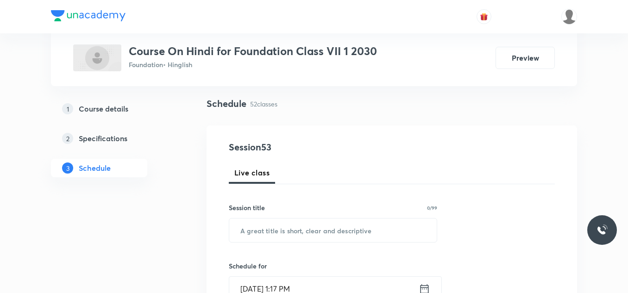
scroll to position [60, 0]
click at [251, 233] on input "text" at bounding box center [333, 230] width 208 height 24
paste input "उपसर्ग/ प्रत्यय"
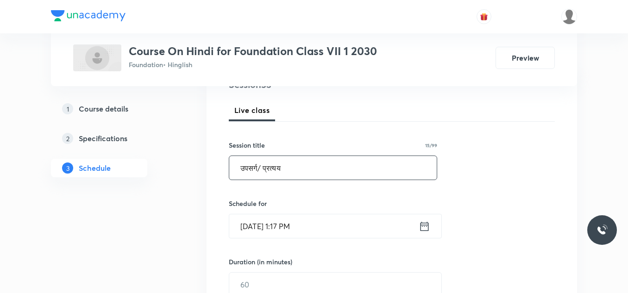
scroll to position [123, 0]
type input "उपसर्ग/ प्रत्यय"
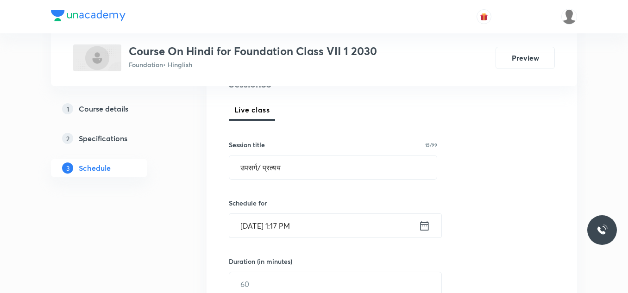
click at [323, 223] on input "[DATE] 1:17 PM" at bounding box center [324, 226] width 190 height 24
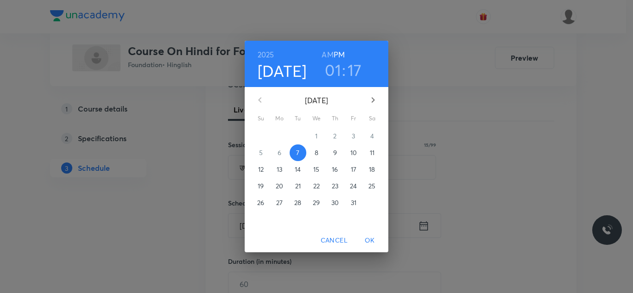
click at [335, 65] on h3 "01" at bounding box center [333, 69] width 16 height 19
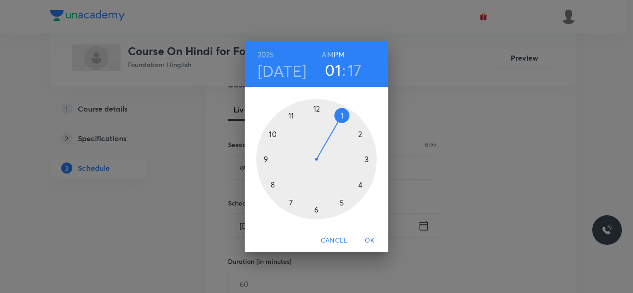
click at [360, 134] on div at bounding box center [316, 159] width 120 height 120
click at [316, 109] on div at bounding box center [316, 159] width 120 height 120
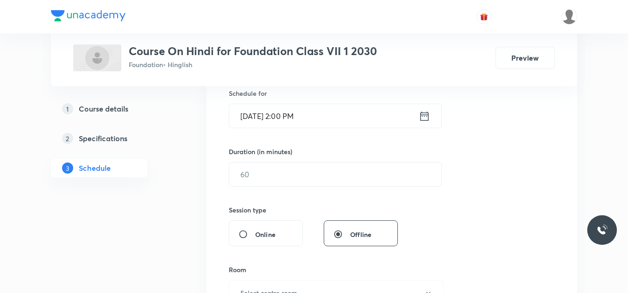
scroll to position [233, 0]
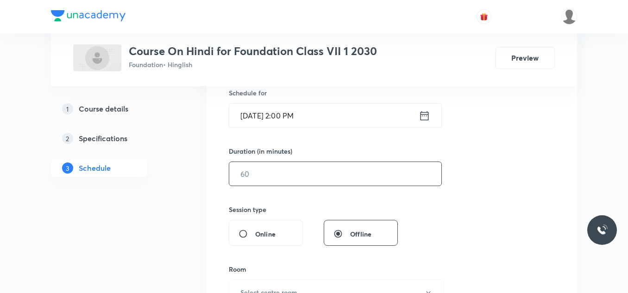
click at [258, 172] on input "text" at bounding box center [335, 174] width 212 height 24
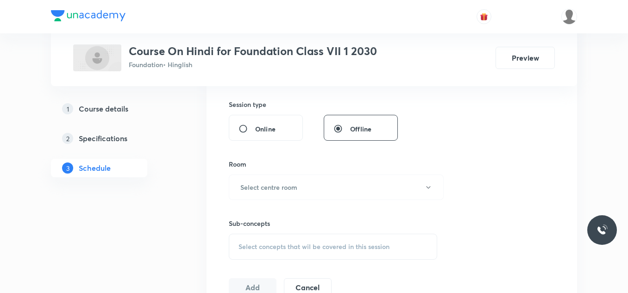
scroll to position [339, 0]
type input "50"
click at [260, 182] on h6 "Select centre room" at bounding box center [268, 187] width 57 height 10
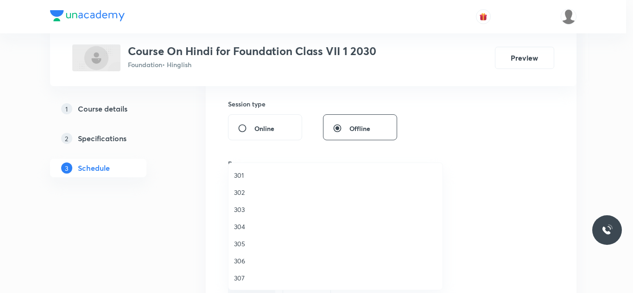
click at [242, 241] on span "305" at bounding box center [335, 244] width 203 height 10
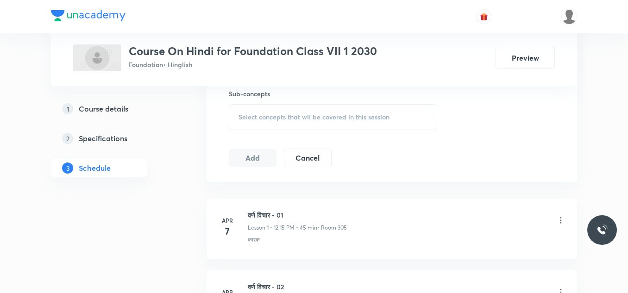
scroll to position [468, 0]
click at [276, 113] on span "Select concepts that wil be covered in this session" at bounding box center [314, 116] width 151 height 7
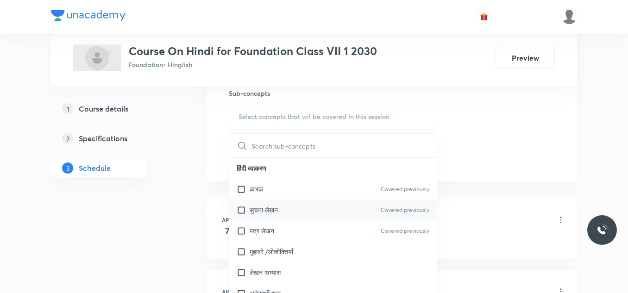
click at [260, 205] on p "सुचना लेखन" at bounding box center [264, 210] width 28 height 10
checkbox input "true"
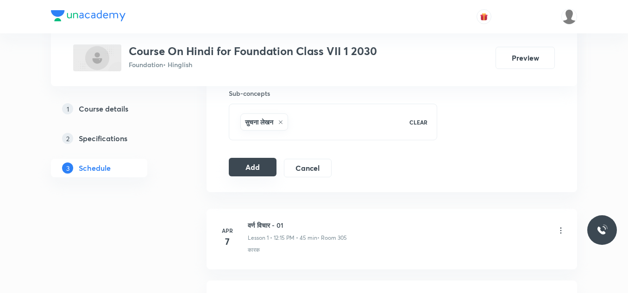
click at [242, 166] on button "Add" at bounding box center [253, 167] width 48 height 19
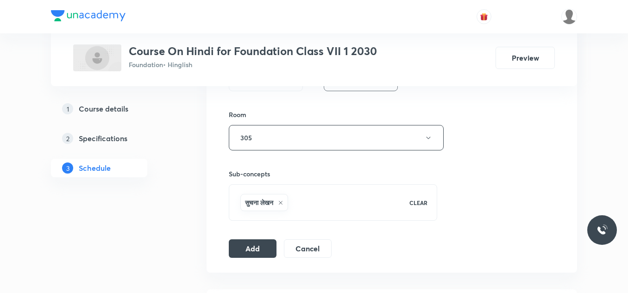
scroll to position [388, 0]
click at [248, 245] on button "Add" at bounding box center [253, 247] width 48 height 19
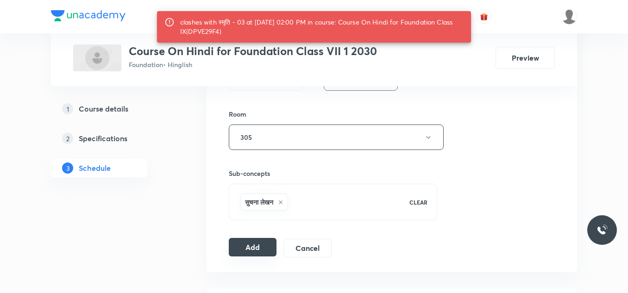
click at [247, 245] on button "Add" at bounding box center [253, 247] width 48 height 19
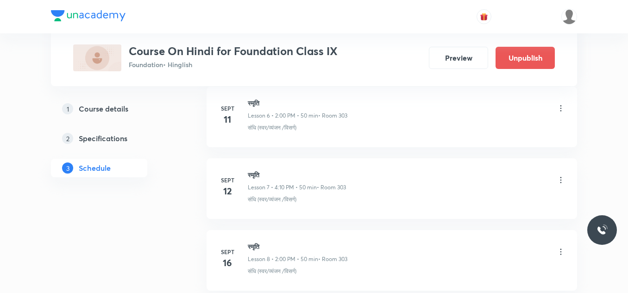
scroll to position [1240, 0]
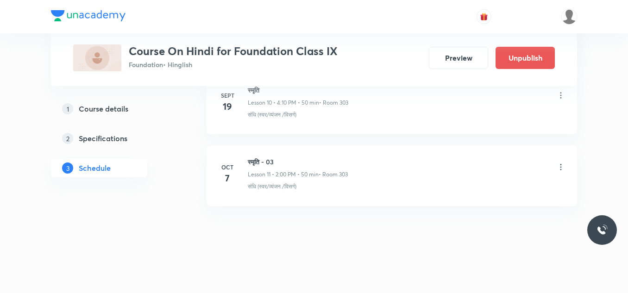
click at [562, 168] on icon at bounding box center [561, 167] width 9 height 9
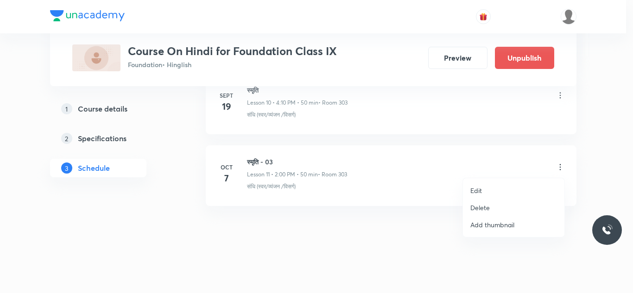
click at [482, 205] on p "Delete" at bounding box center [479, 208] width 19 height 10
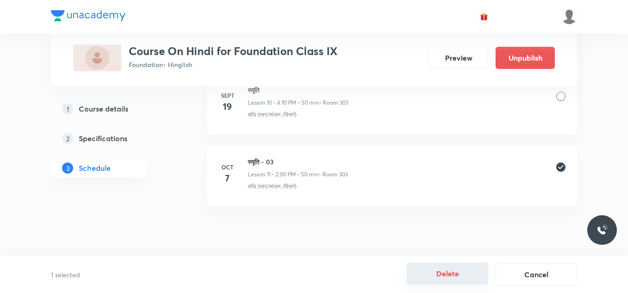
click at [438, 276] on button "Delete" at bounding box center [448, 274] width 82 height 22
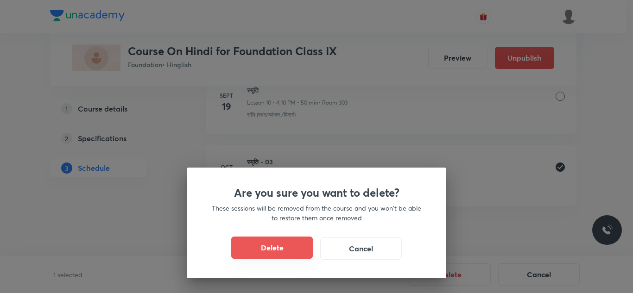
click at [275, 246] on button "Delete" at bounding box center [272, 248] width 82 height 22
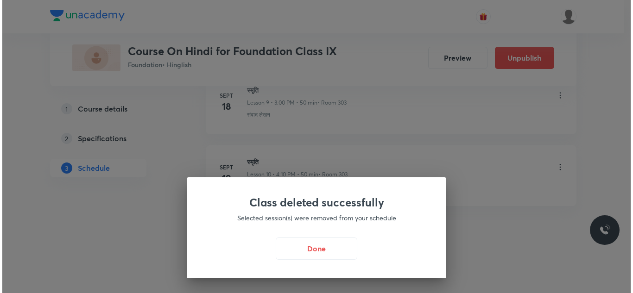
scroll to position [1168, 0]
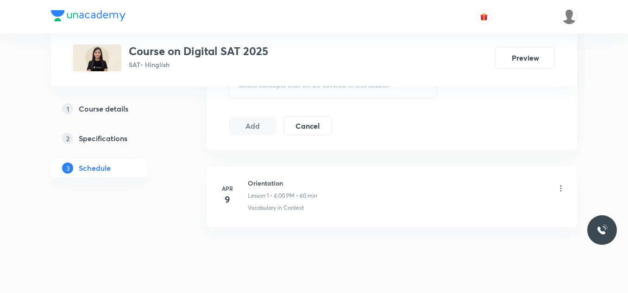
scroll to position [456, 0]
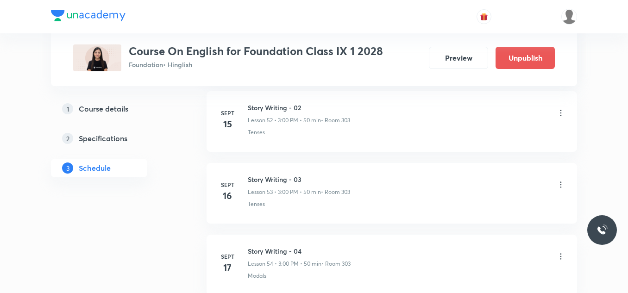
scroll to position [4400, 0]
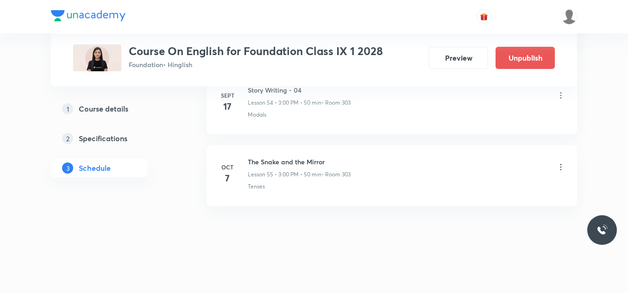
click at [296, 161] on h6 "The Snake and the Mirror" at bounding box center [299, 162] width 103 height 10
copy h6 "The Snake and the Mirror"
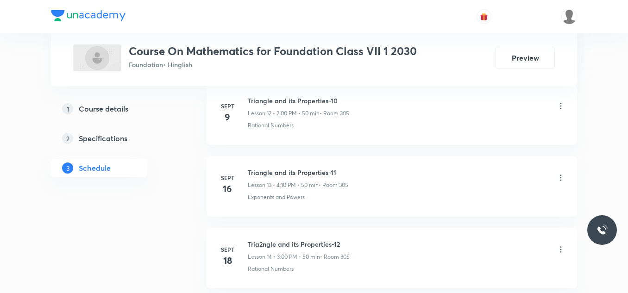
scroll to position [1527, 0]
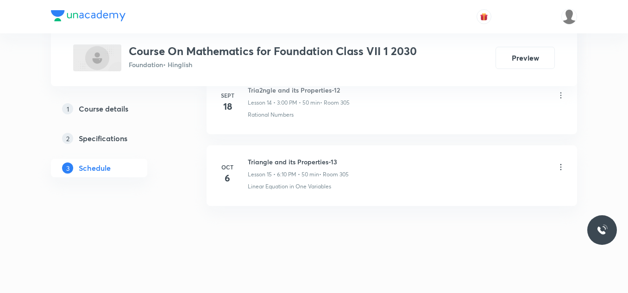
click at [274, 165] on h6 "Triangle and its Properties-13" at bounding box center [298, 162] width 101 height 10
copy h6 "Triangle and its Properties-13"
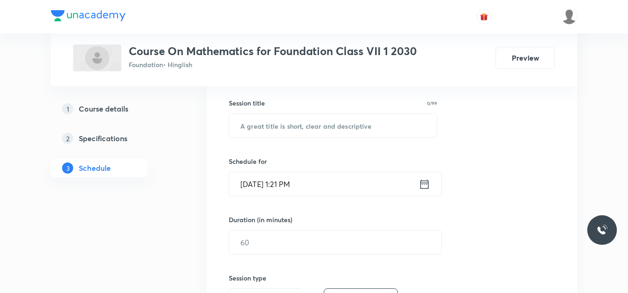
scroll to position [168, 0]
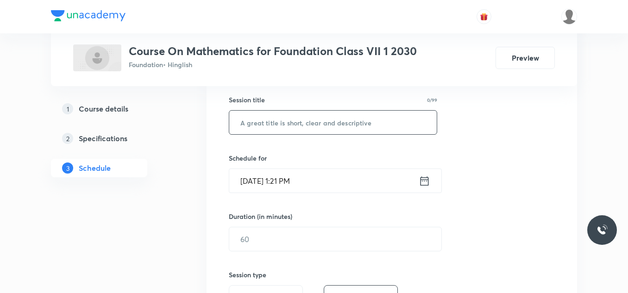
click at [268, 125] on input "text" at bounding box center [333, 123] width 208 height 24
paste input "Triangle and its Properties-13"
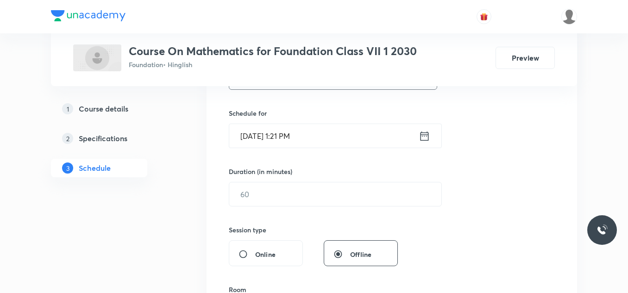
scroll to position [217, 0]
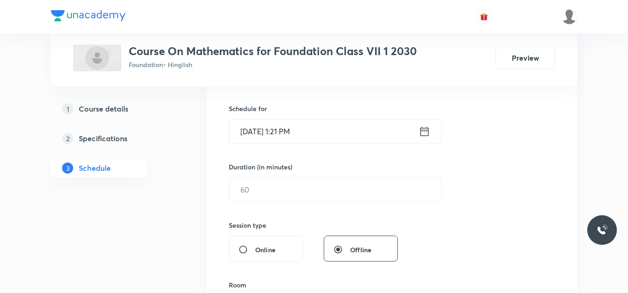
type input "Triangle and its Properties-14"
click at [317, 133] on input "Oct 7, 2025, 1:21 PM" at bounding box center [324, 132] width 190 height 24
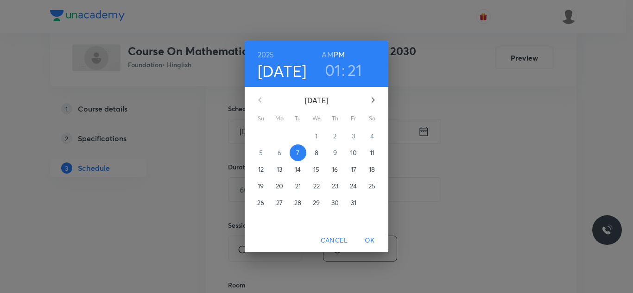
click at [339, 68] on h3 "01" at bounding box center [333, 69] width 16 height 19
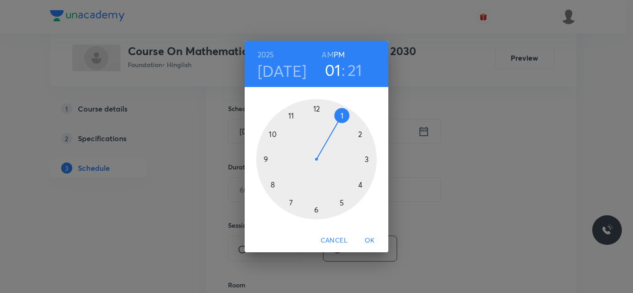
click at [366, 158] on div at bounding box center [316, 159] width 120 height 120
click at [318, 108] on div at bounding box center [316, 159] width 120 height 120
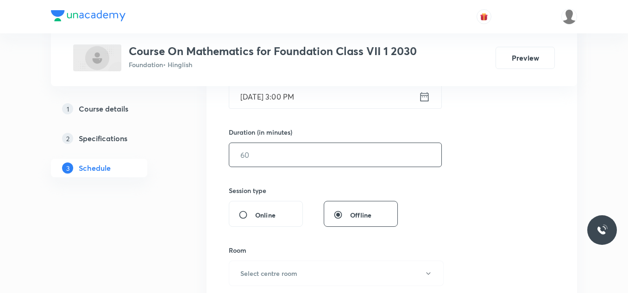
scroll to position [253, 0]
click at [259, 155] on input "text" at bounding box center [335, 155] width 212 height 24
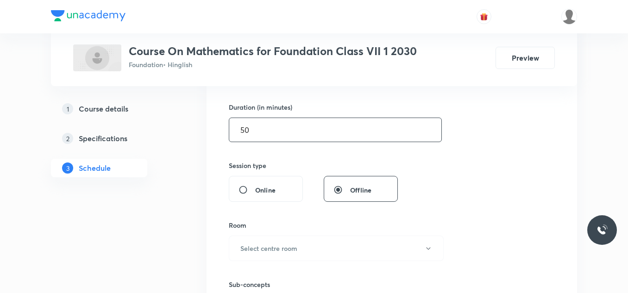
scroll to position [300, 0]
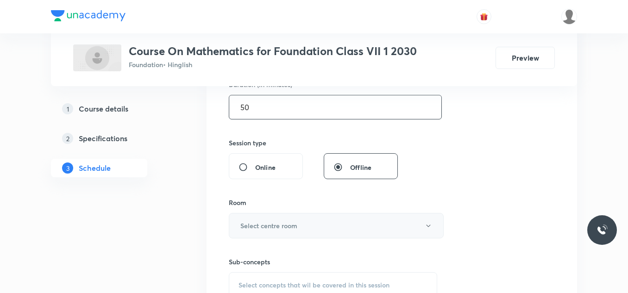
type input "50"
click at [264, 227] on h6 "Select centre room" at bounding box center [268, 226] width 57 height 10
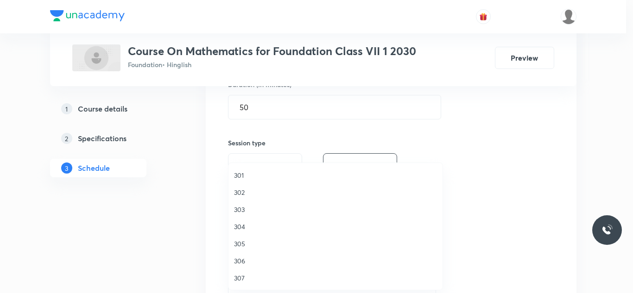
click at [244, 243] on span "305" at bounding box center [335, 244] width 203 height 10
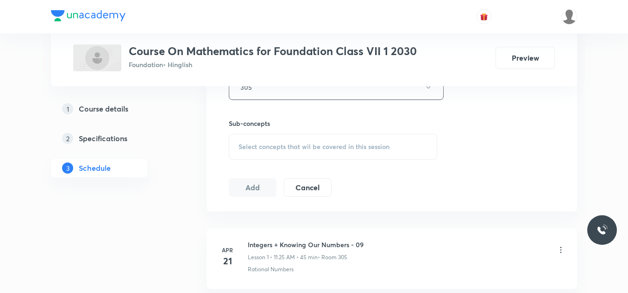
scroll to position [439, 0]
click at [269, 148] on span "Select concepts that wil be covered in this session" at bounding box center [314, 146] width 151 height 7
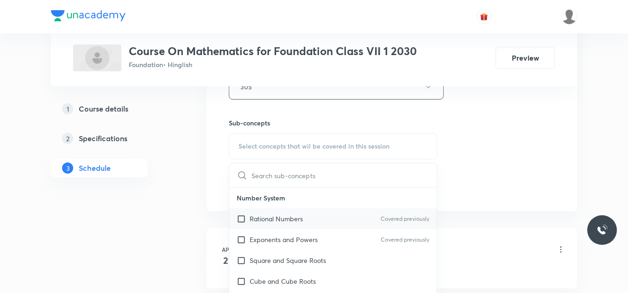
click at [254, 218] on p "Rational Numbers" at bounding box center [276, 219] width 53 height 10
checkbox input "true"
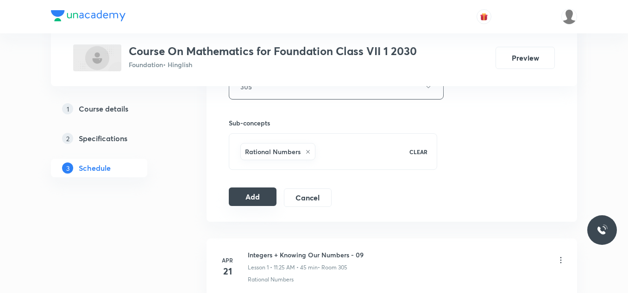
click at [257, 196] on button "Add" at bounding box center [253, 197] width 48 height 19
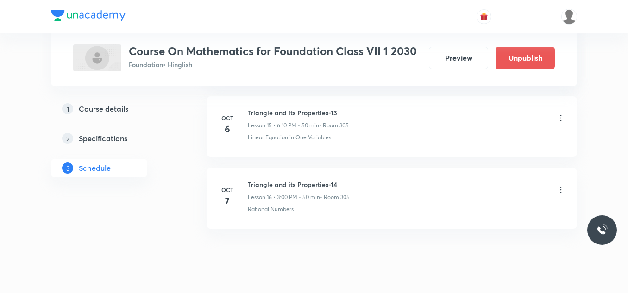
scroll to position [1173, 0]
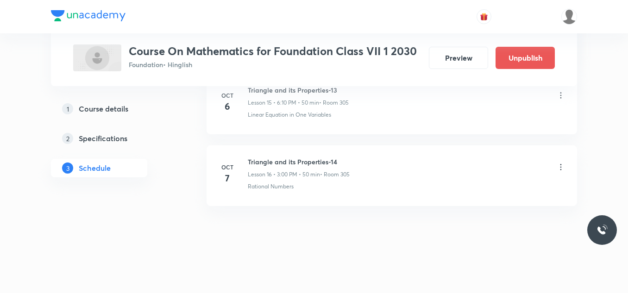
click at [563, 166] on icon at bounding box center [561, 167] width 9 height 9
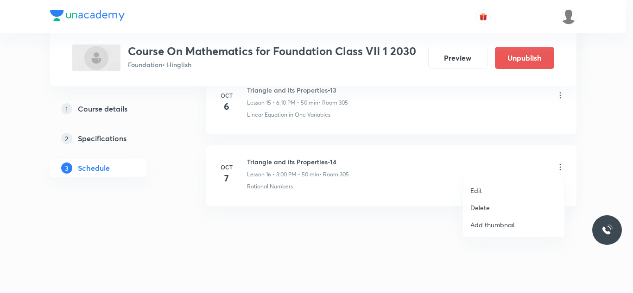
click at [482, 192] on p "Edit" at bounding box center [476, 191] width 12 height 10
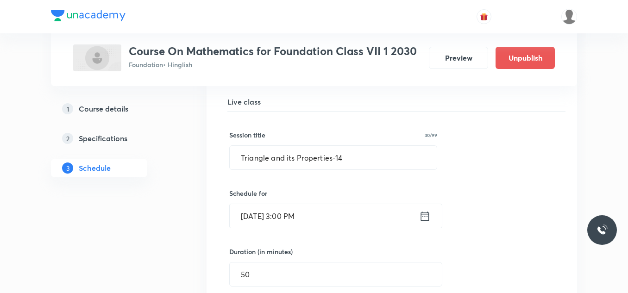
scroll to position [1209, 0]
click at [333, 216] on input "Oct 7, 2025, 3:00 PM" at bounding box center [325, 215] width 190 height 24
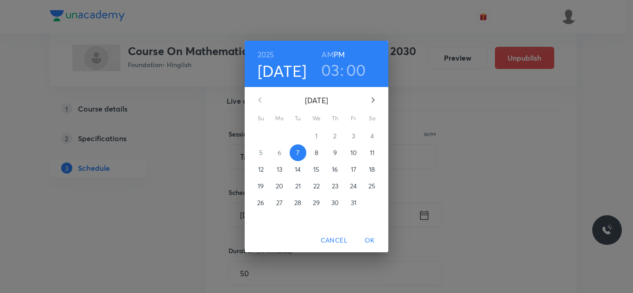
click at [331, 68] on h3 "03" at bounding box center [330, 69] width 19 height 19
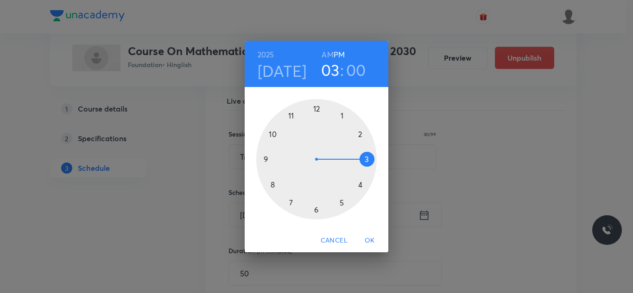
click at [361, 185] on div at bounding box center [316, 159] width 120 height 120
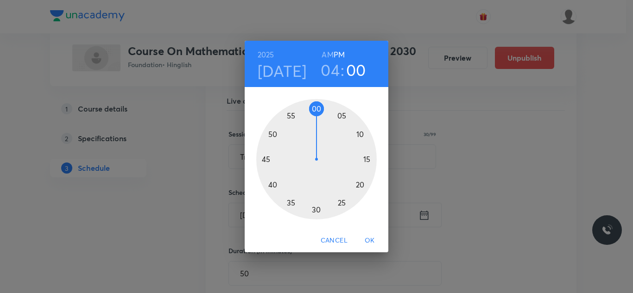
click at [360, 132] on div at bounding box center [316, 159] width 120 height 120
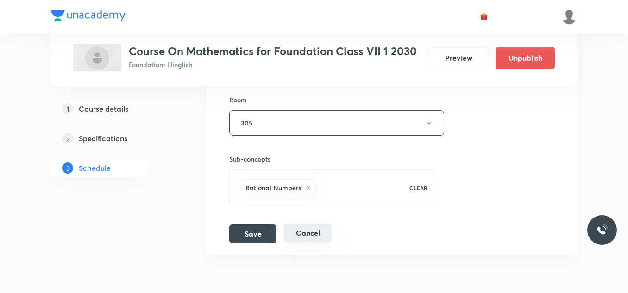
scroll to position [1481, 0]
click at [250, 232] on button "Save" at bounding box center [252, 232] width 47 height 19
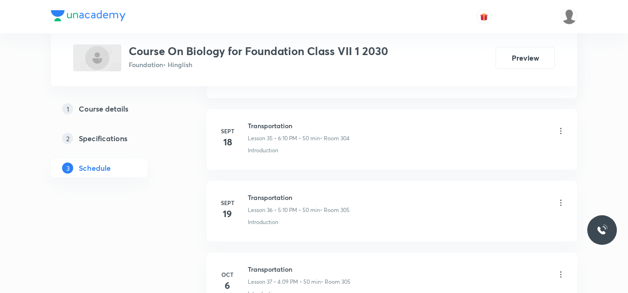
scroll to position [3107, 0]
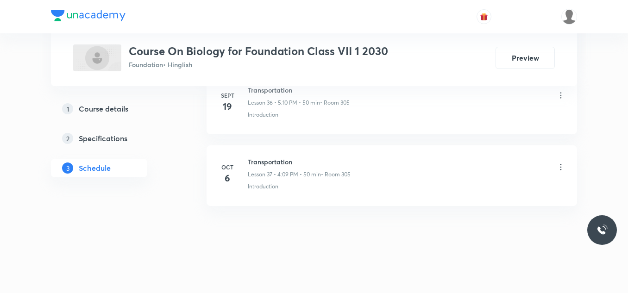
click at [273, 162] on h6 "Transportation" at bounding box center [299, 162] width 103 height 10
copy h6 "Transportation"
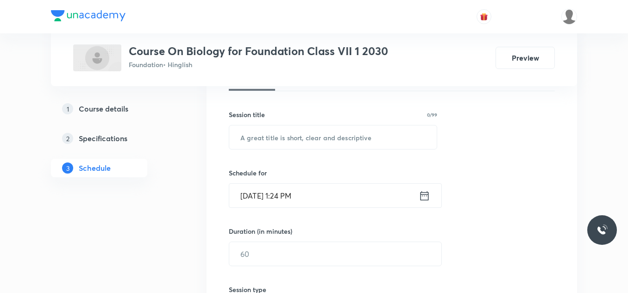
scroll to position [156, 0]
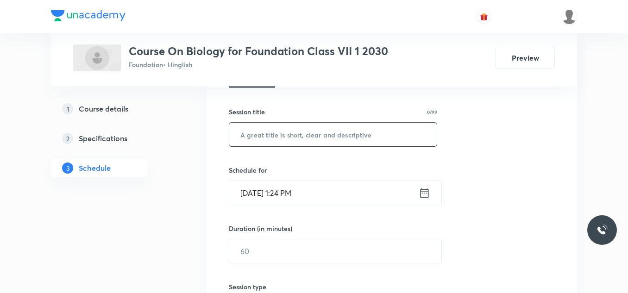
click at [256, 138] on input "text" at bounding box center [333, 135] width 208 height 24
paste input "Transportation"
type input "Transportation"
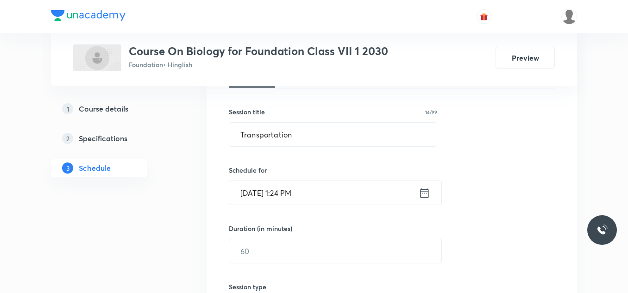
click at [320, 192] on input "[DATE] 1:24 PM" at bounding box center [324, 193] width 190 height 24
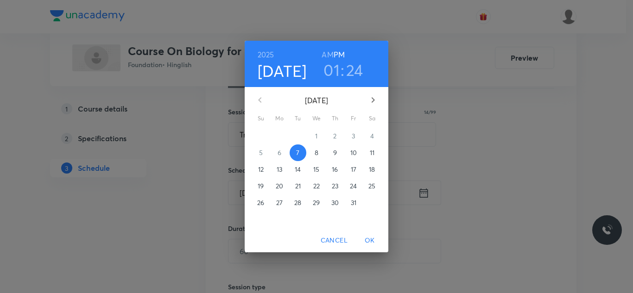
click at [332, 73] on h3 "01" at bounding box center [331, 69] width 16 height 19
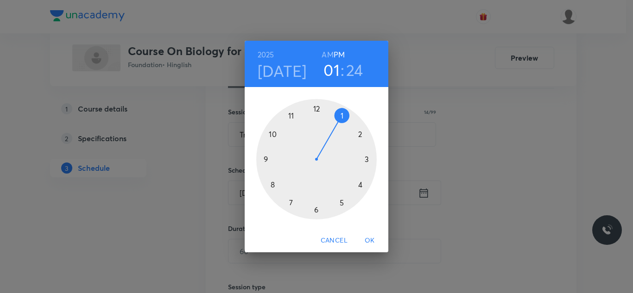
click at [342, 202] on div at bounding box center [316, 159] width 120 height 120
click at [361, 134] on div at bounding box center [316, 159] width 120 height 120
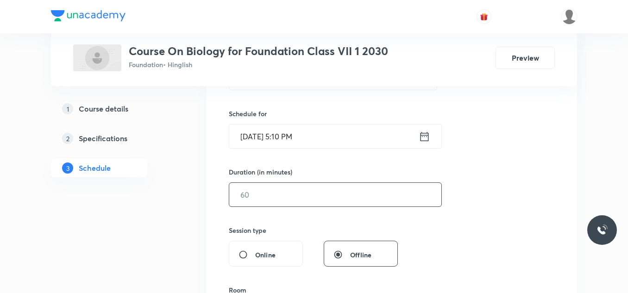
scroll to position [214, 0]
click at [253, 188] on input "text" at bounding box center [335, 193] width 212 height 24
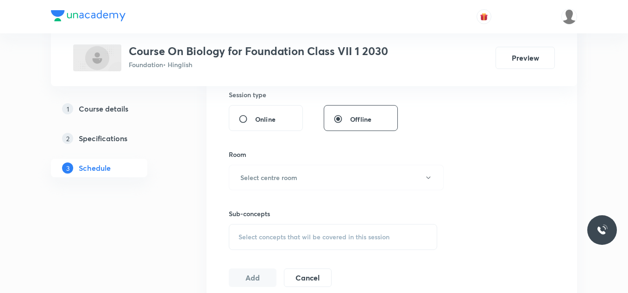
scroll to position [348, 0]
type input "50"
click at [264, 182] on button "Select centre room" at bounding box center [336, 177] width 215 height 25
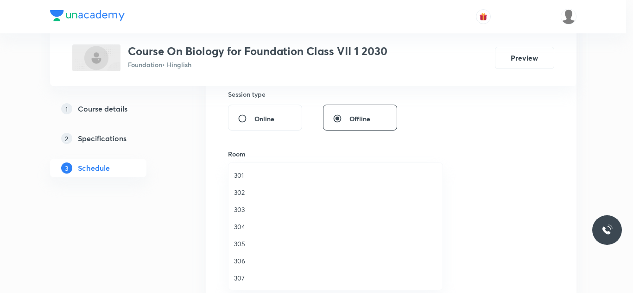
click at [243, 241] on span "305" at bounding box center [335, 244] width 203 height 10
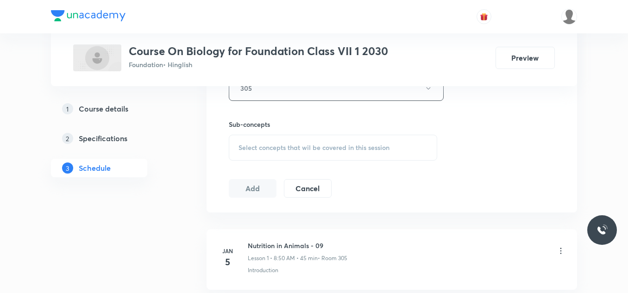
scroll to position [438, 0]
click at [251, 150] on span "Select concepts that wil be covered in this session" at bounding box center [314, 146] width 151 height 7
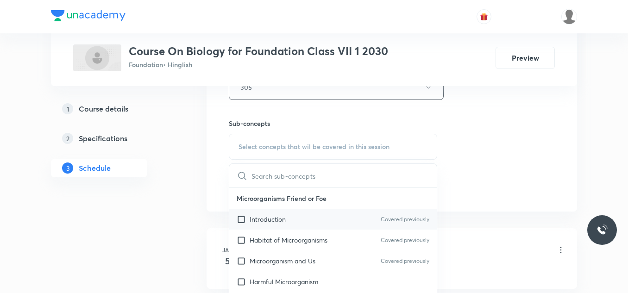
click at [260, 222] on p "Introduction" at bounding box center [268, 220] width 36 height 10
checkbox input "true"
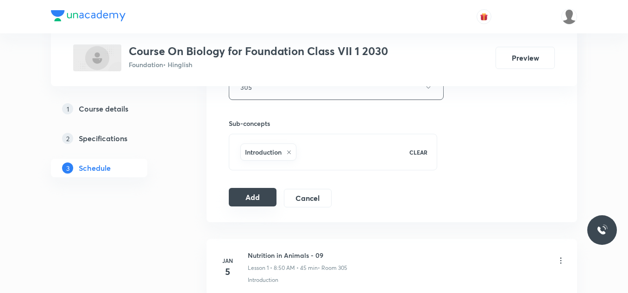
click at [249, 192] on button "Add" at bounding box center [253, 197] width 48 height 19
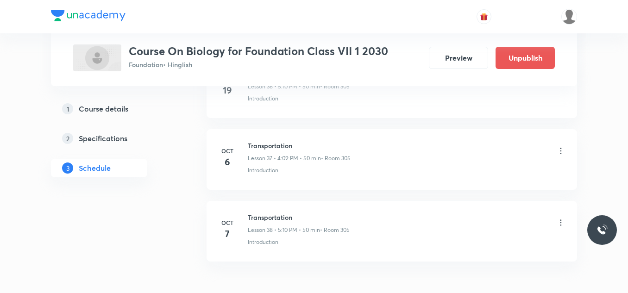
scroll to position [2753, 0]
